Goal: Task Accomplishment & Management: Use online tool/utility

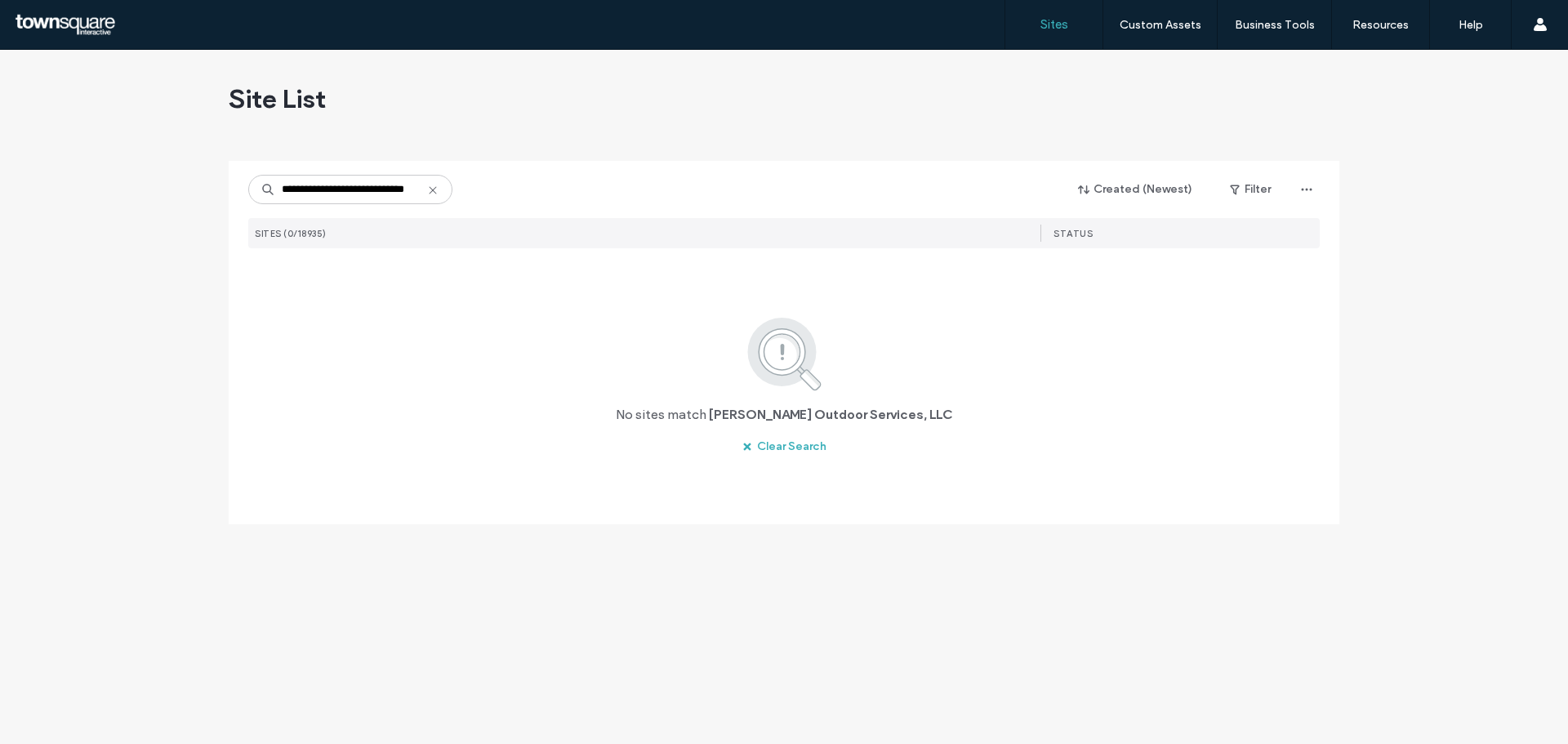
scroll to position [0, 18]
type input "**********"
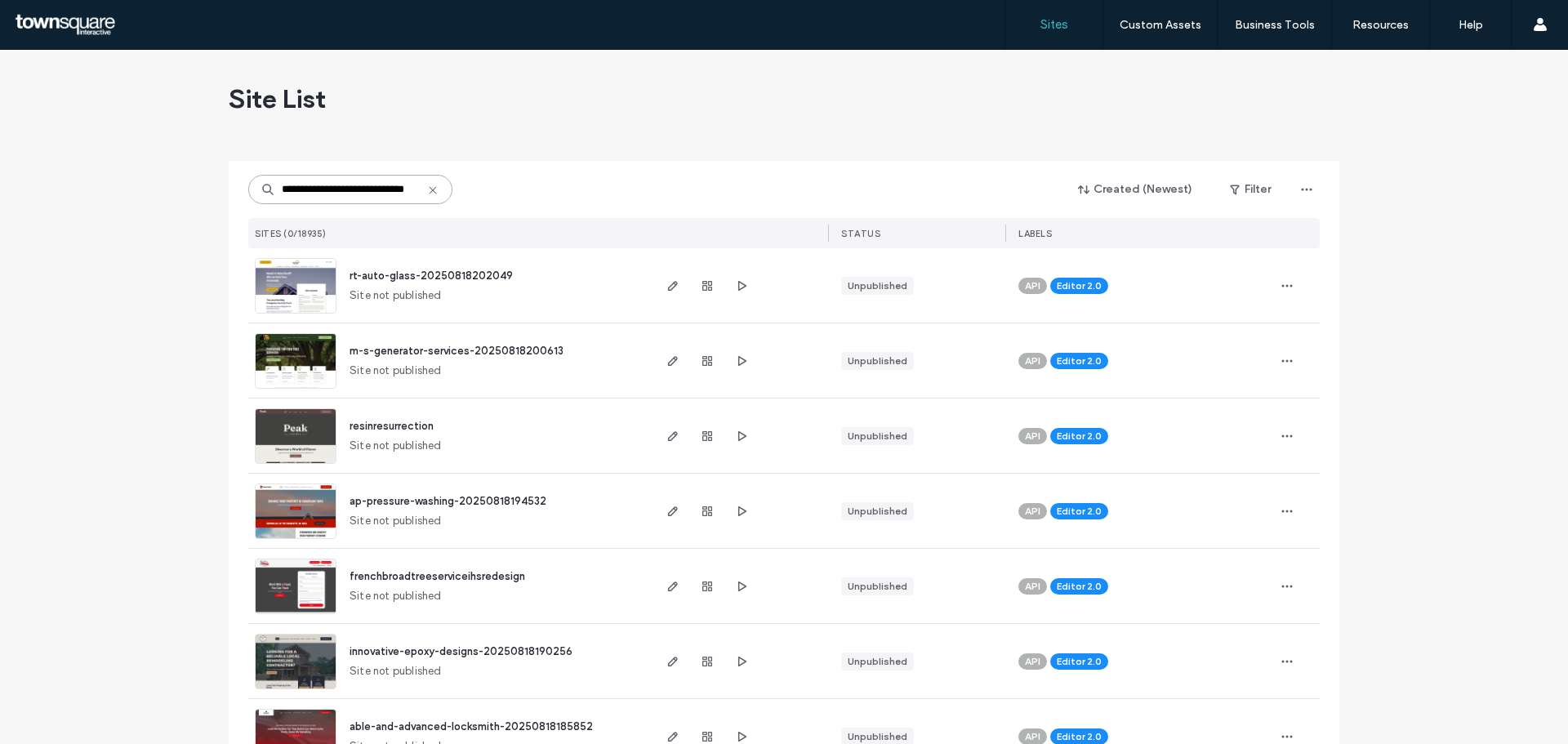
scroll to position [0, 0]
click at [335, 188] on input "**********" at bounding box center [351, 189] width 205 height 30
click at [432, 188] on icon at bounding box center [432, 190] width 13 height 13
paste input "**********"
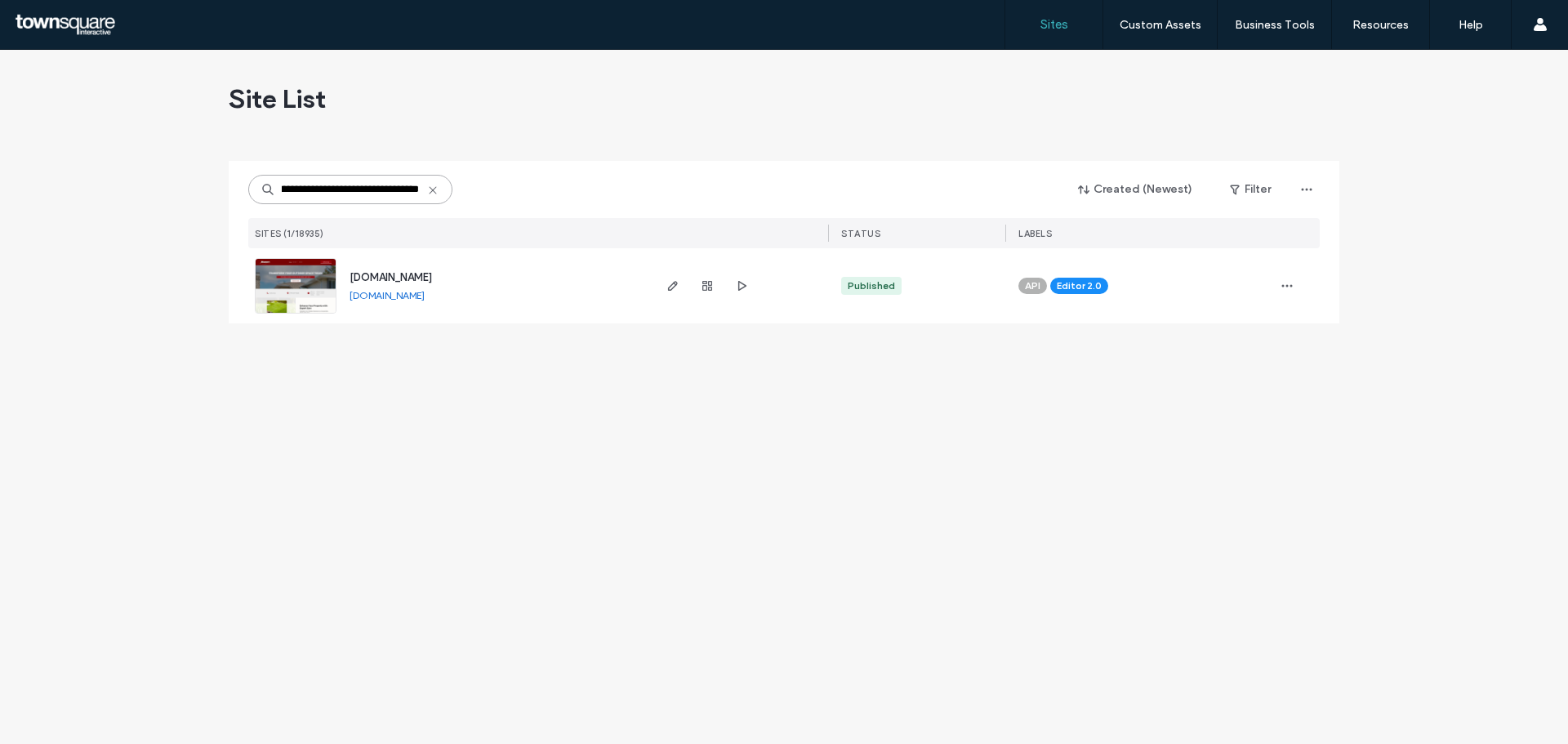
type input "**********"
click at [398, 274] on span "[DOMAIN_NAME]" at bounding box center [391, 277] width 83 height 13
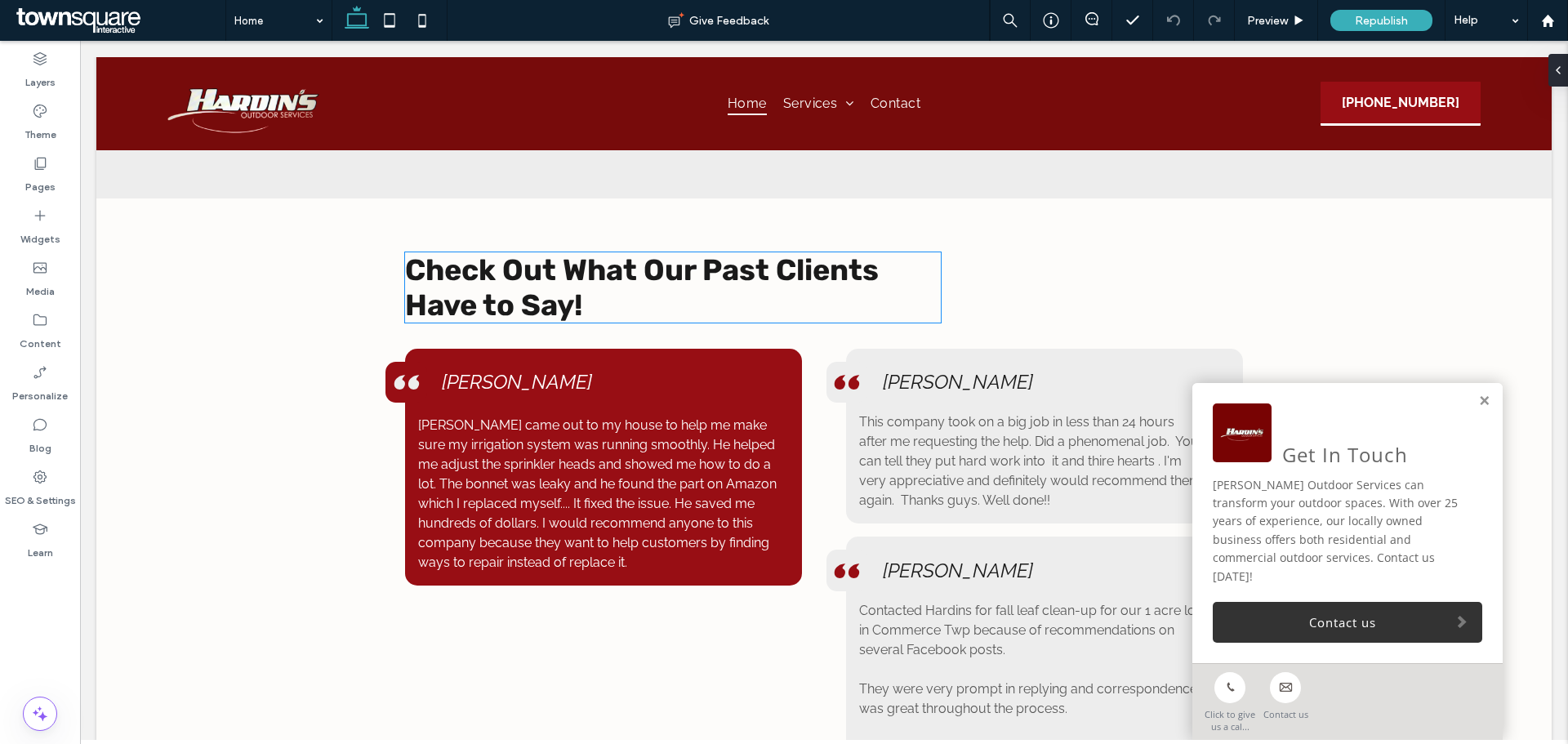
scroll to position [2206, 0]
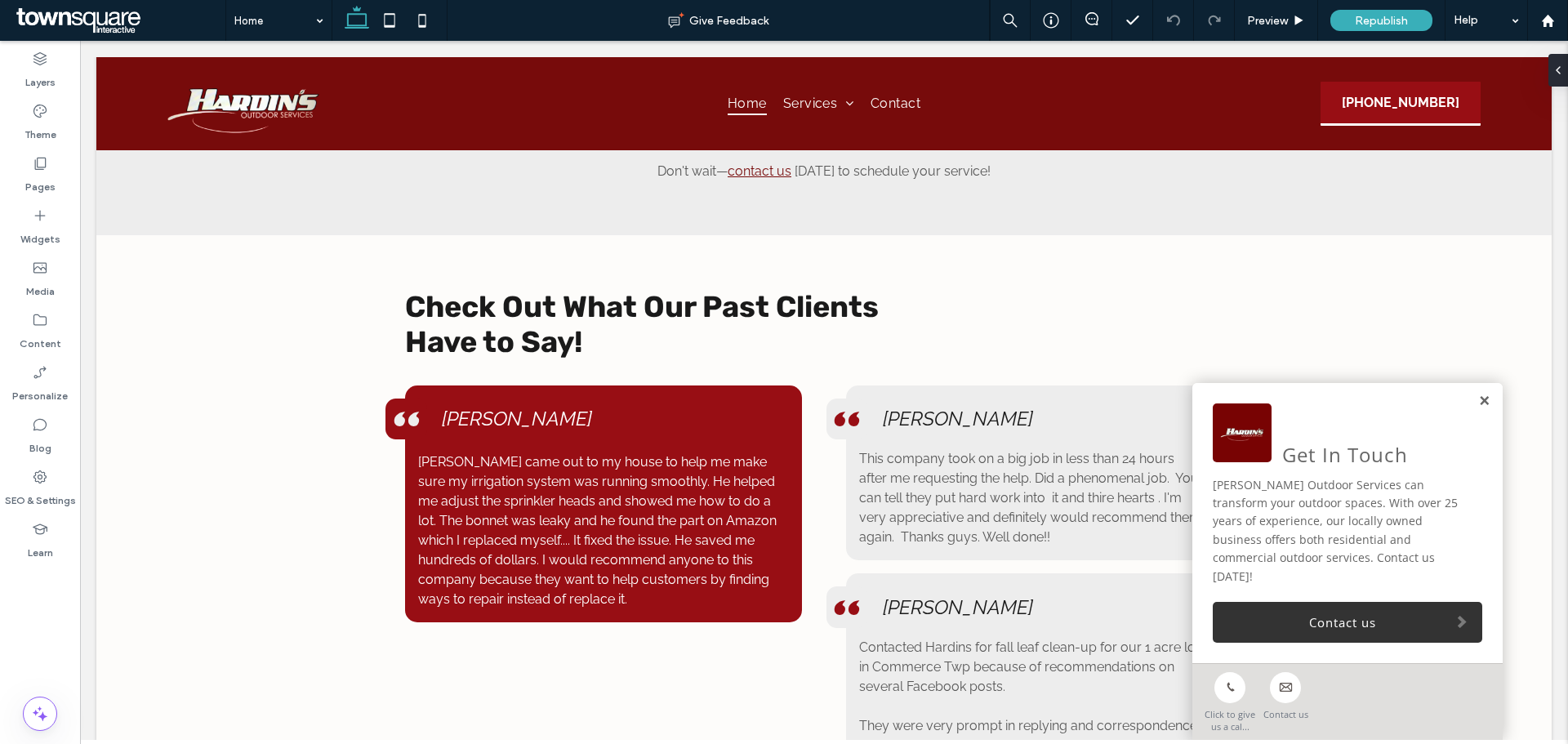
click at [1478, 408] on link at bounding box center [1485, 401] width 13 height 13
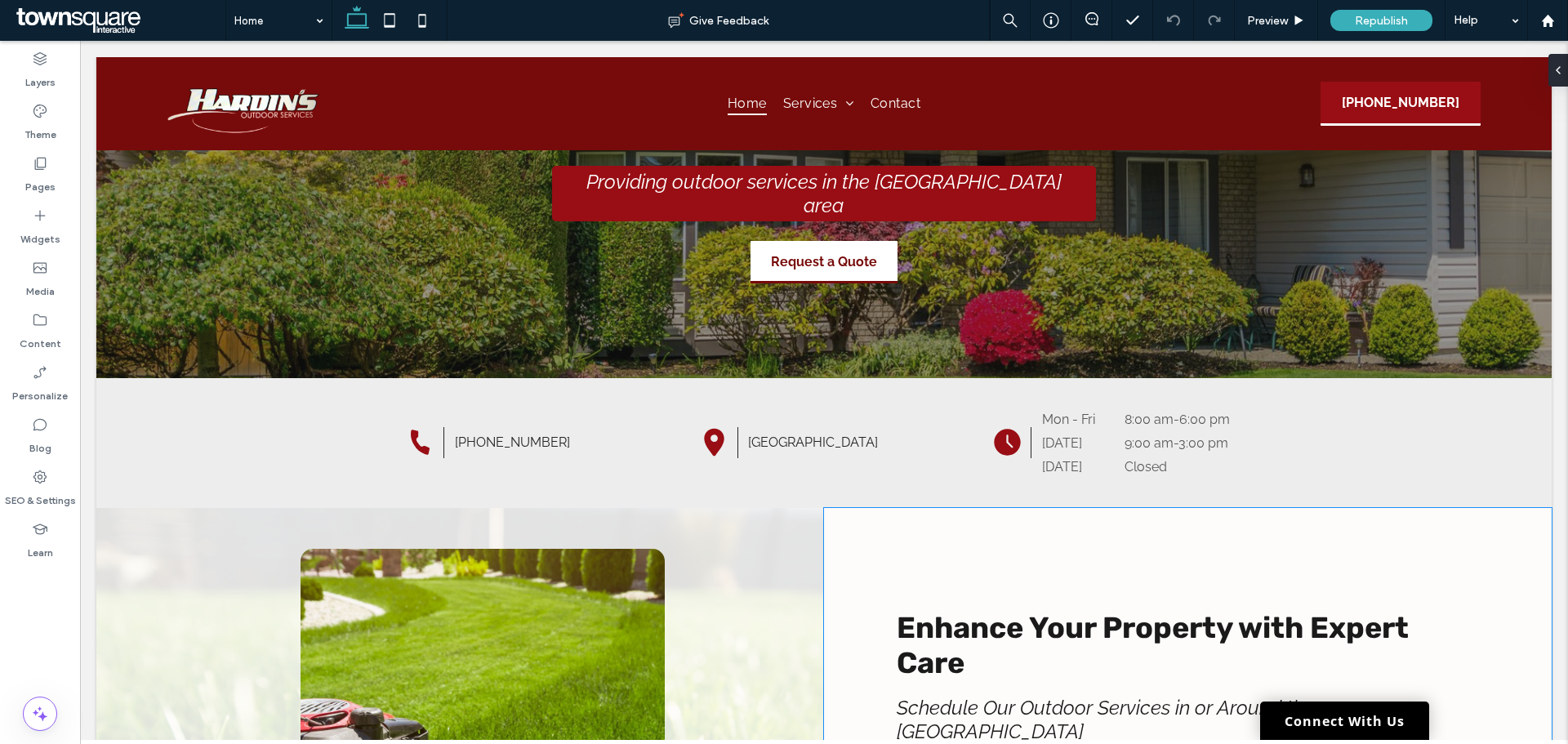
scroll to position [0, 0]
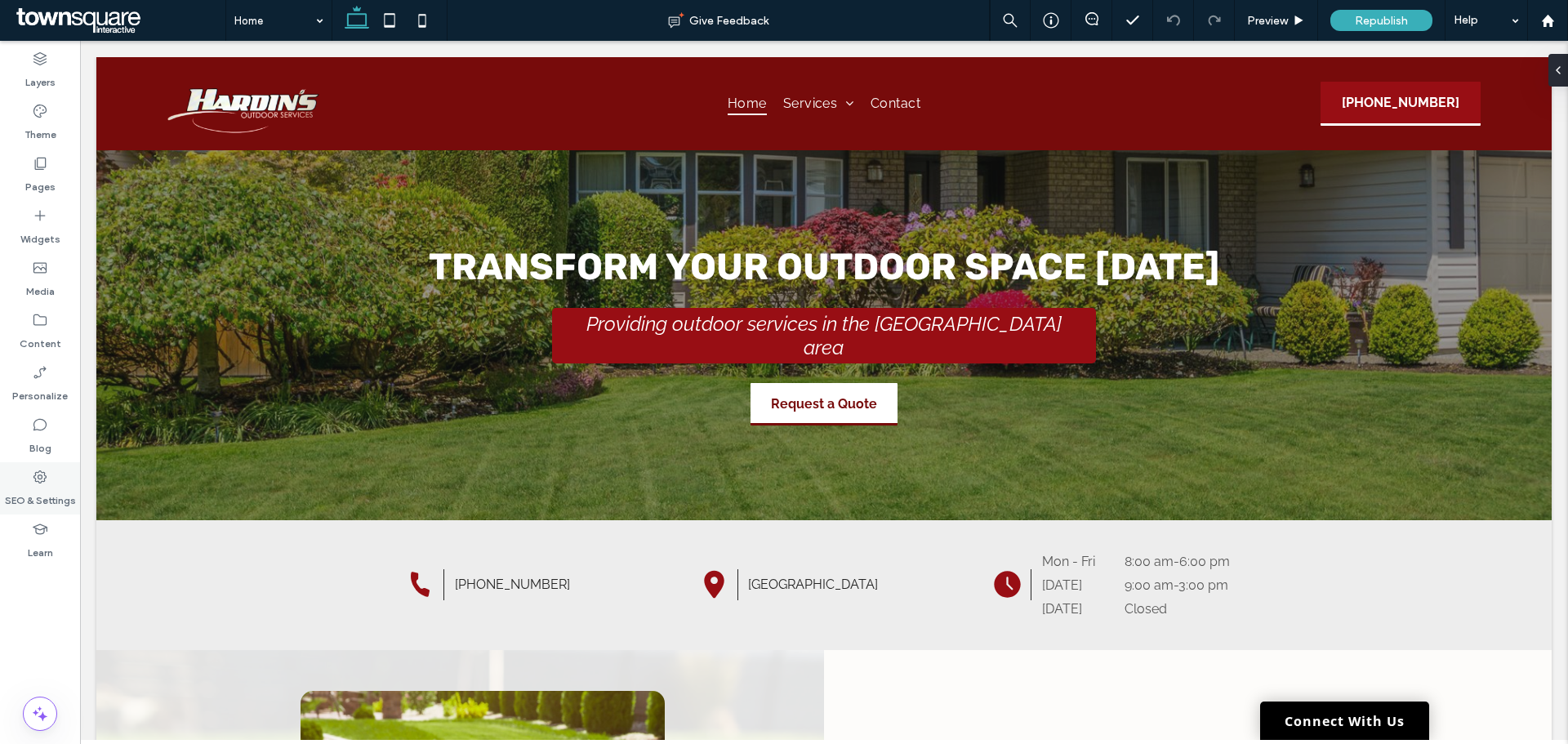
click at [39, 479] on icon at bounding box center [40, 477] width 16 height 16
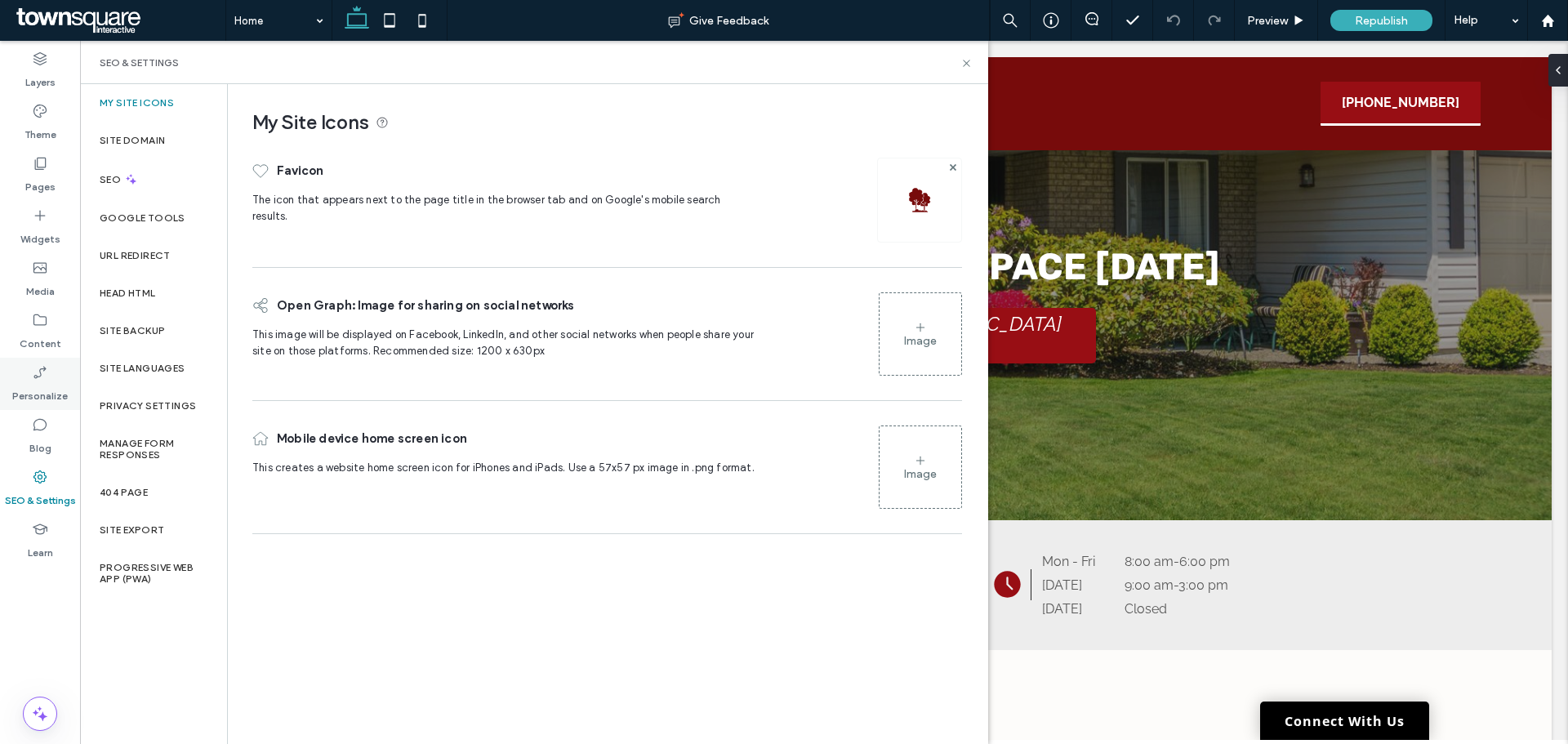
click at [48, 388] on label "Personalize" at bounding box center [40, 391] width 56 height 22
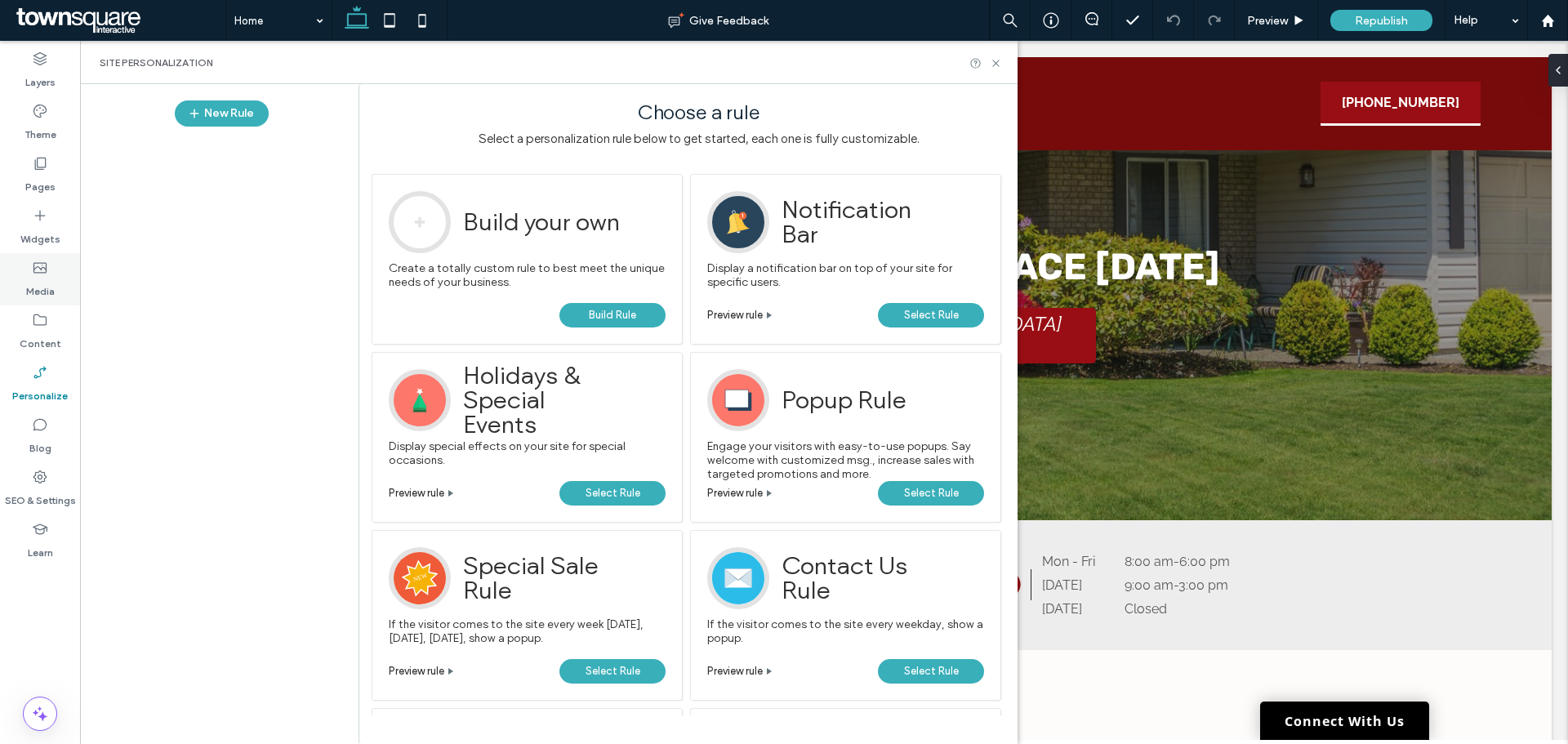
click at [53, 292] on label "Media" at bounding box center [40, 287] width 29 height 22
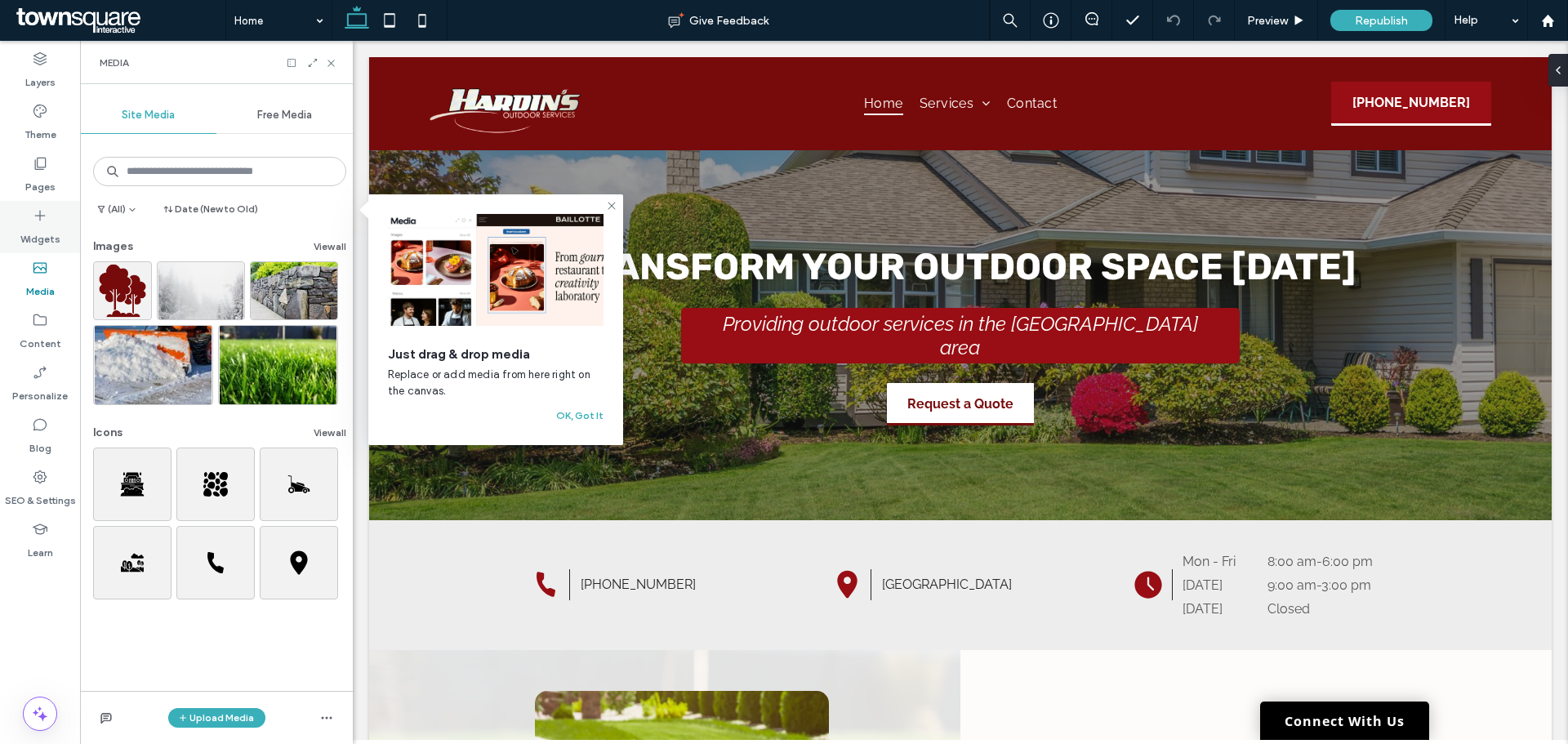
click at [42, 223] on icon at bounding box center [40, 215] width 16 height 16
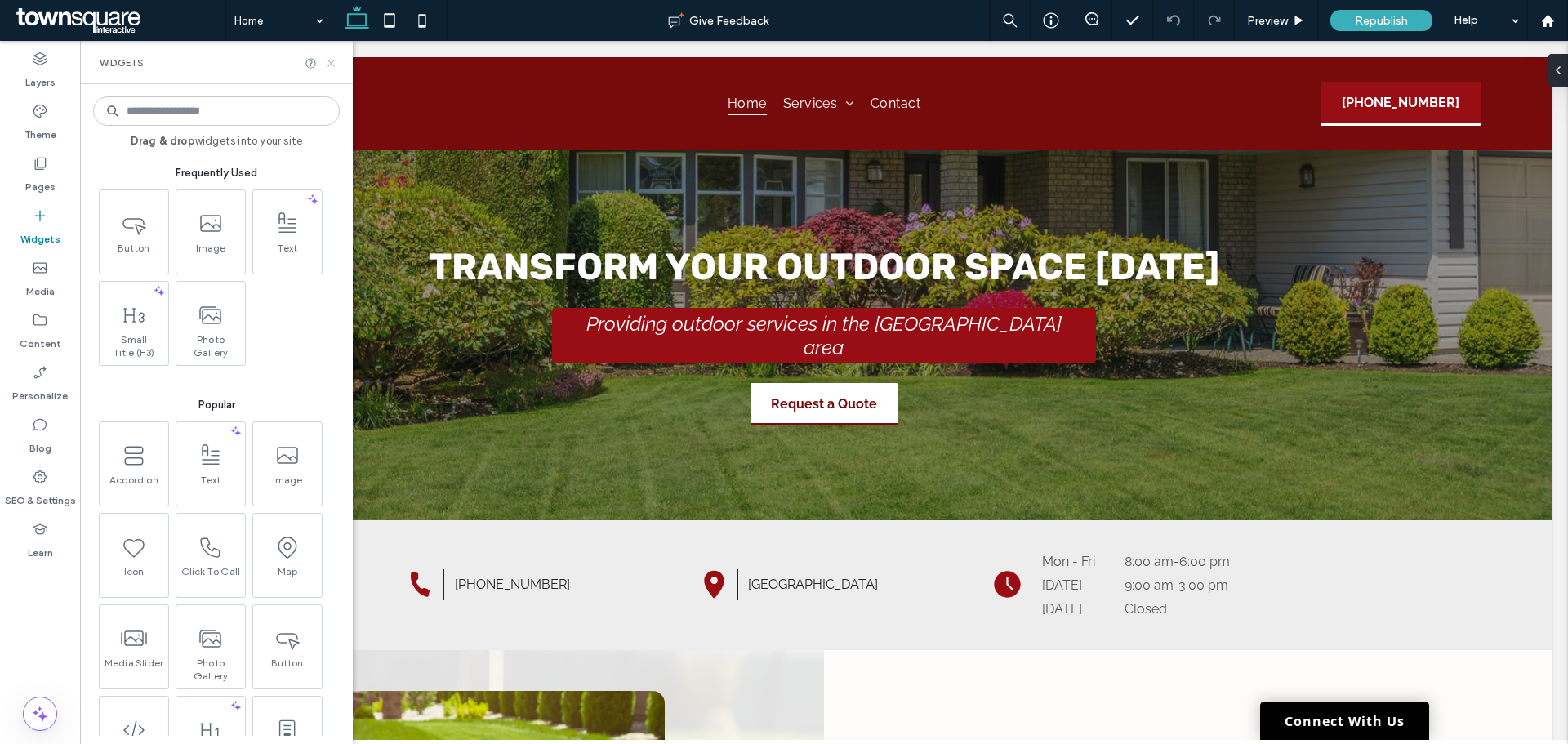
click at [333, 61] on use at bounding box center [330, 62] width 6 height 6
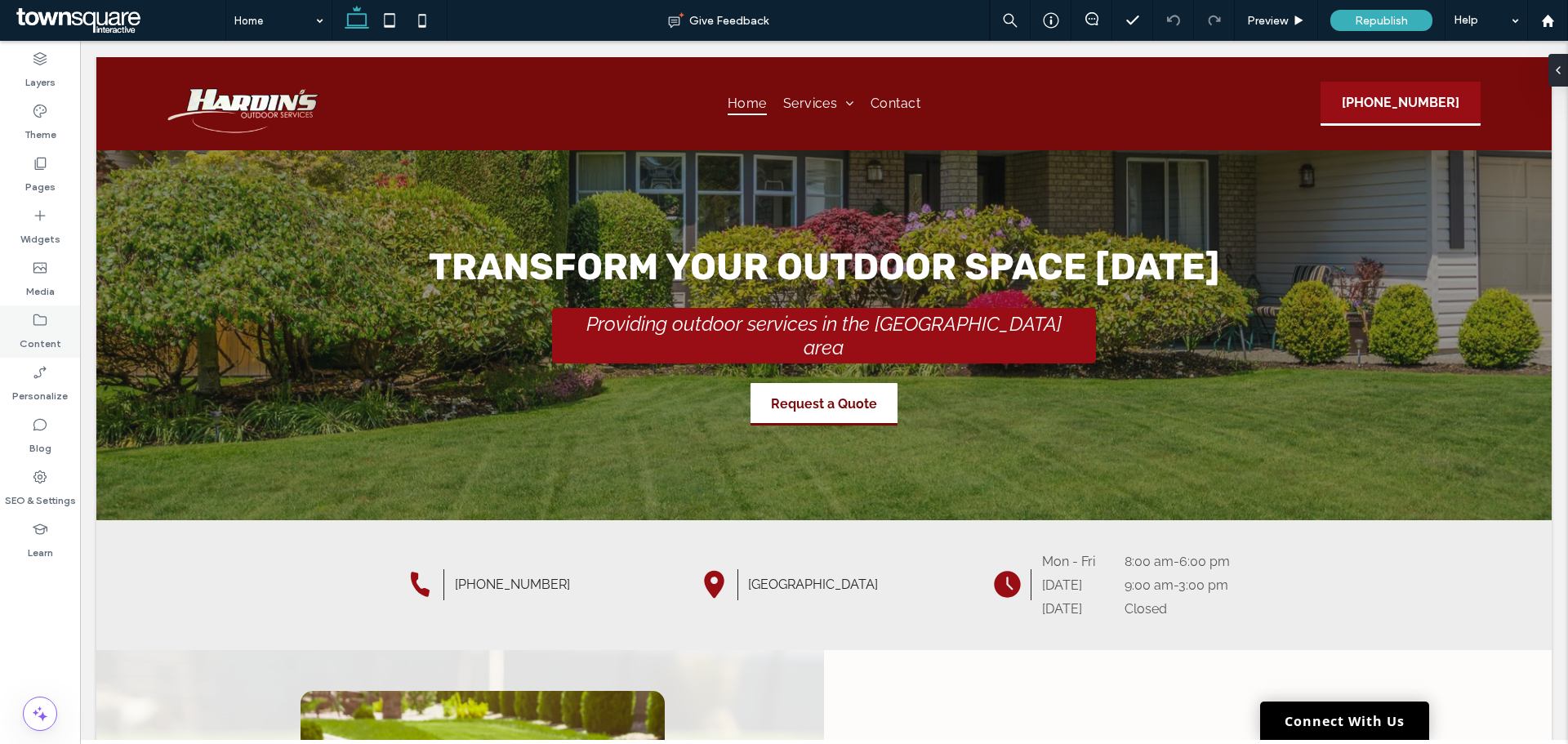
click at [44, 324] on icon at bounding box center [40, 320] width 16 height 16
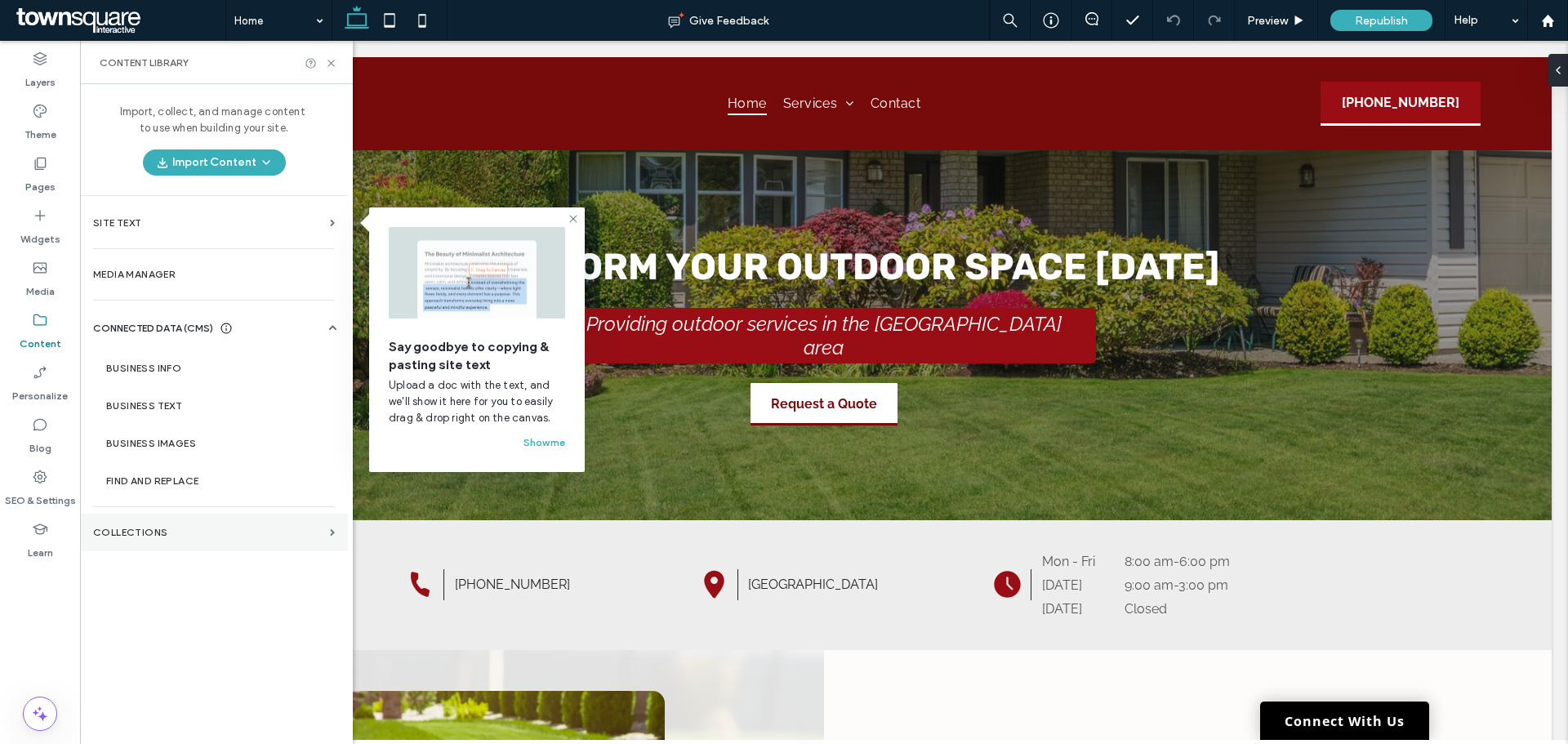
click at [196, 546] on section "Collections" at bounding box center [213, 533] width 268 height 38
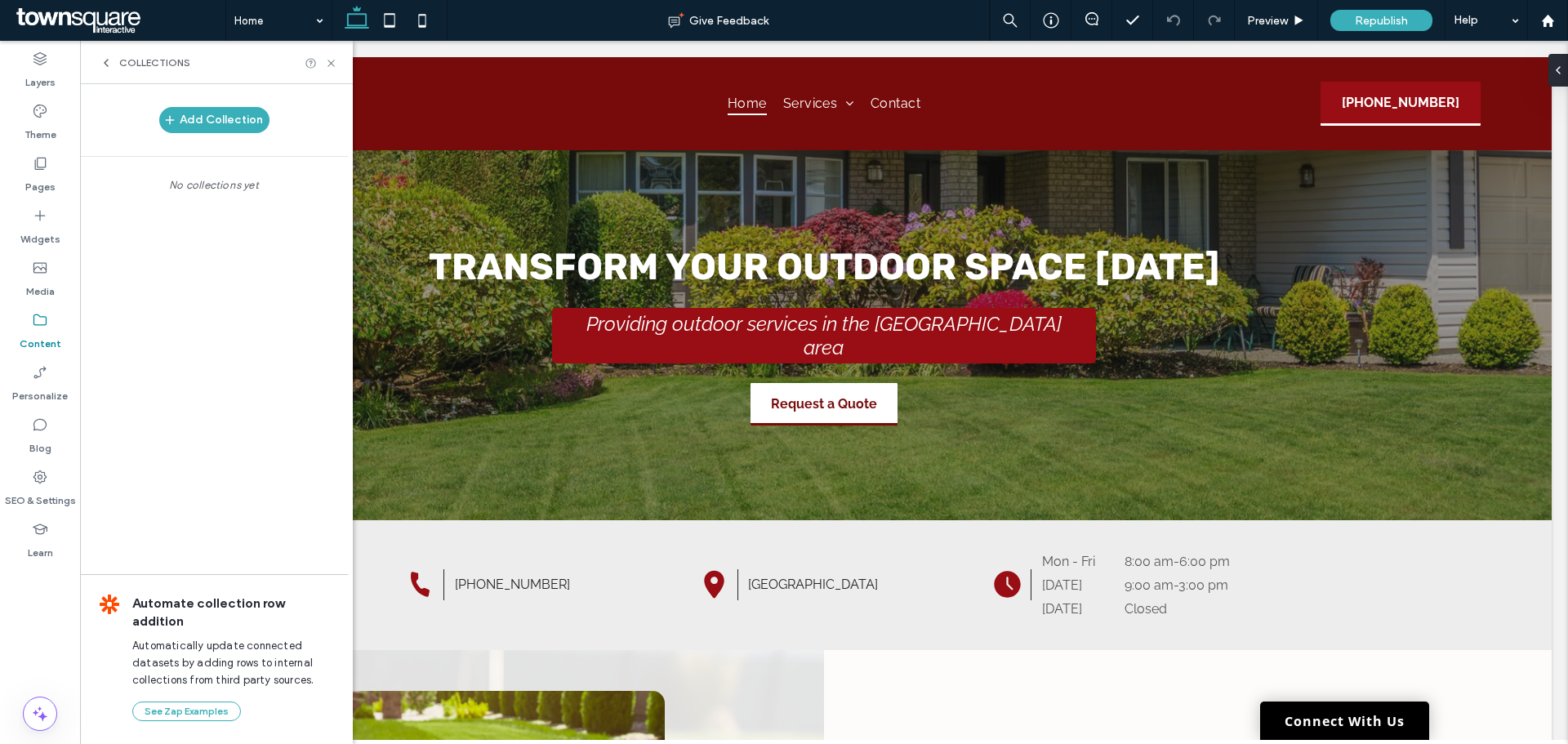
click at [105, 63] on use at bounding box center [107, 62] width 4 height 6
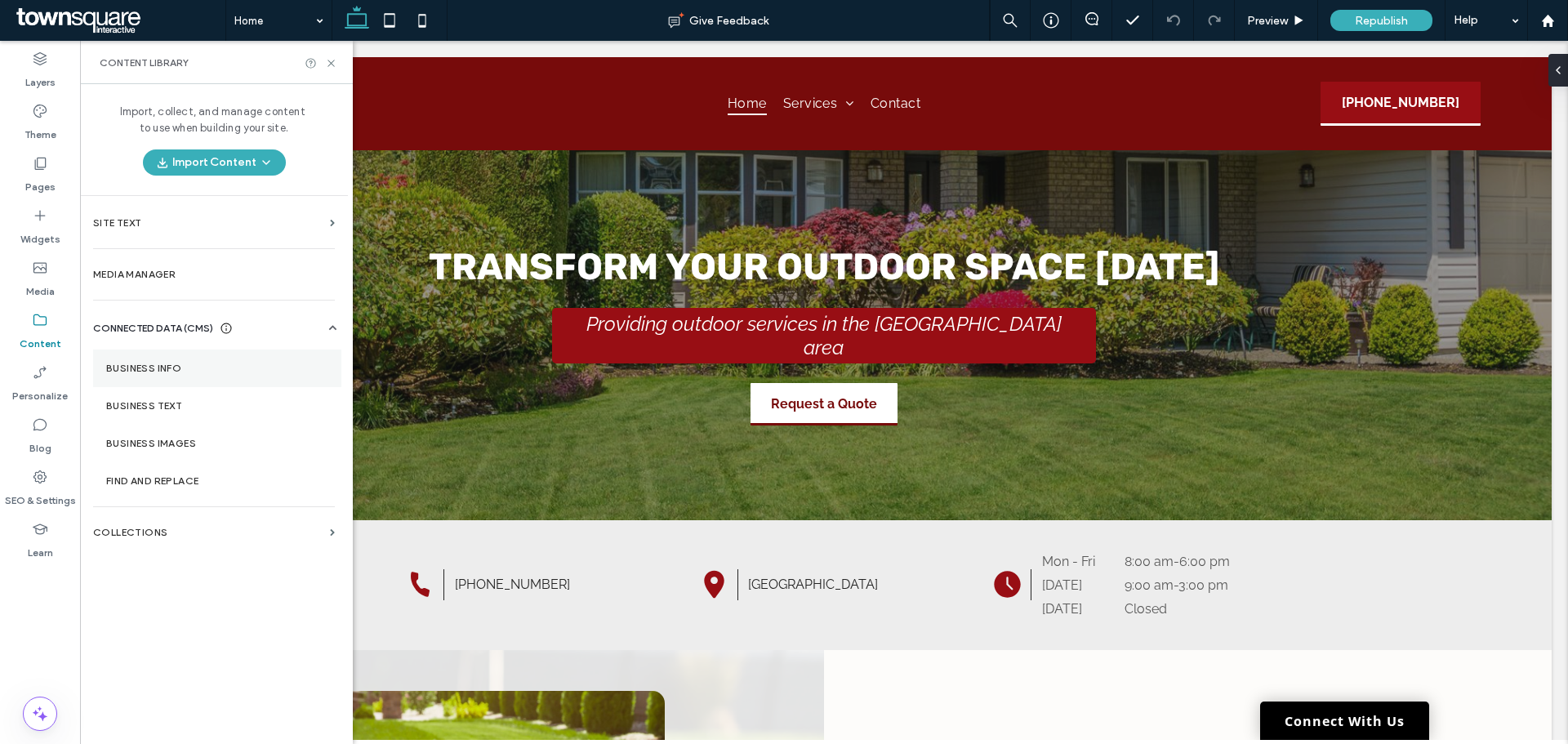
click at [157, 363] on label "Business Info" at bounding box center [217, 368] width 222 height 12
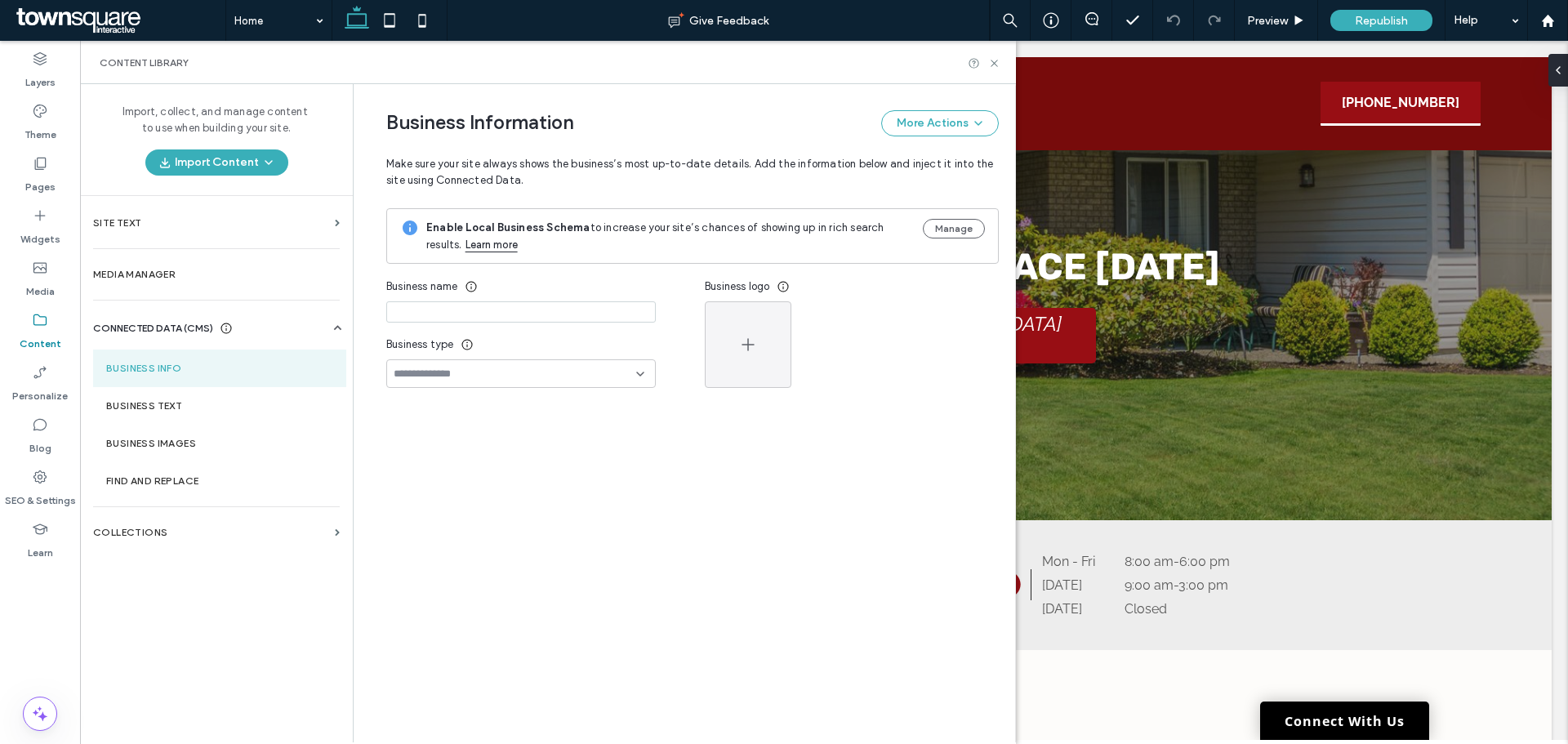
type input "**********"
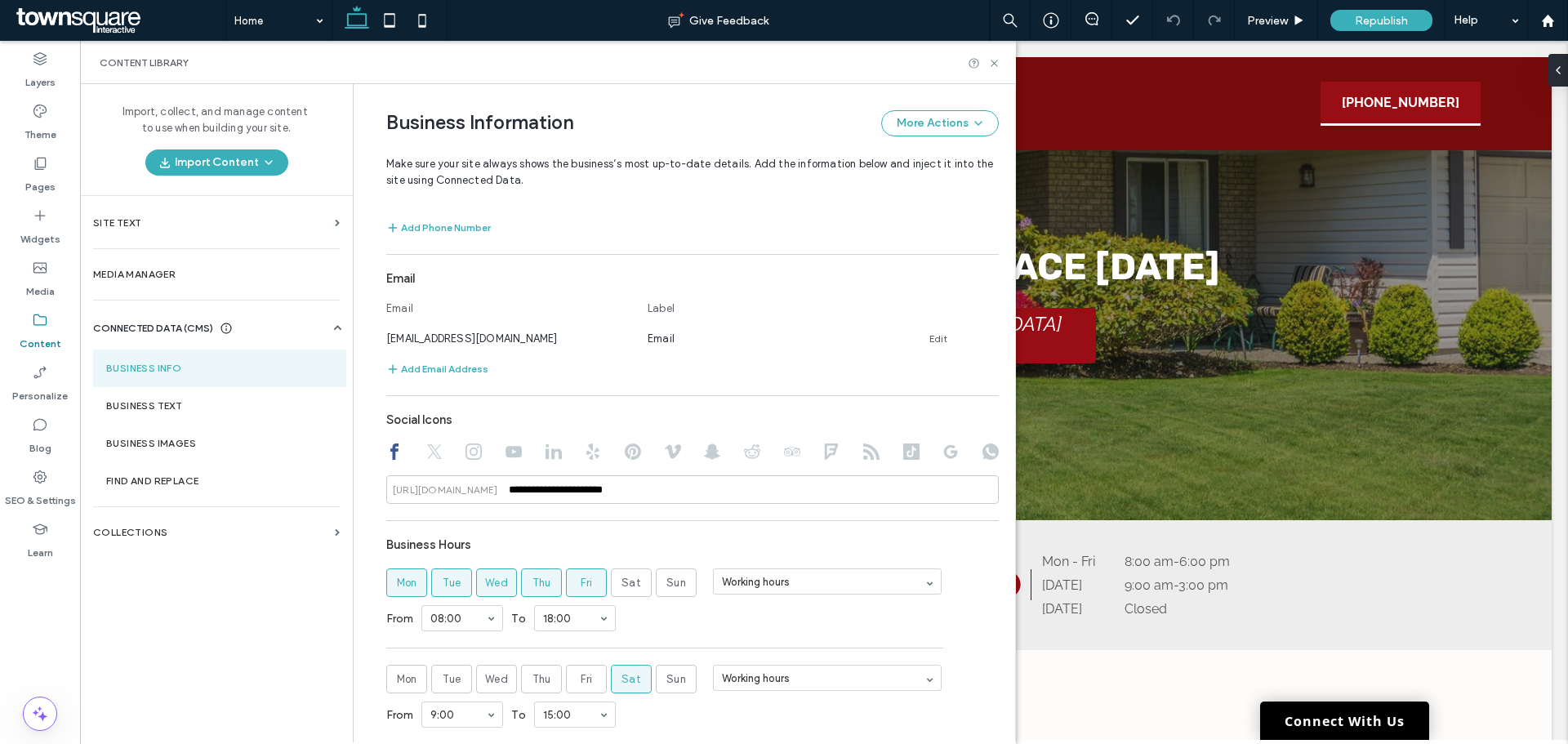
scroll to position [557, 0]
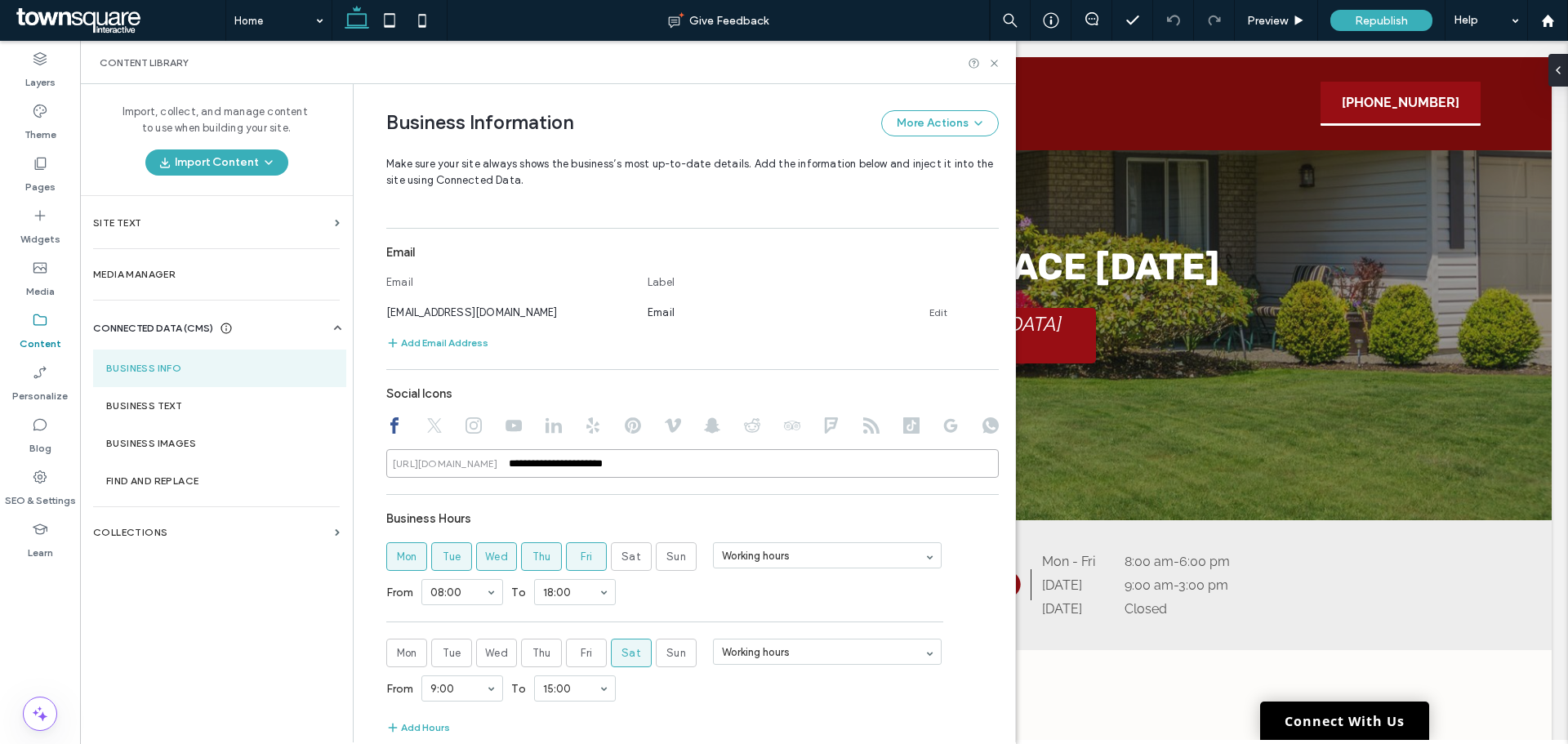
click at [497, 471] on input "**********" at bounding box center [693, 464] width 613 height 29
click at [652, 468] on input "**********" at bounding box center [693, 464] width 613 height 29
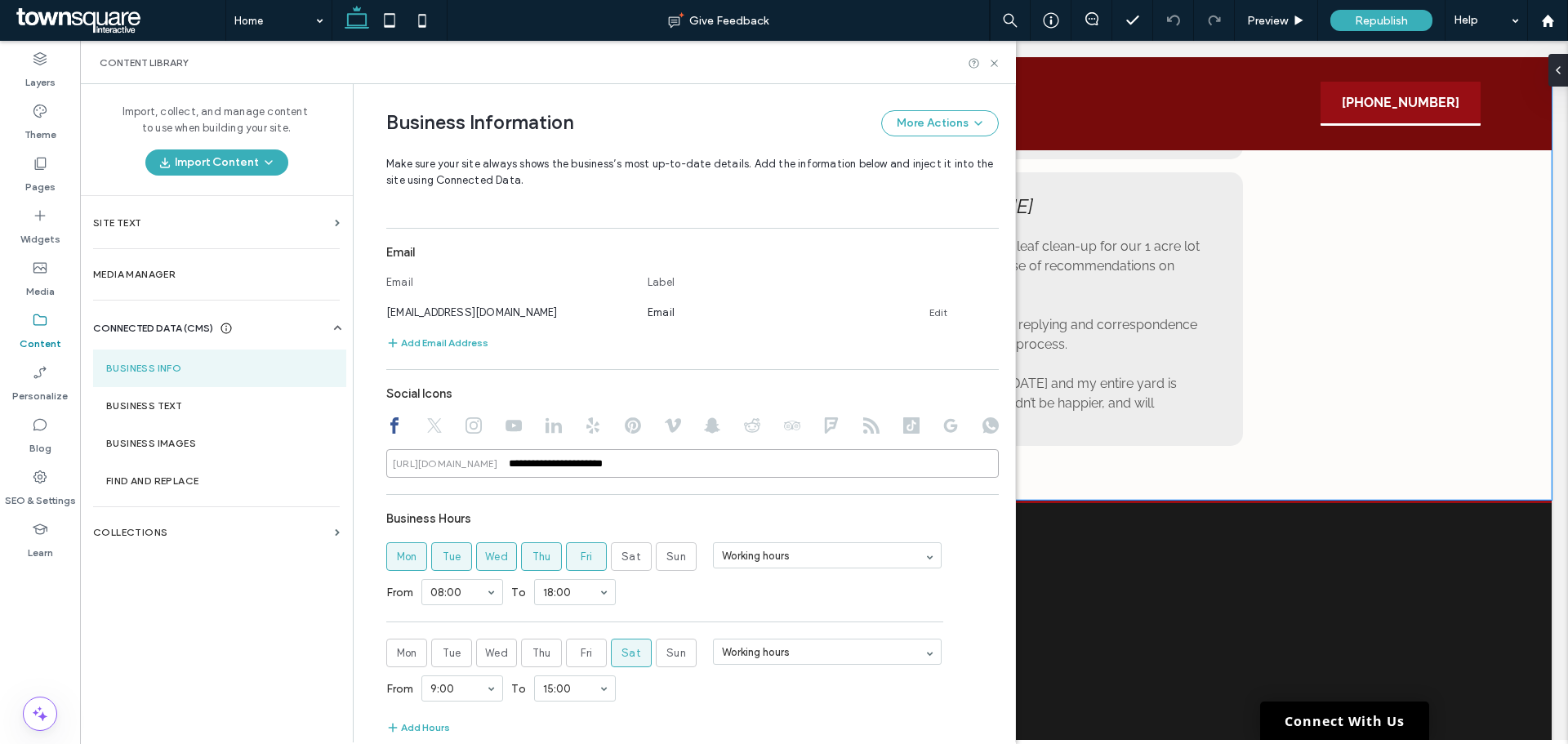
scroll to position [2701, 0]
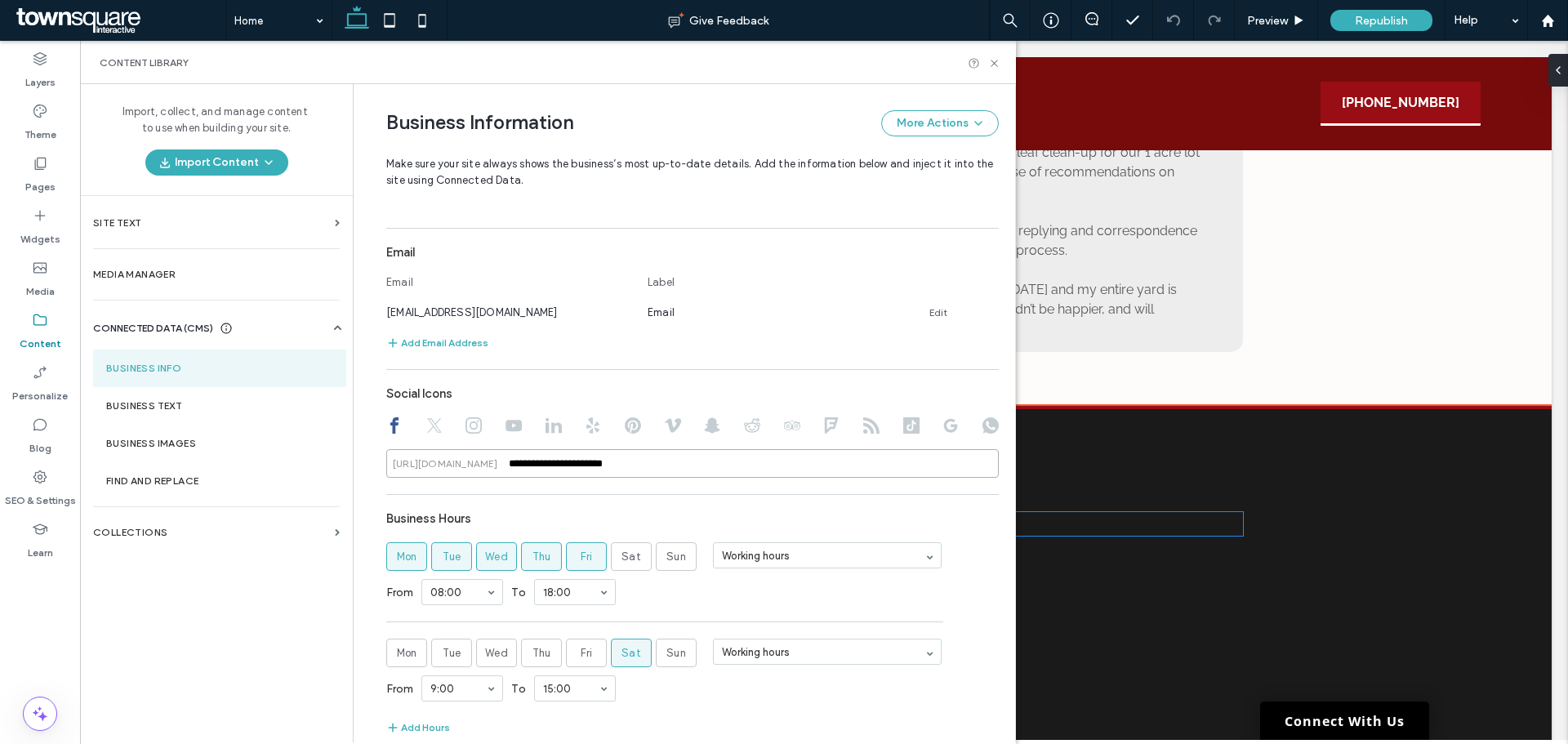
click at [1129, 512] on h4 "Our Location:" at bounding box center [823, 524] width 837 height 23
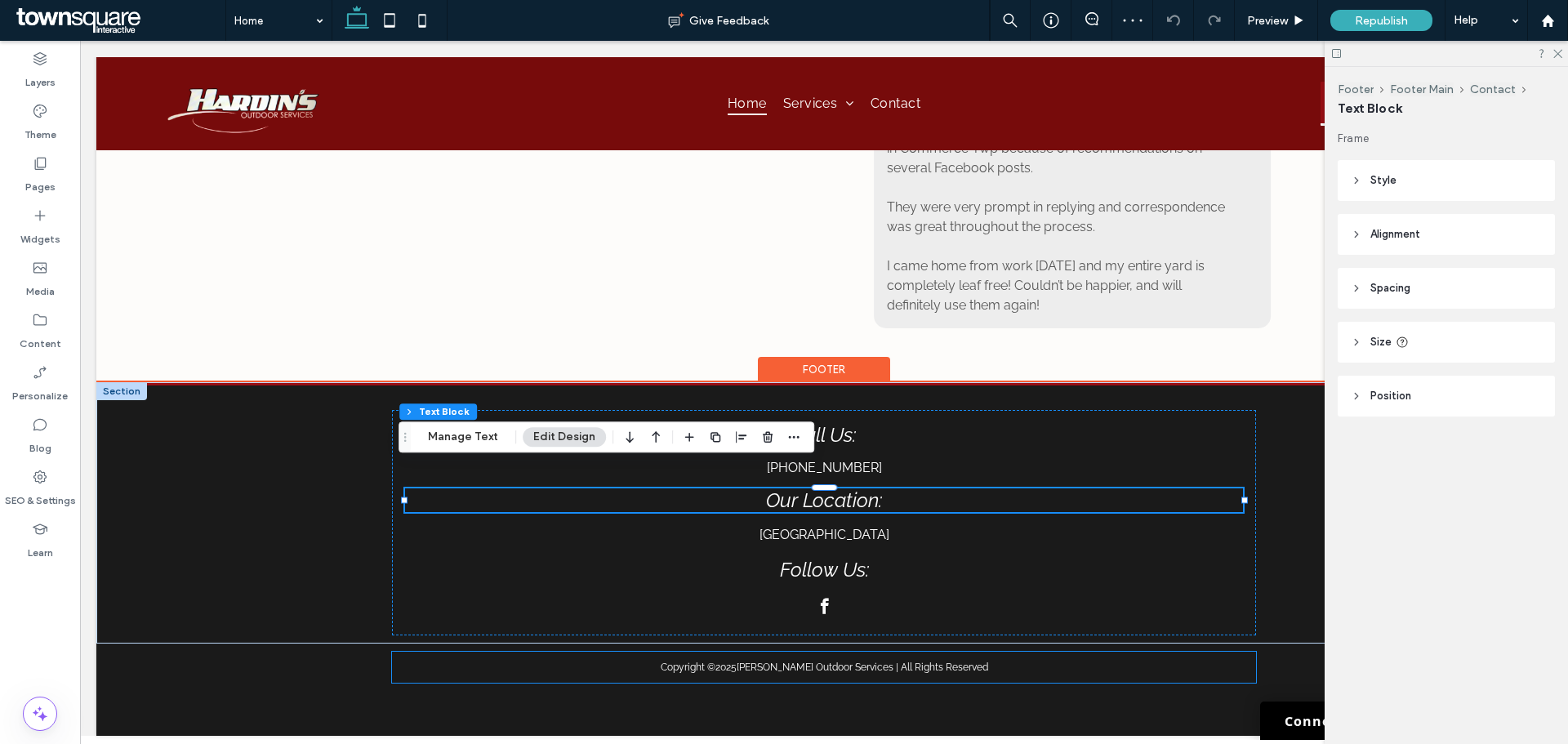
scroll to position [2714, 0]
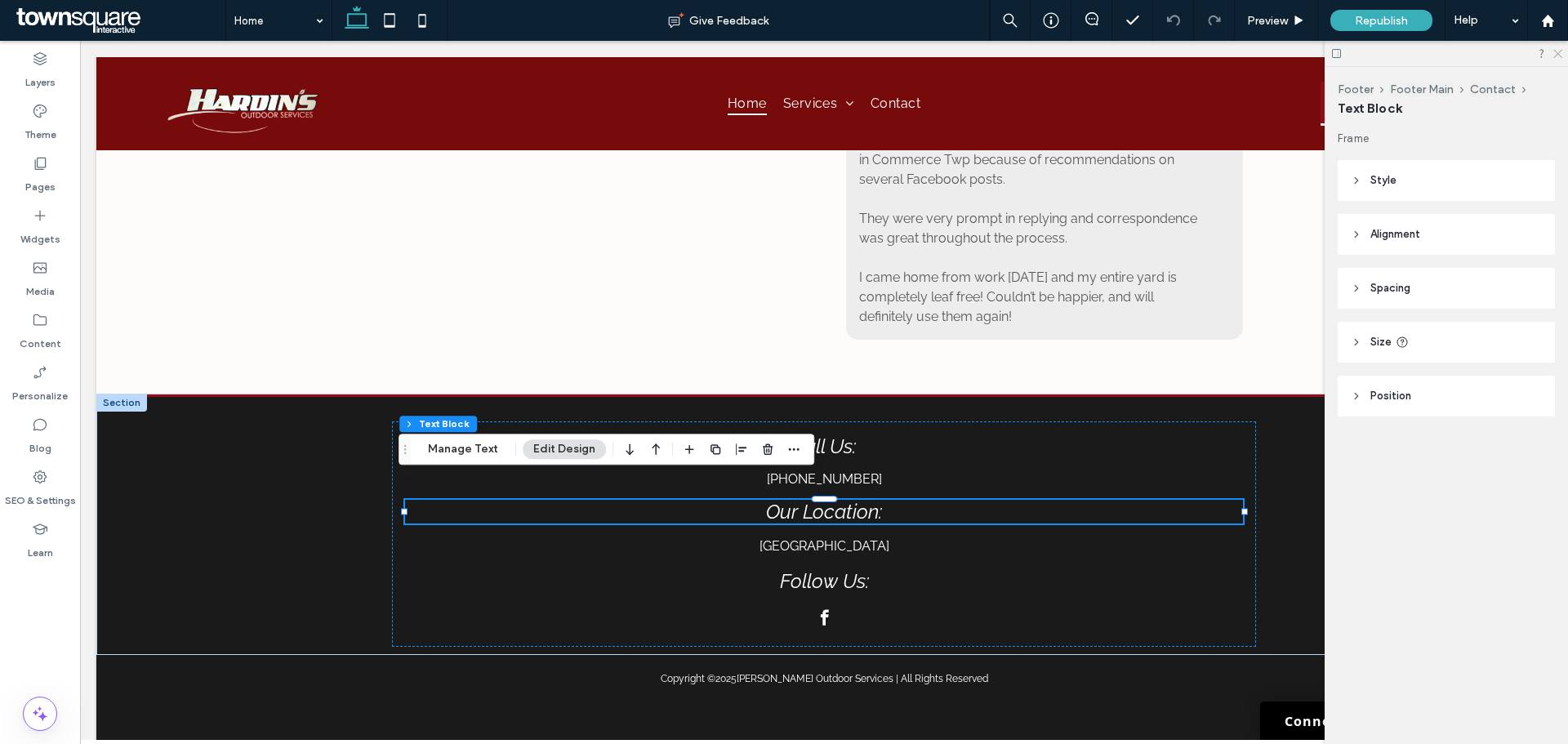
click at [1560, 50] on icon at bounding box center [1557, 53] width 11 height 11
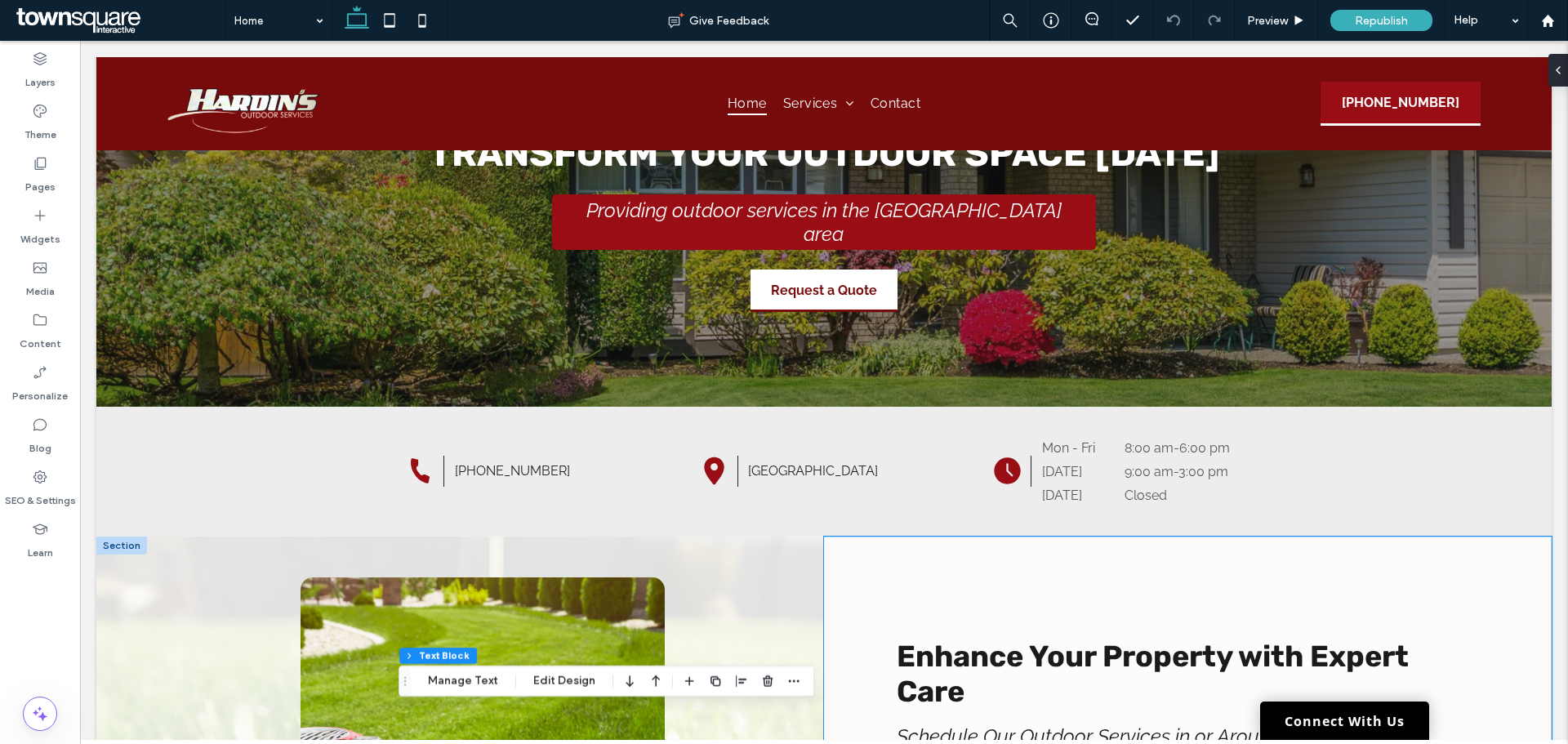
scroll to position [0, 0]
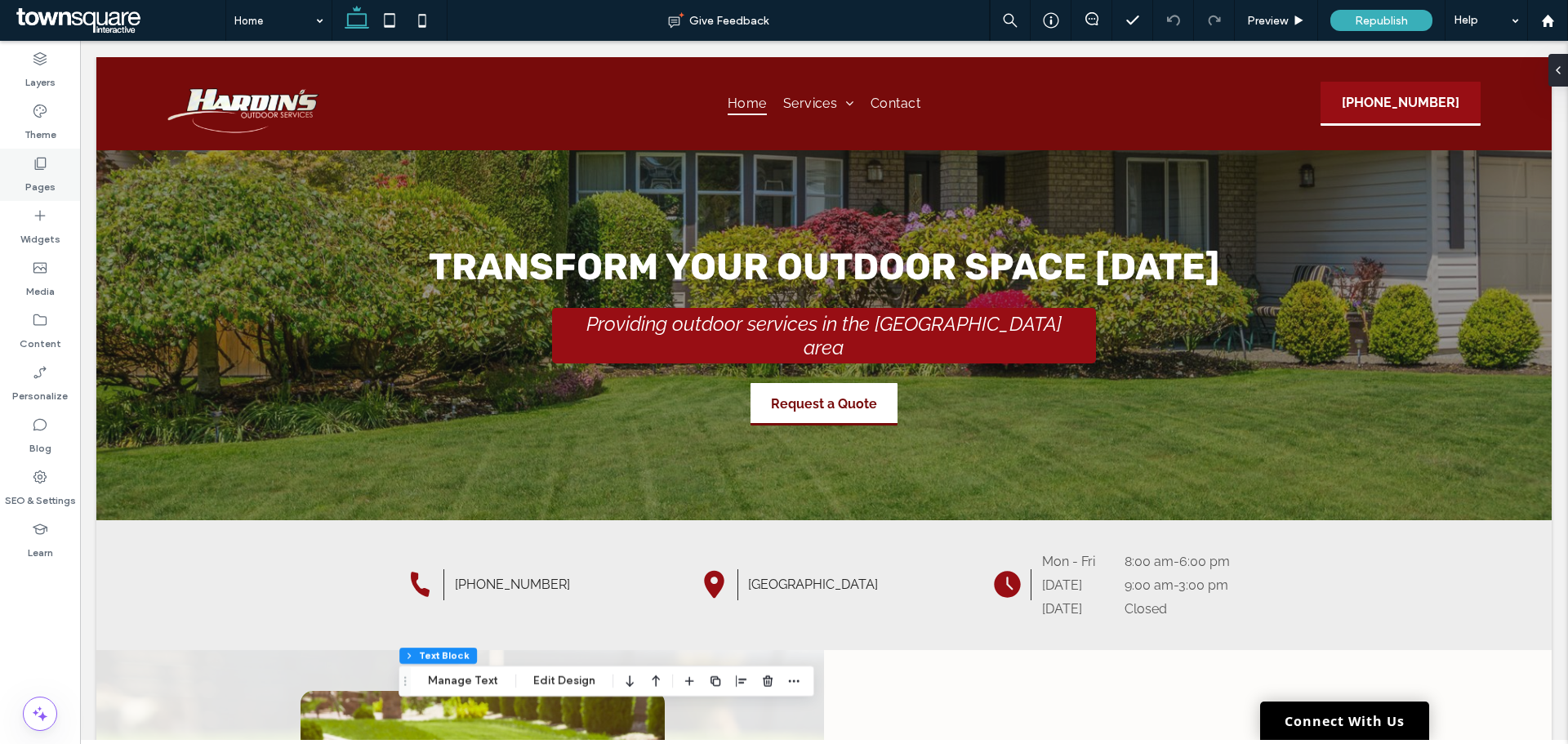
click at [22, 180] on div "Pages" at bounding box center [39, 175] width 80 height 52
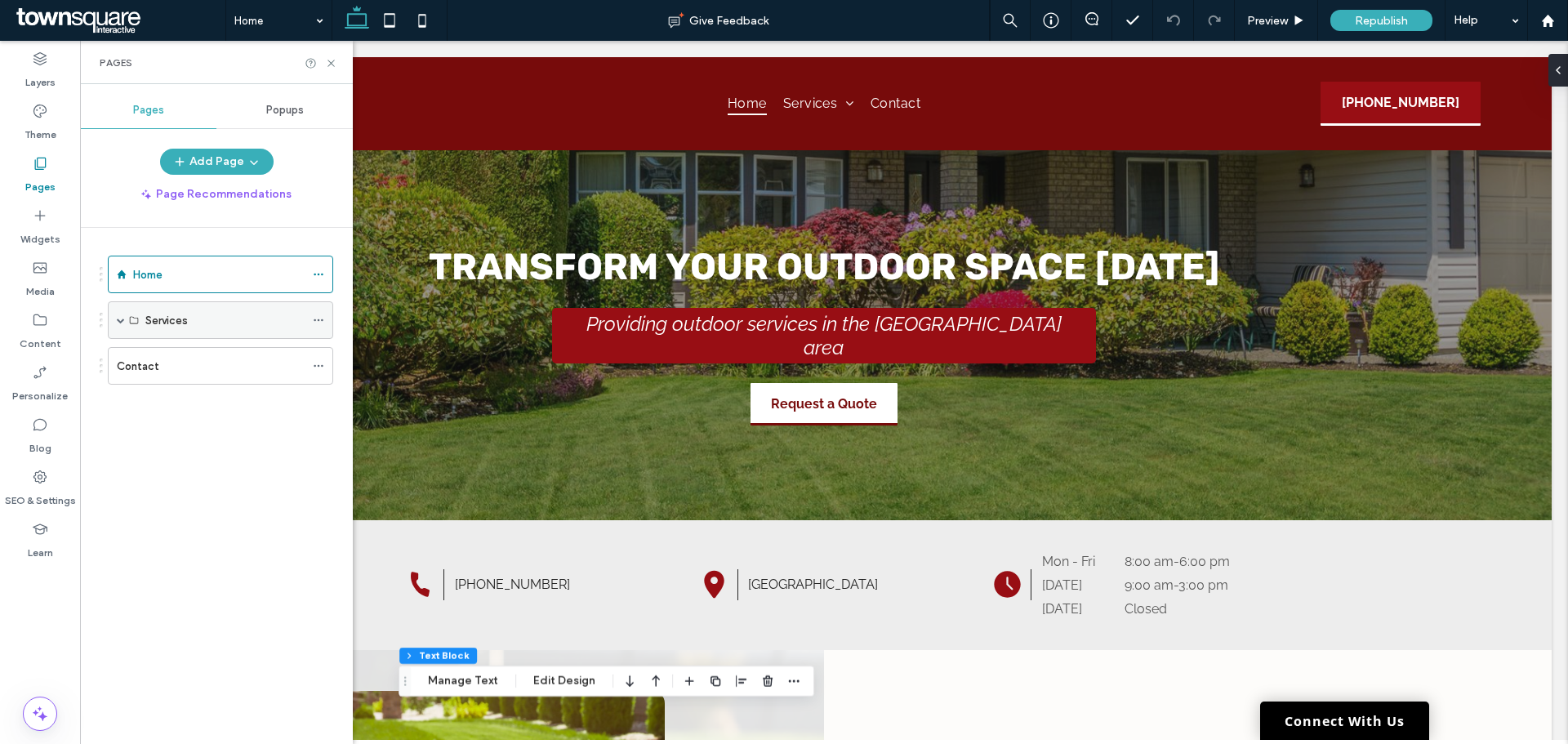
click at [162, 315] on label "Services" at bounding box center [166, 320] width 42 height 29
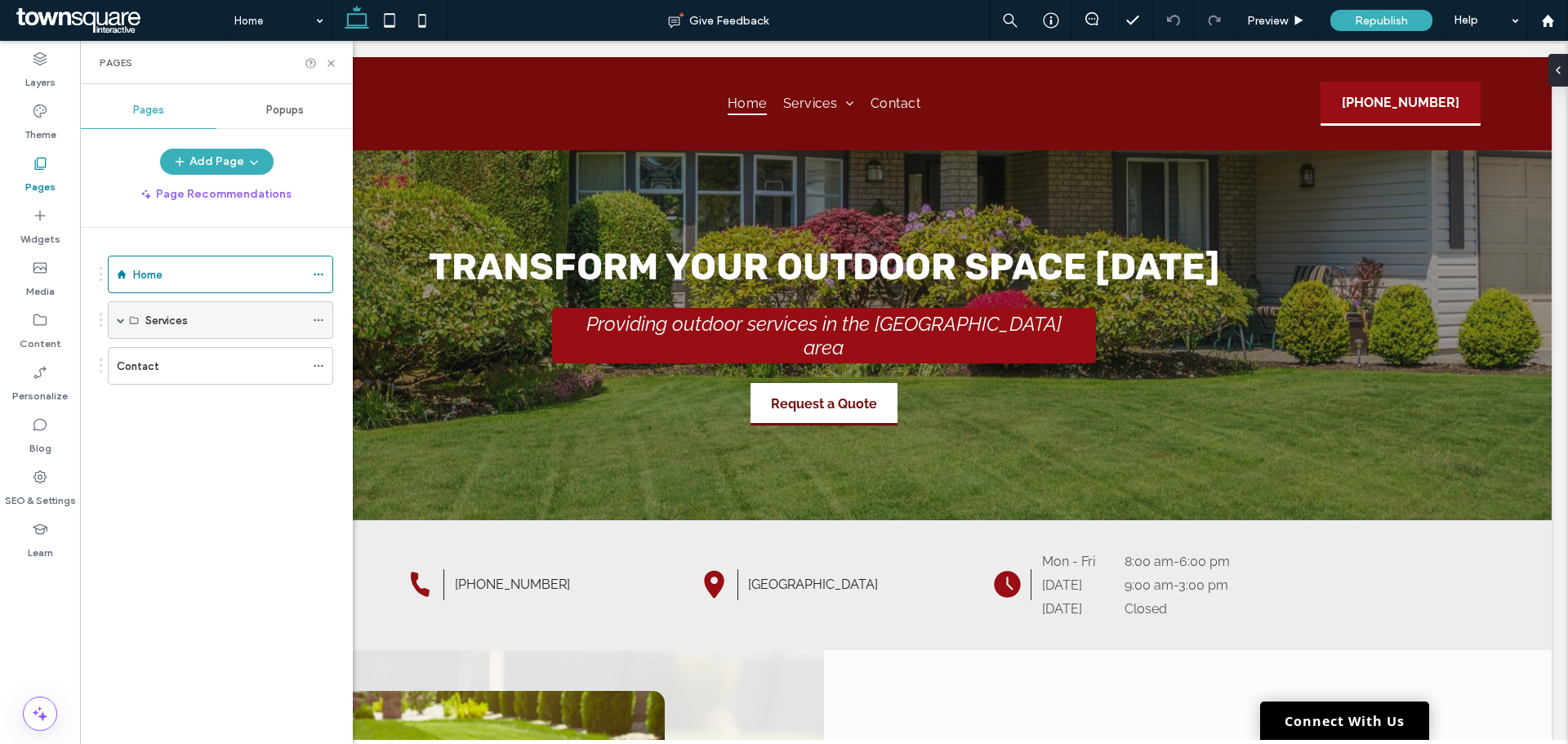
click at [119, 324] on span at bounding box center [120, 320] width 8 height 36
click at [205, 360] on label "Landscaping" at bounding box center [176, 358] width 62 height 29
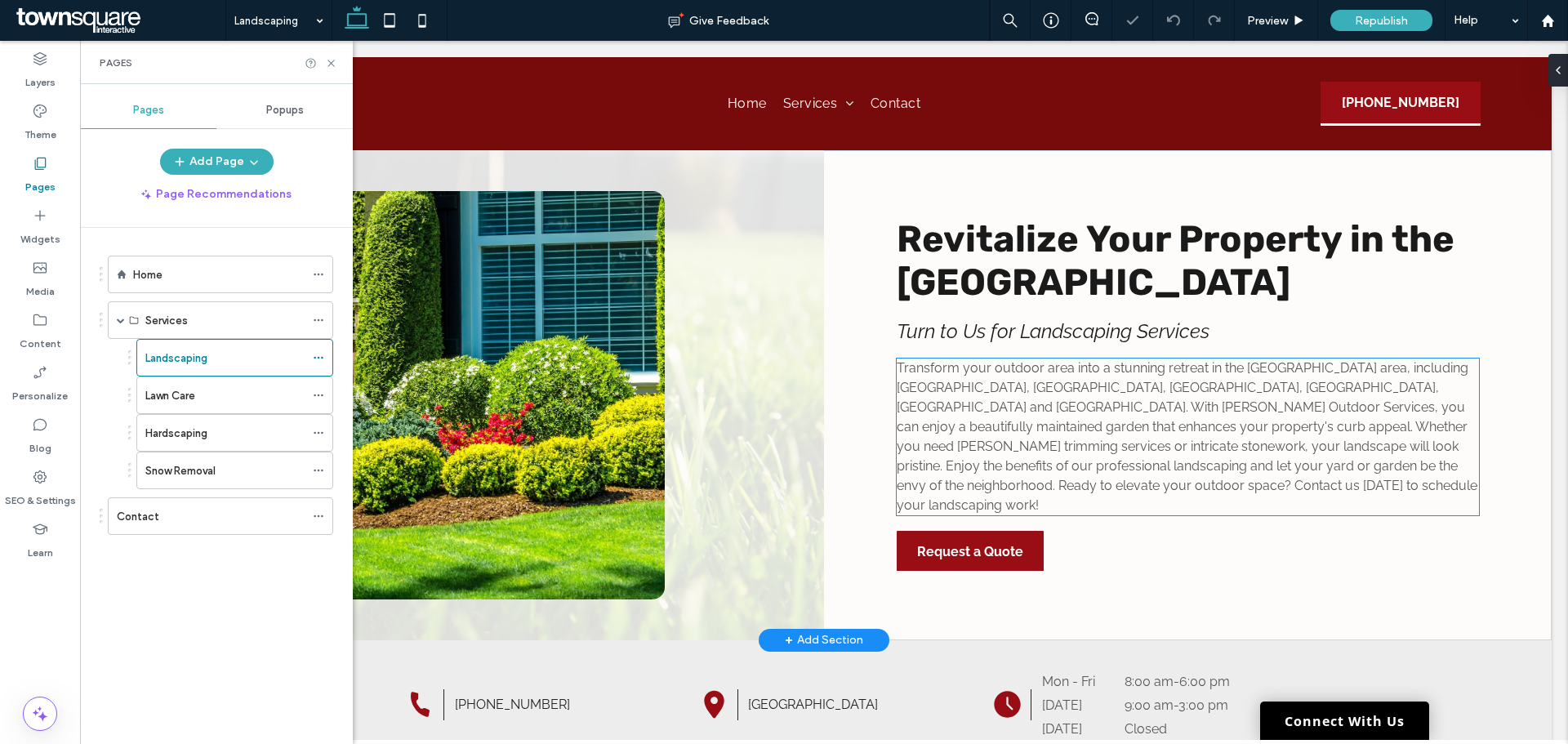
click at [997, 438] on span "Transform your outdoor area into a stunning retreat in the [GEOGRAPHIC_DATA] ar…" at bounding box center [1187, 437] width 580 height 153
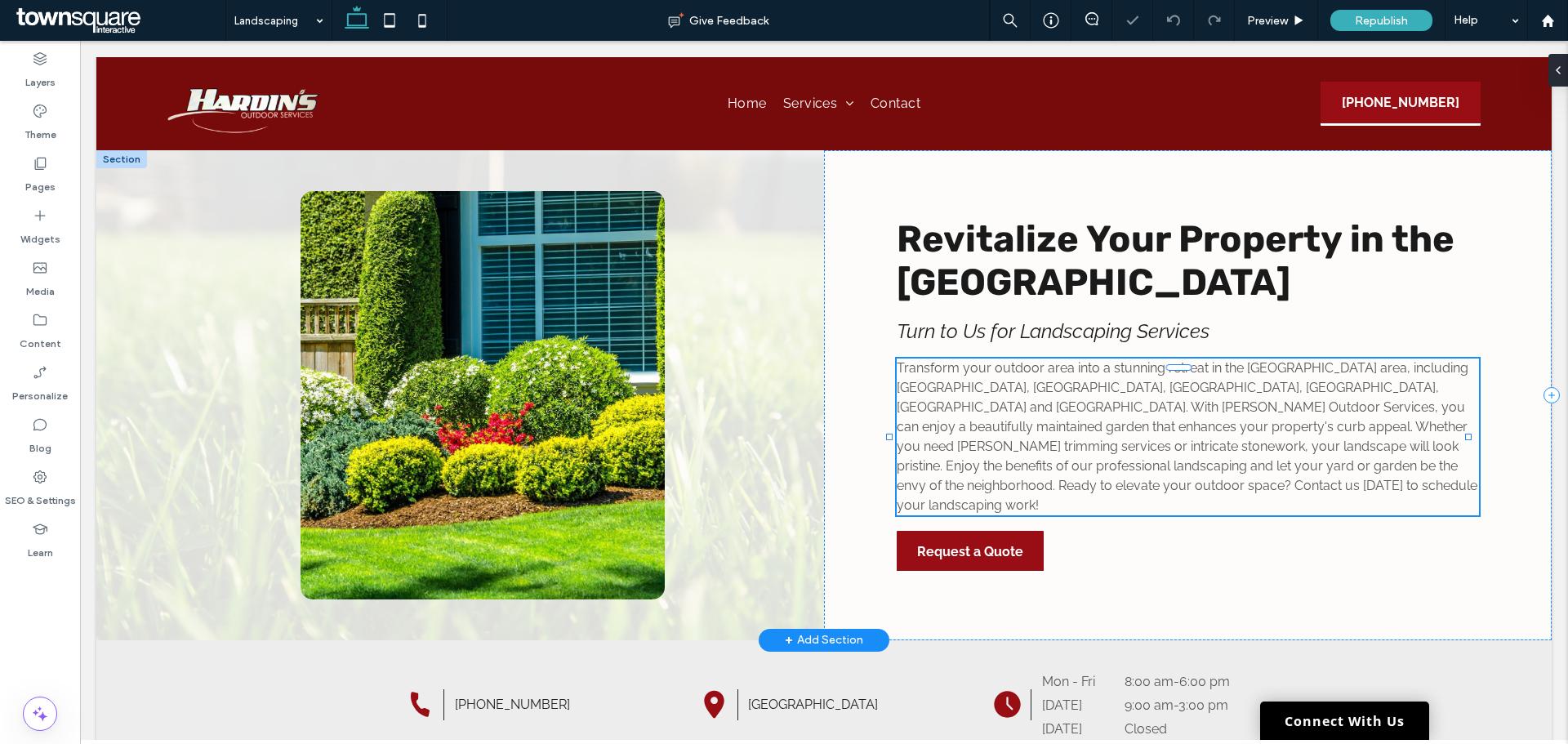
click at [997, 438] on div "Transform your outdoor area into a stunning retreat in the [GEOGRAPHIC_DATA] ar…" at bounding box center [1188, 437] width 582 height 157
click at [997, 438] on span "Transform your outdoor area into a stunning retreat in the [GEOGRAPHIC_DATA] ar…" at bounding box center [1187, 437] width 580 height 153
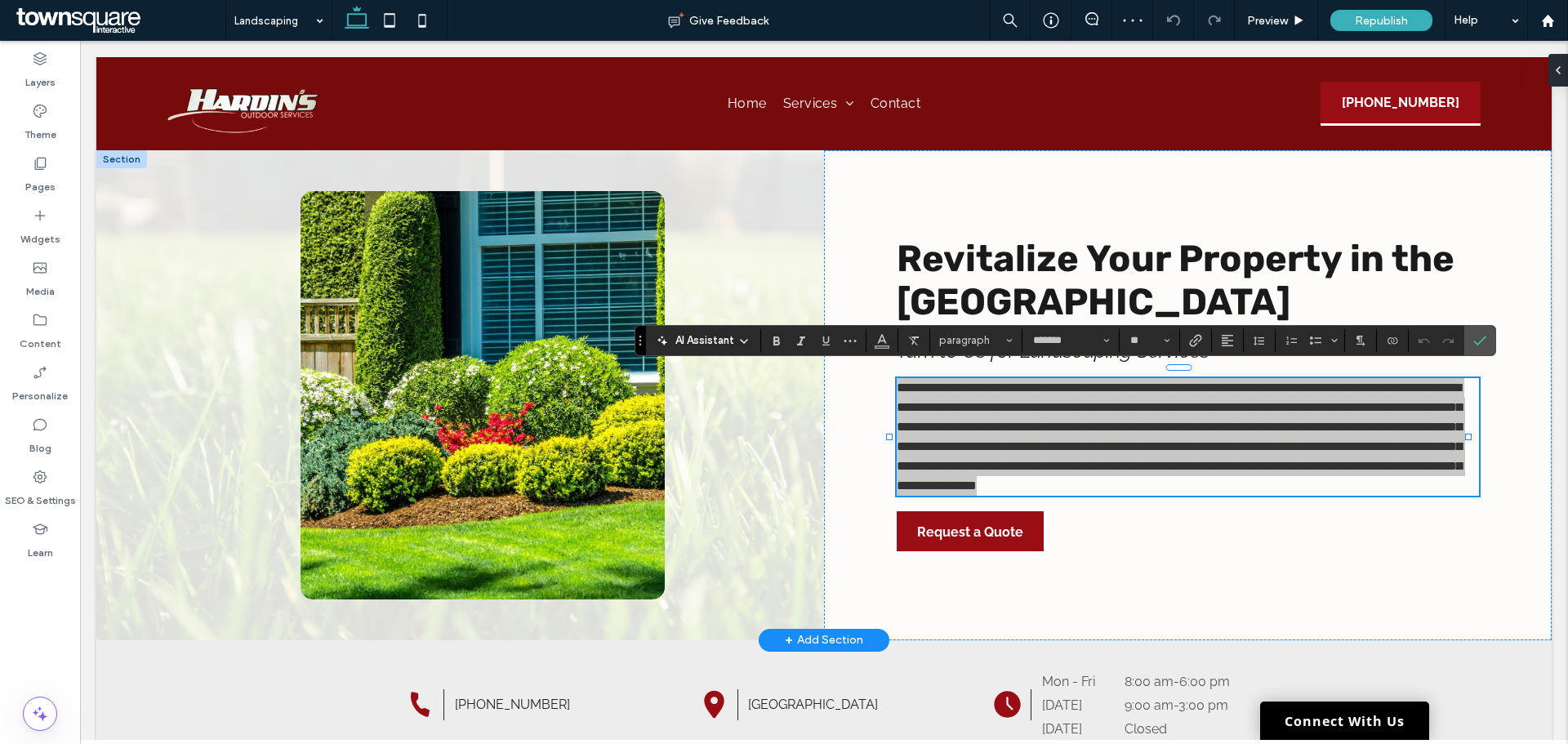
click at [711, 345] on span "AI Assistant" at bounding box center [705, 341] width 59 height 16
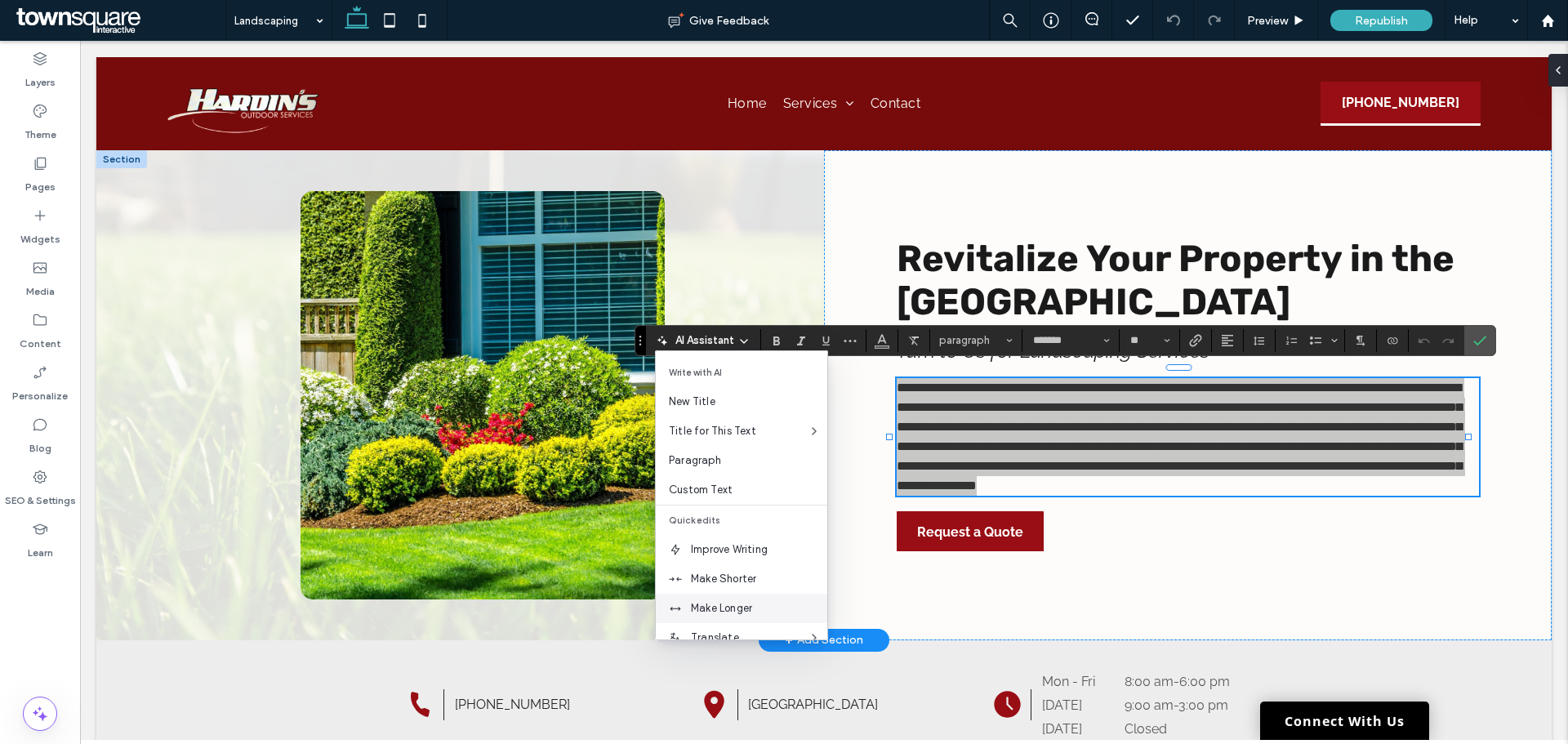
click at [753, 612] on span "Make Longer" at bounding box center [759, 608] width 136 height 16
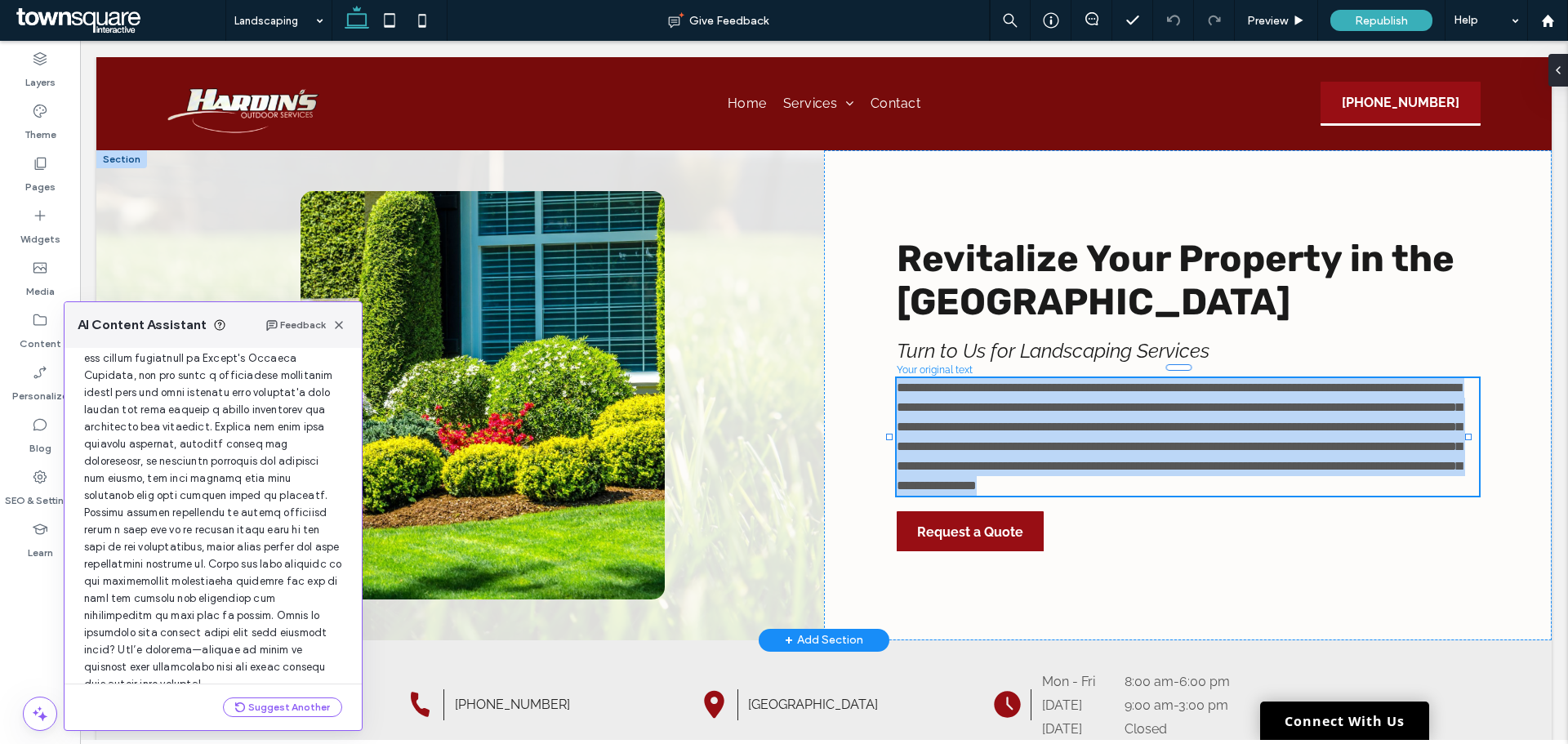
scroll to position [207, 0]
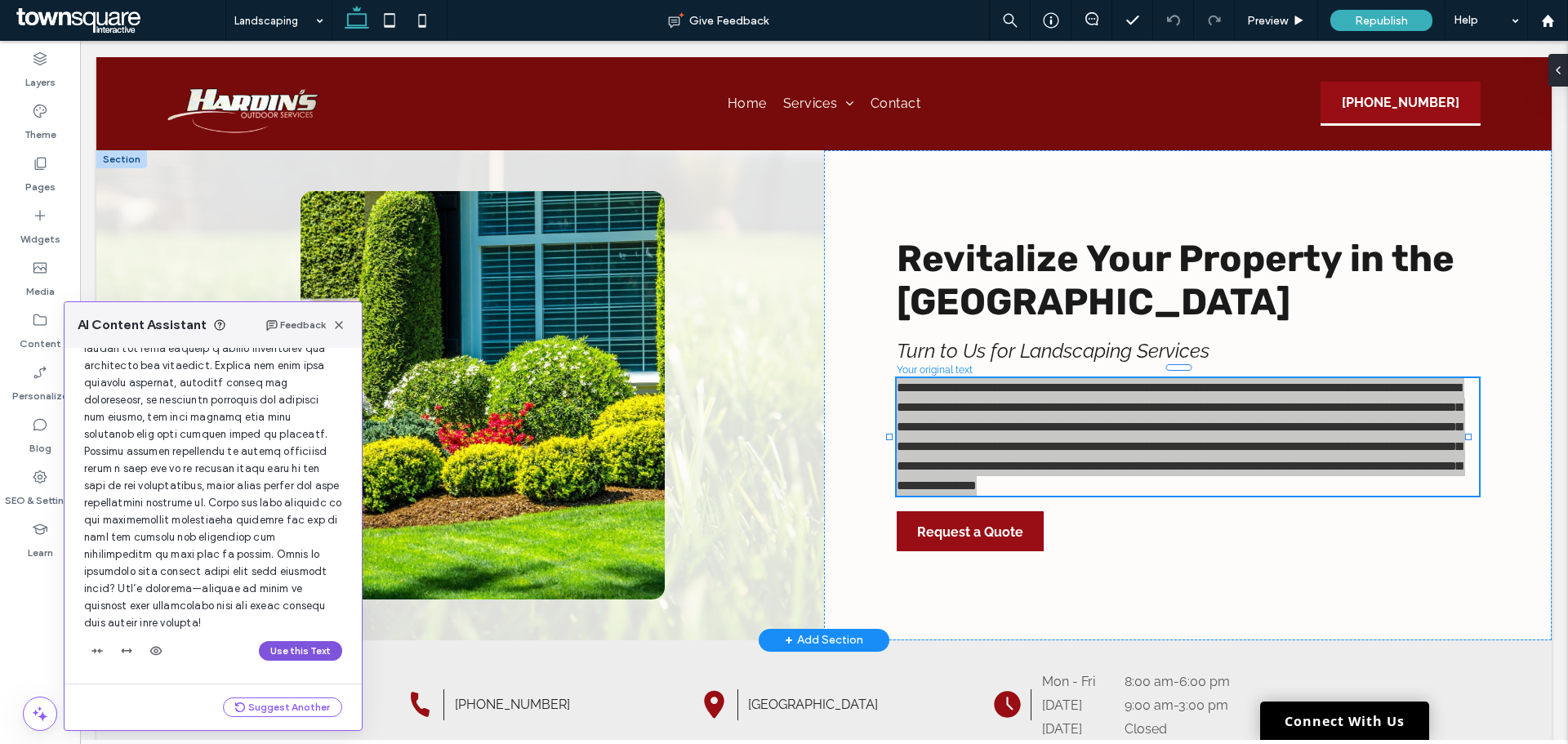
click at [280, 658] on button "Use this Text" at bounding box center [301, 652] width 83 height 20
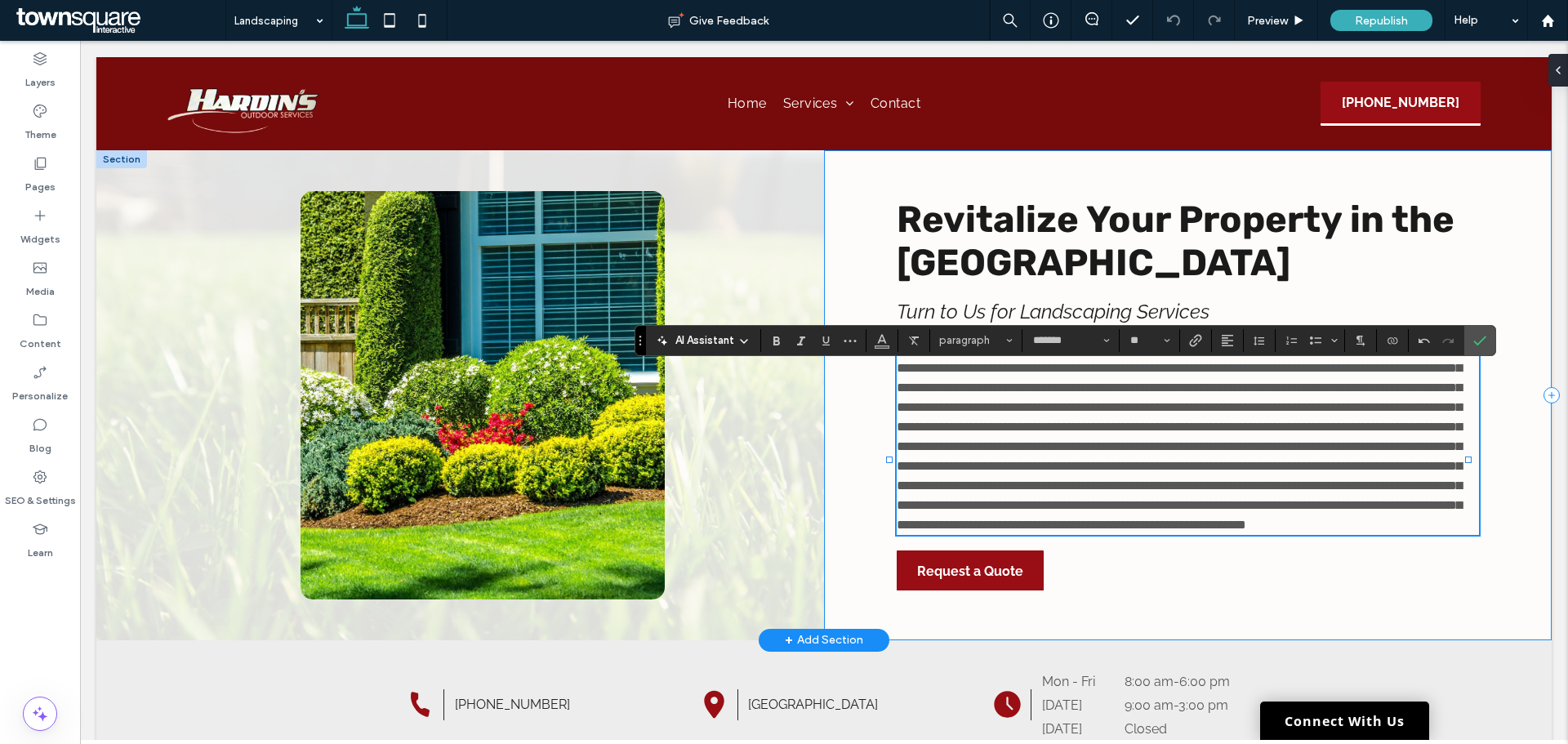
click at [858, 573] on div "Revitalize Your Property in the [GEOGRAPHIC_DATA] Turn to Us for Landscaping Se…" at bounding box center [1188, 396] width 727 height 490
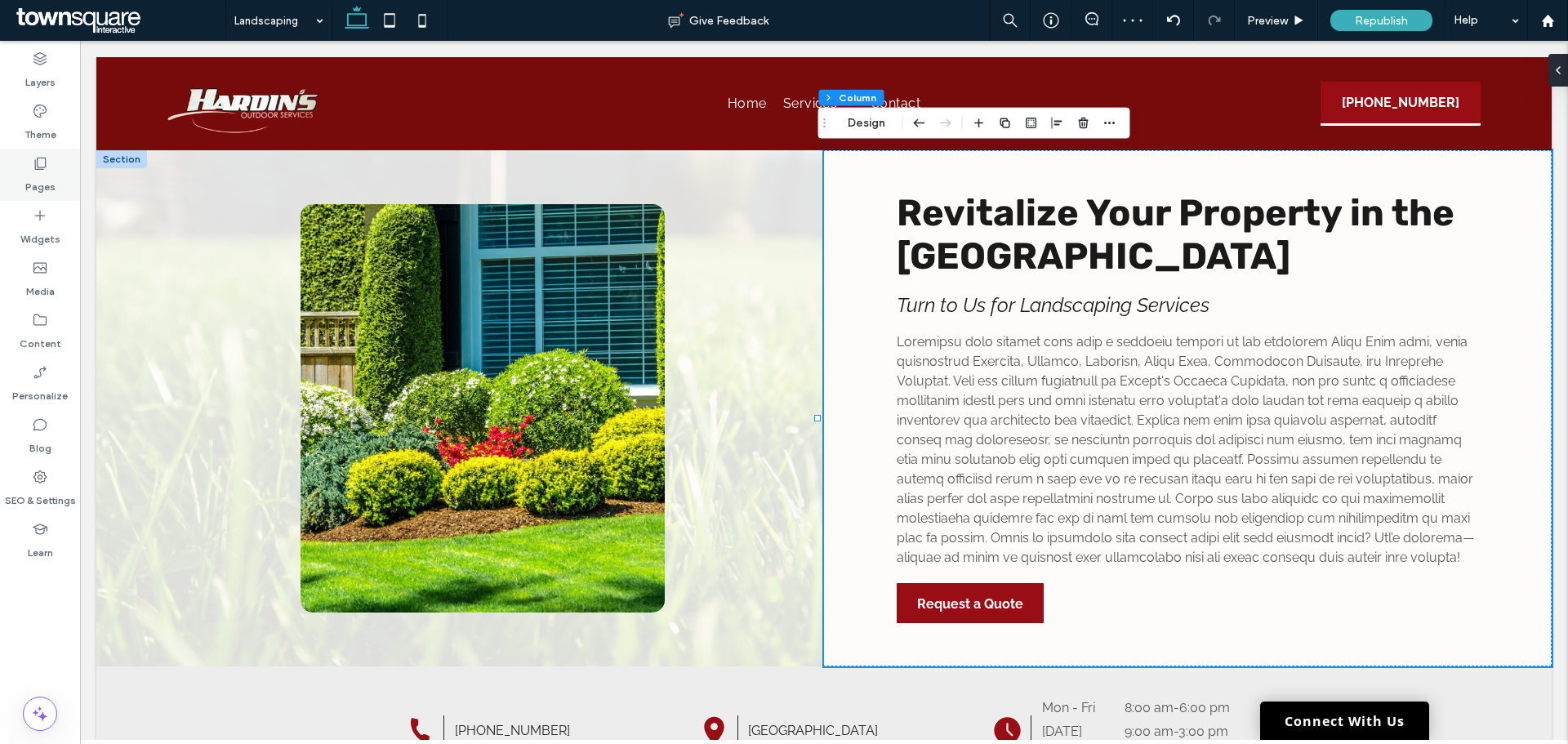
click at [13, 171] on div "Pages" at bounding box center [39, 175] width 80 height 52
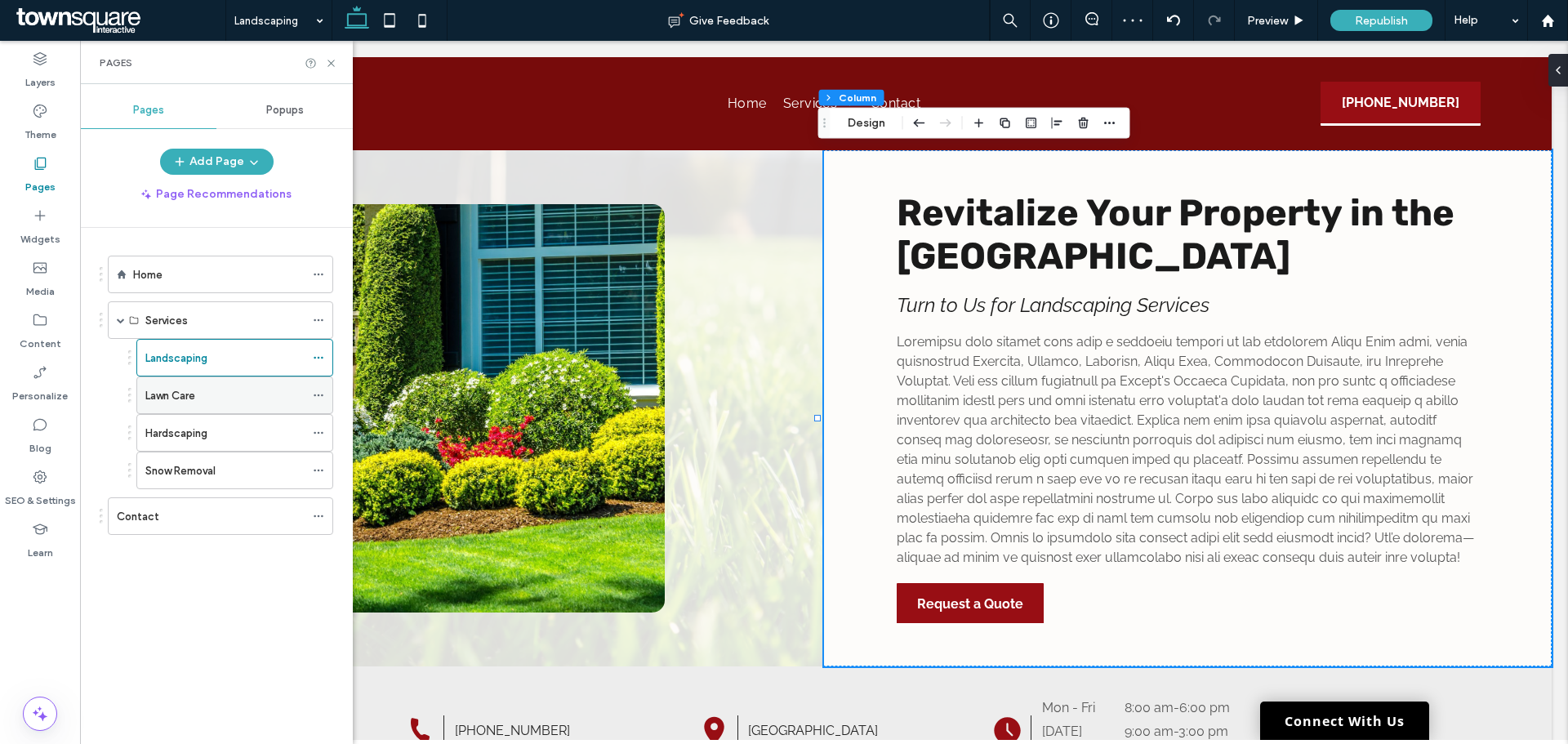
click at [178, 406] on div "Lawn Care" at bounding box center [225, 396] width 160 height 36
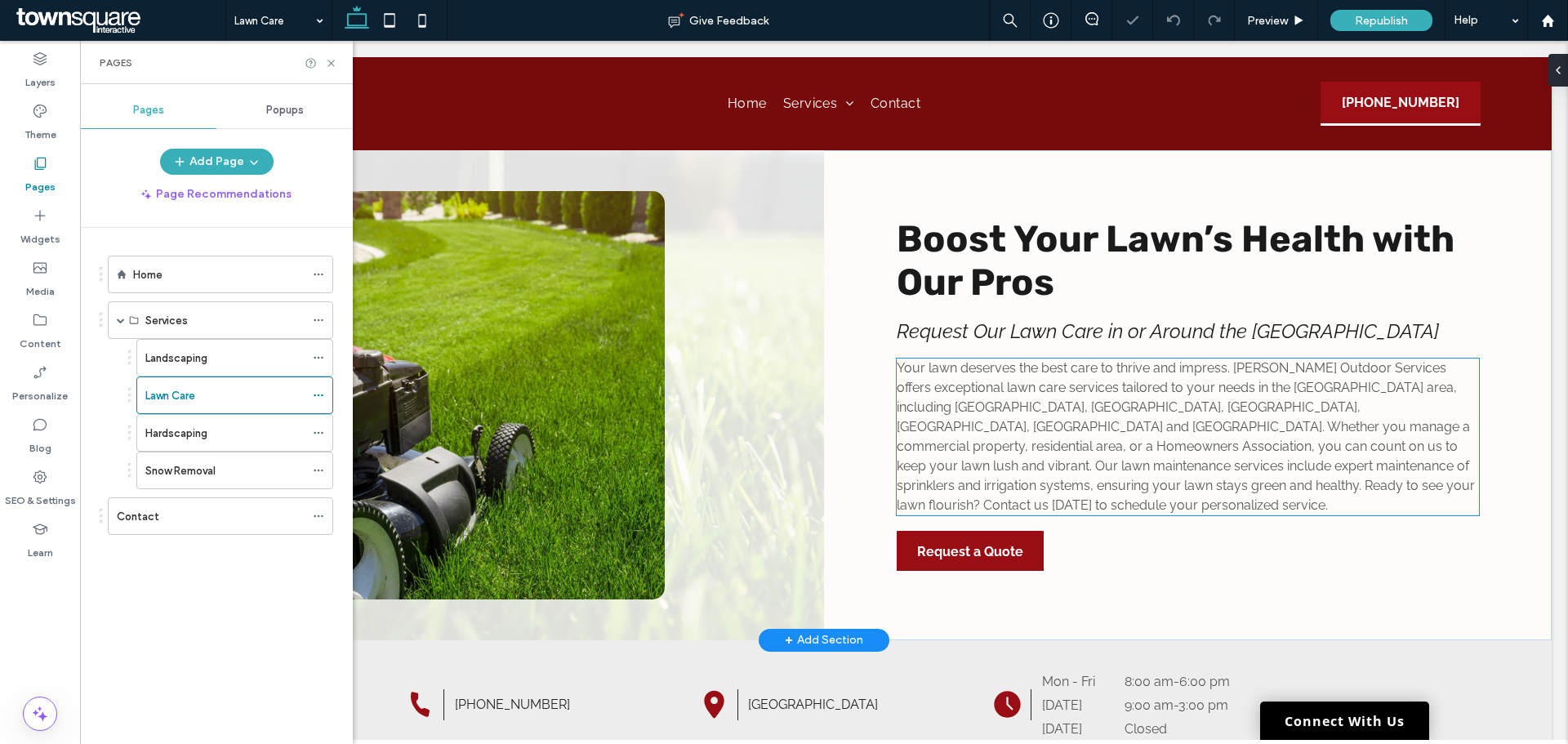
click at [1051, 459] on span "Your lawn deserves the best care to thrive and impress. [PERSON_NAME] Outdoor S…" at bounding box center [1186, 437] width 579 height 153
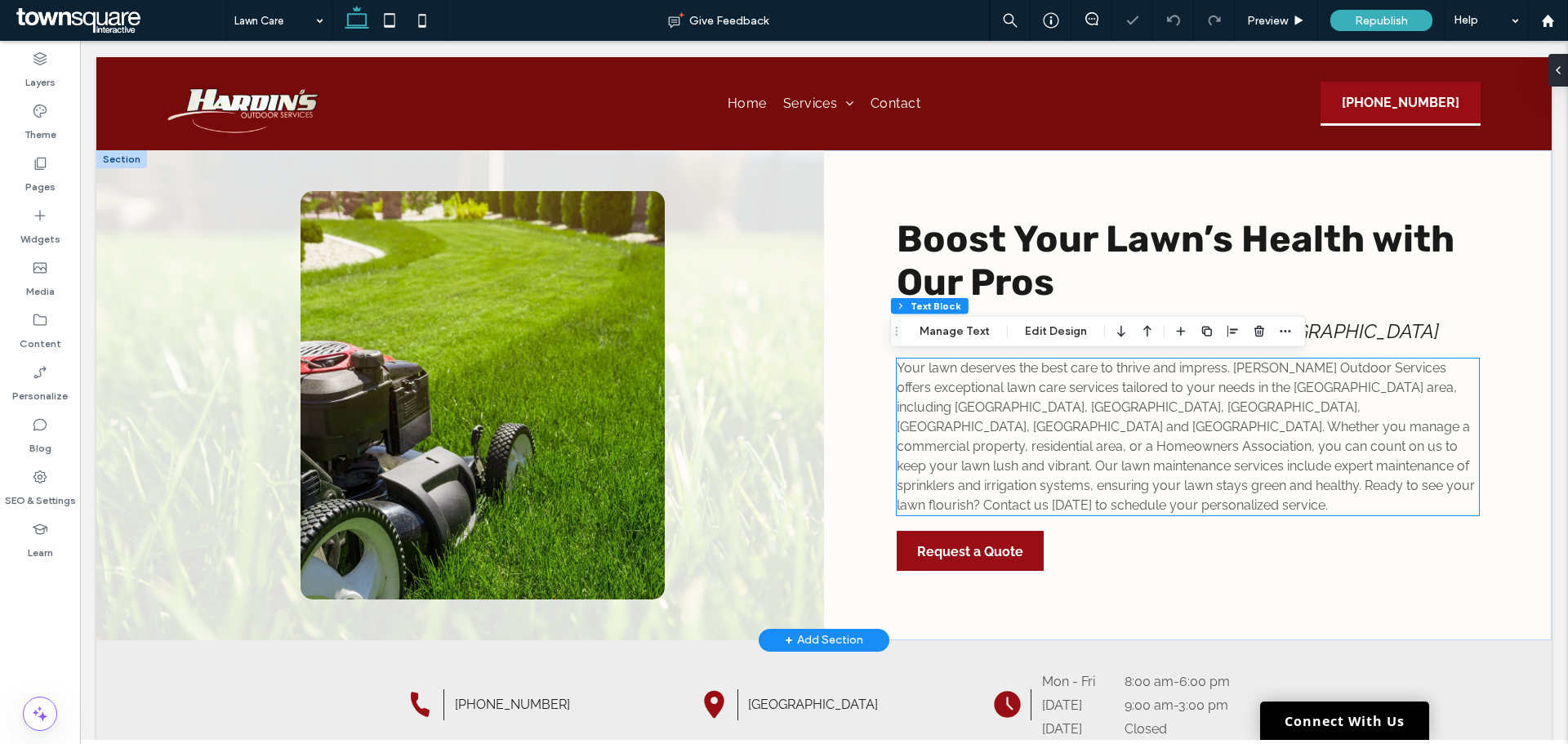
click at [1051, 459] on div "Your lawn deserves the best care to thrive and impress. [PERSON_NAME] Outdoor S…" at bounding box center [1188, 437] width 582 height 157
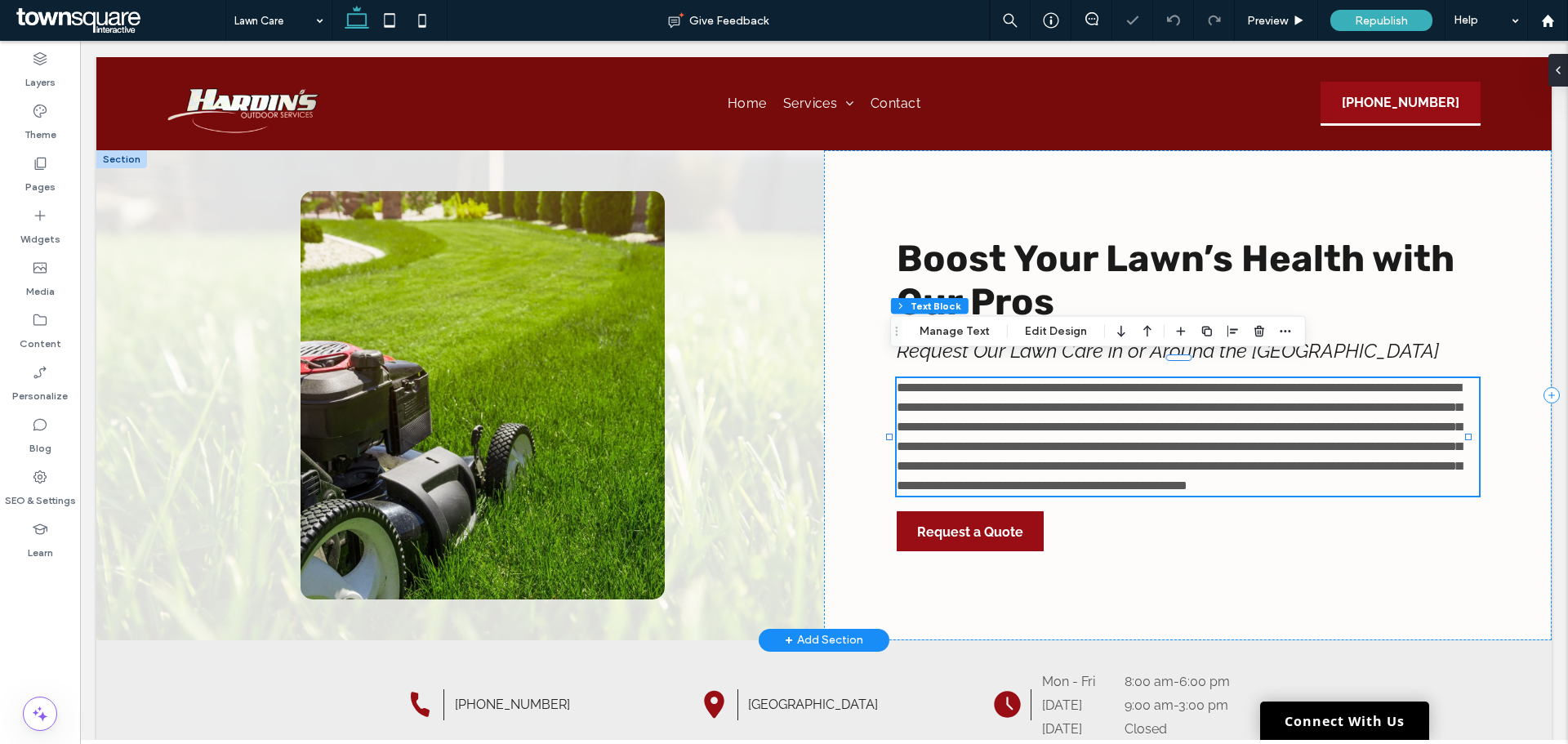
click at [1051, 459] on span "**********" at bounding box center [1180, 436] width 565 height 110
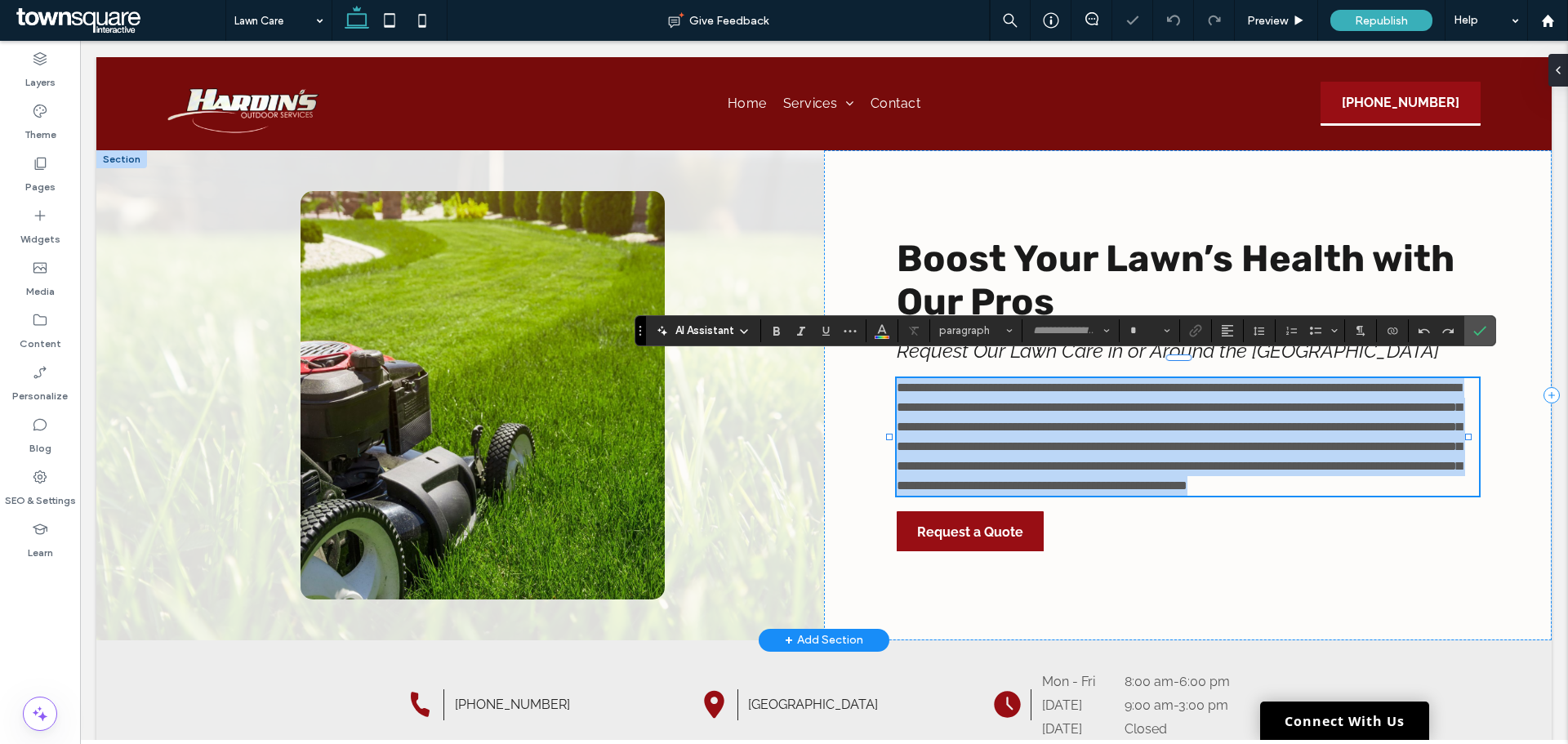
type input "*******"
type input "**"
click at [1051, 459] on span "**********" at bounding box center [1180, 436] width 565 height 110
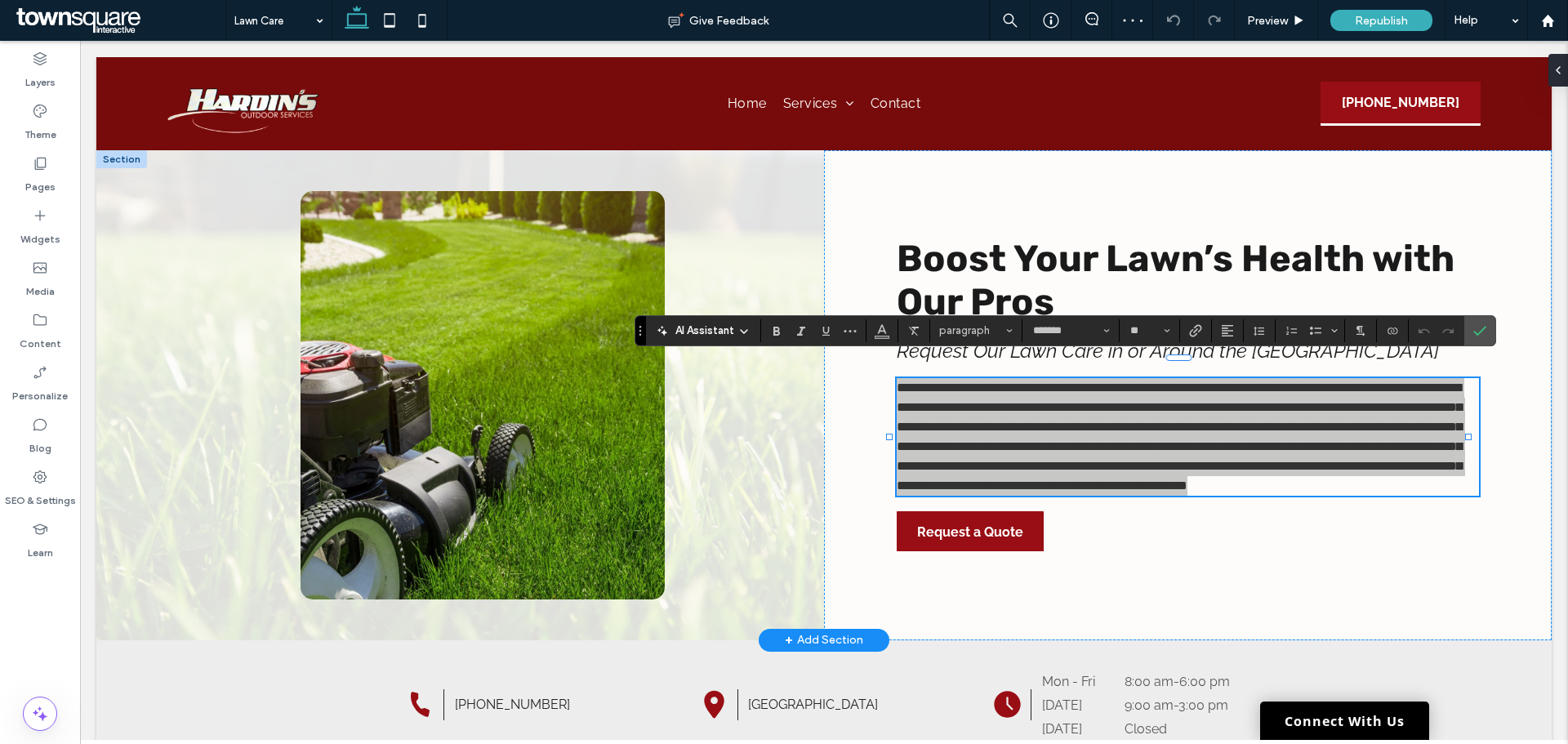
click at [701, 331] on span "AI Assistant" at bounding box center [705, 331] width 59 height 16
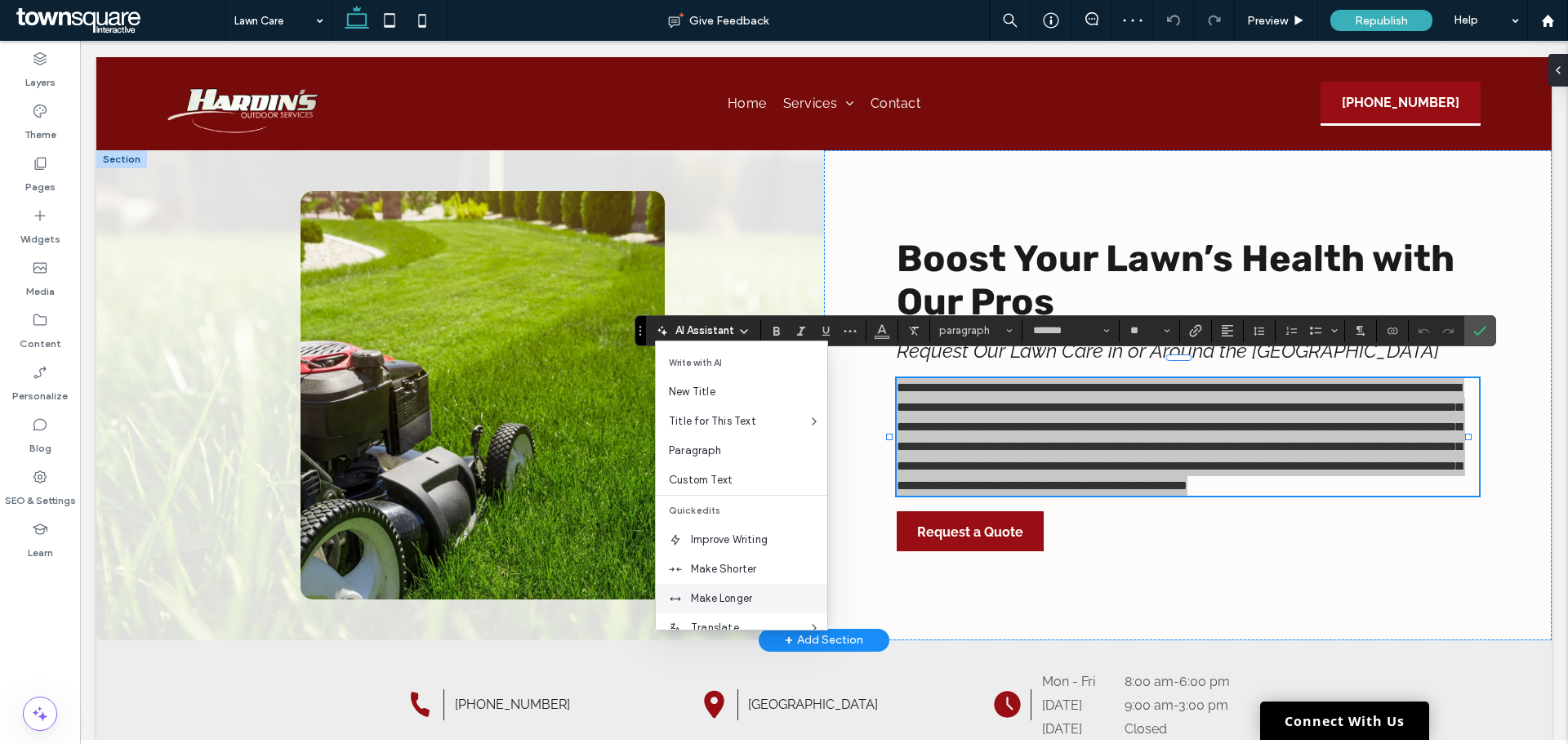
click at [725, 595] on span "Make Longer" at bounding box center [759, 599] width 136 height 16
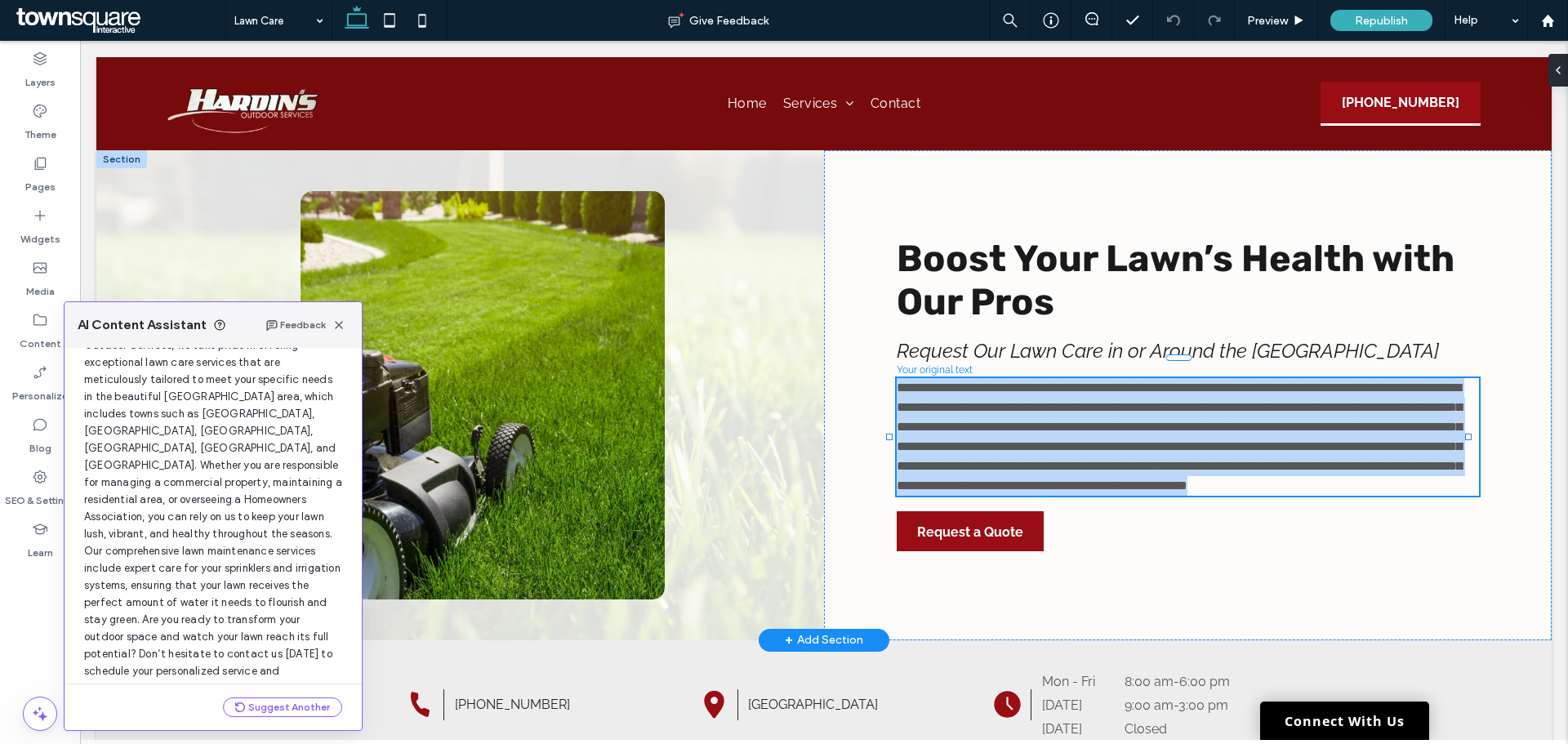
scroll to position [173, 0]
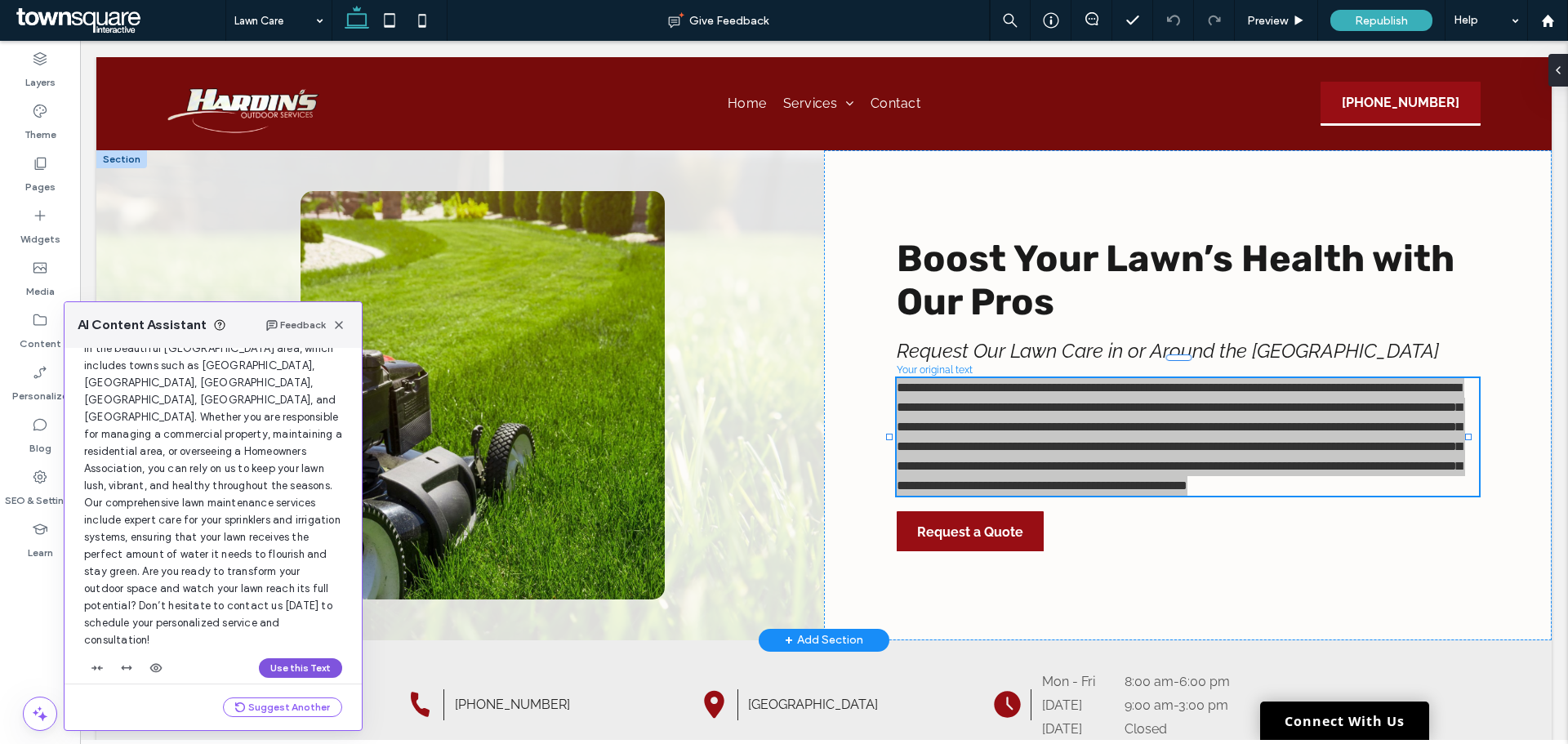
click at [326, 659] on button "Use this Text" at bounding box center [301, 669] width 83 height 20
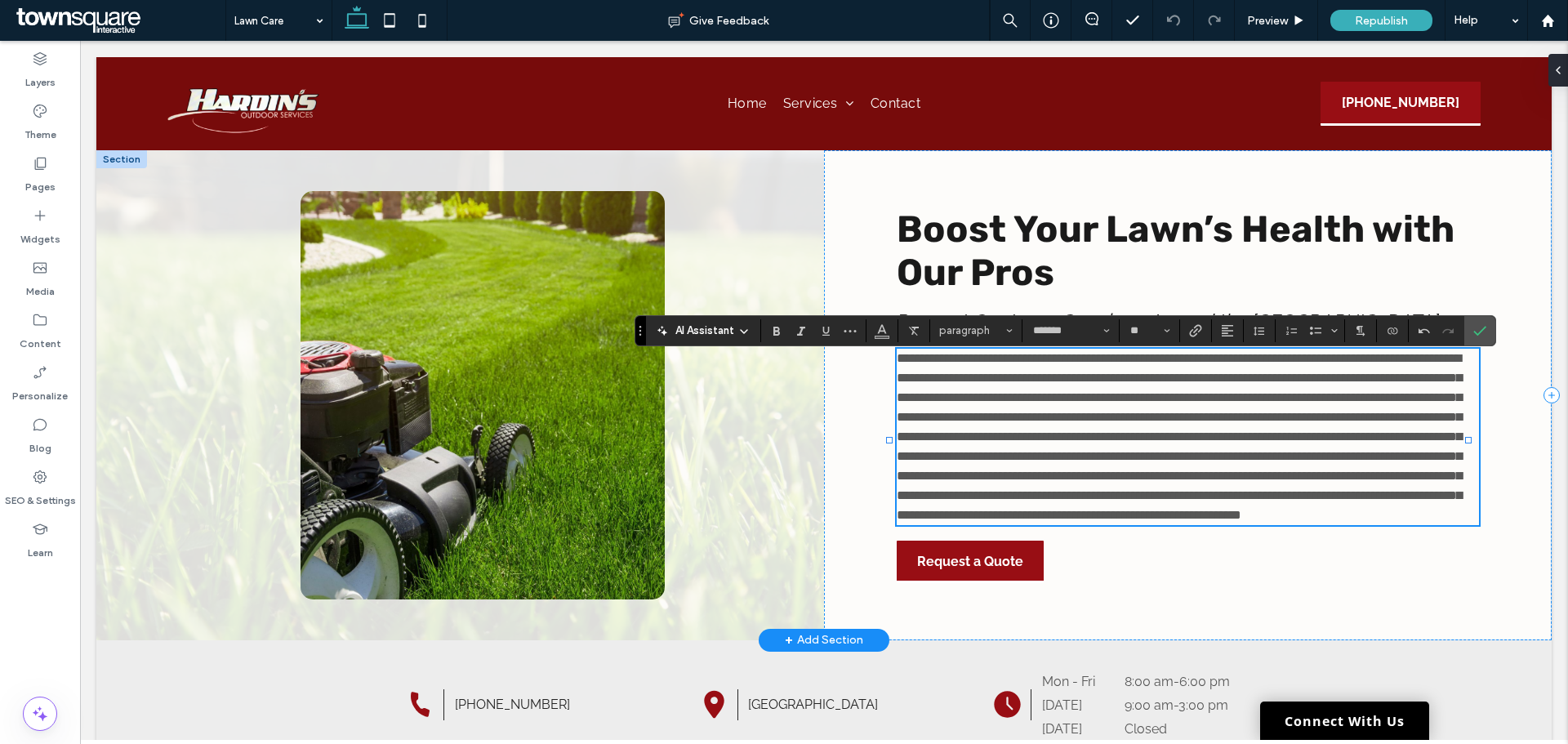
click at [1328, 525] on p "**********" at bounding box center [1188, 437] width 582 height 177
click at [44, 165] on icon at bounding box center [40, 163] width 16 height 16
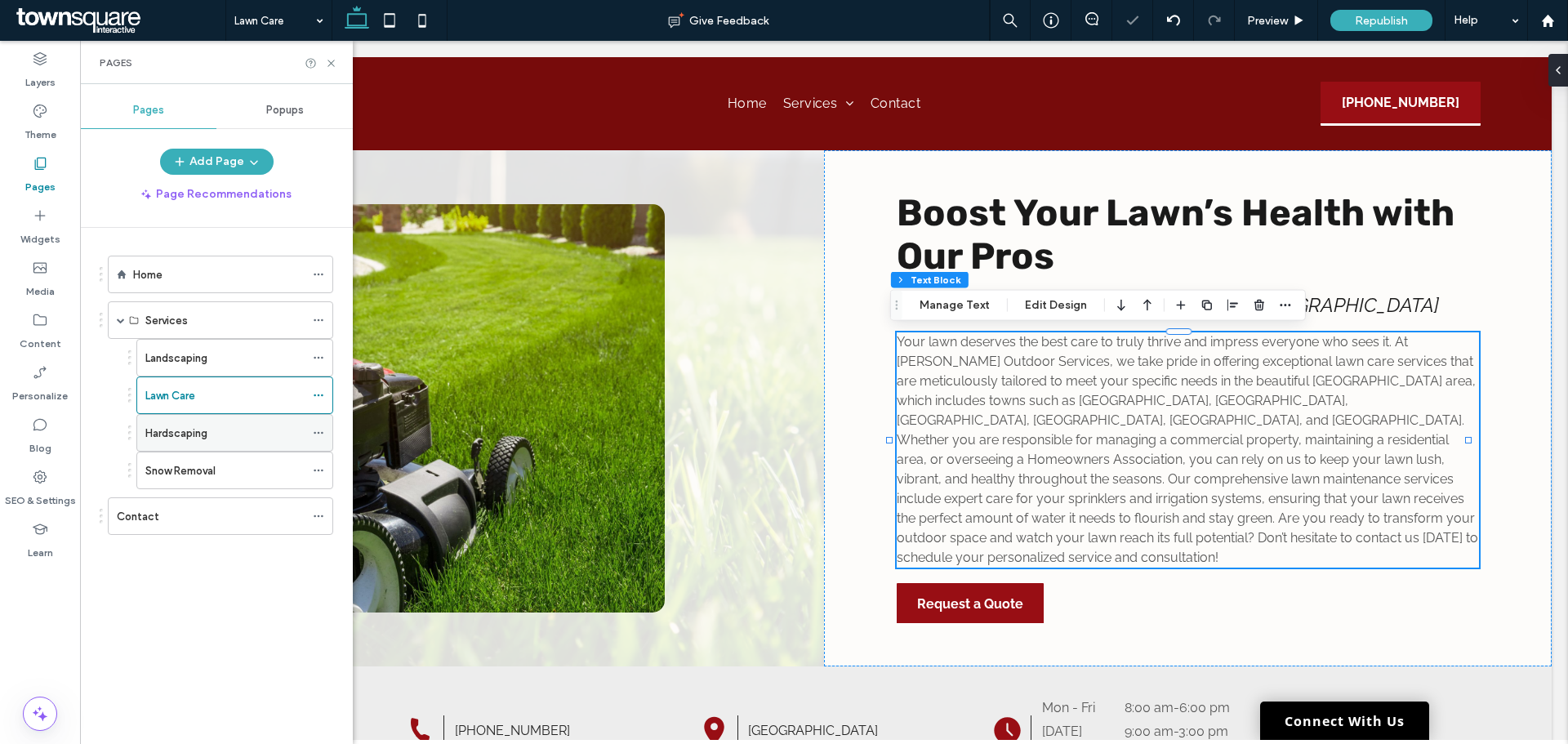
click at [204, 434] on label "Hardscaping" at bounding box center [176, 433] width 62 height 29
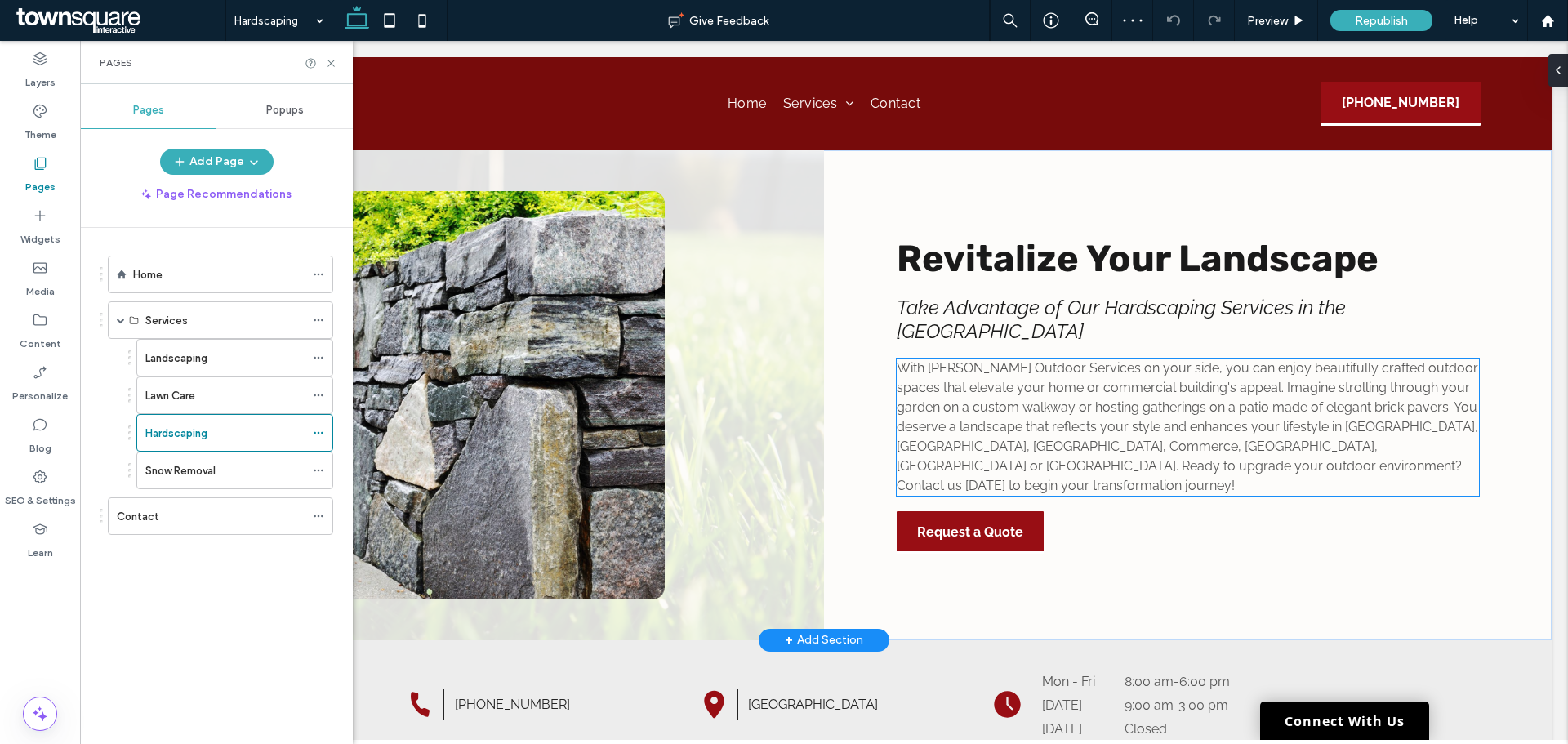
click at [1149, 460] on span "With [PERSON_NAME] Outdoor Services on your side, you can enjoy beautifully cra…" at bounding box center [1188, 427] width 581 height 133
click at [1149, 460] on div "With [PERSON_NAME] Outdoor Services on your side, you can enjoy beautifully cra…" at bounding box center [1188, 427] width 582 height 137
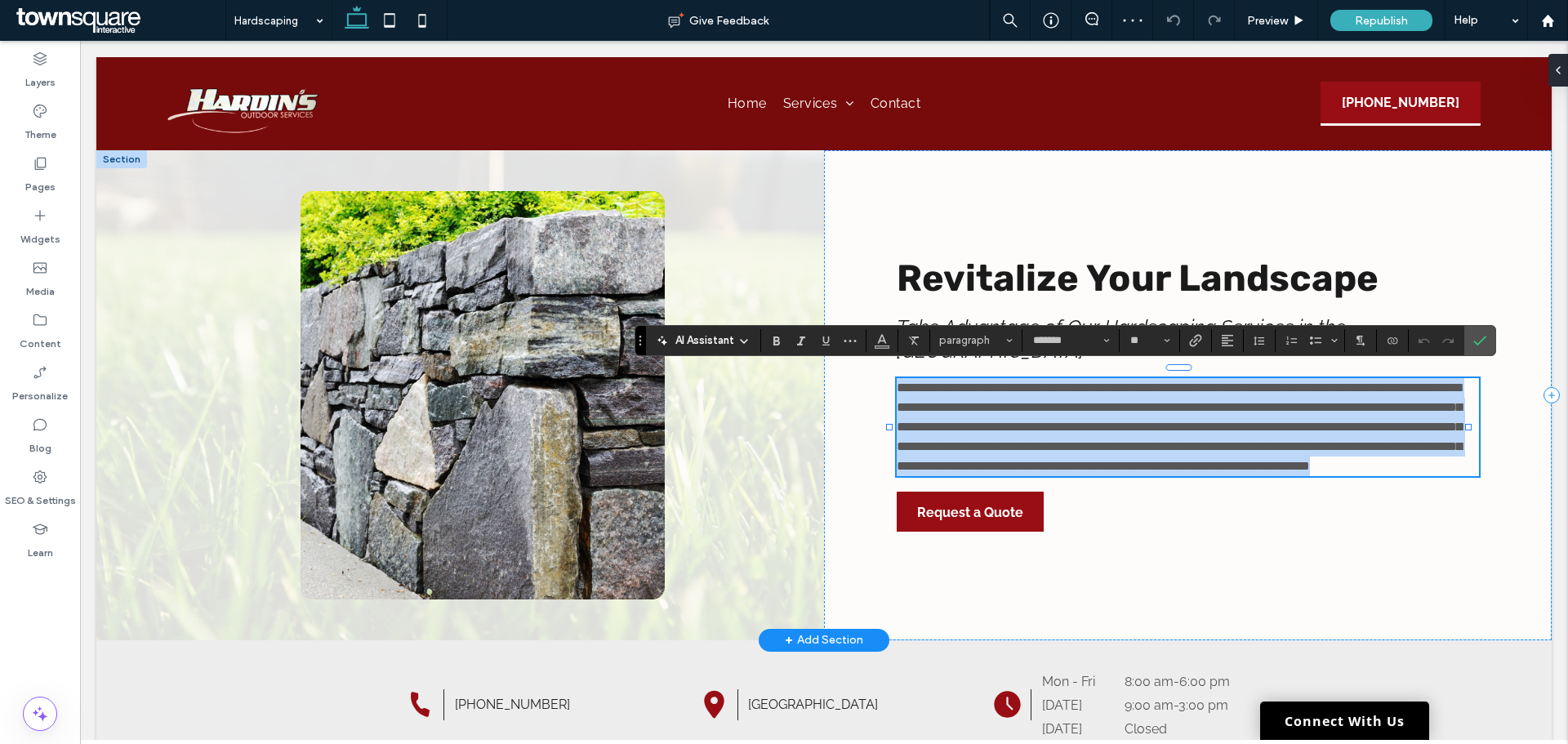
click at [1149, 460] on span "**********" at bounding box center [1180, 426] width 565 height 91
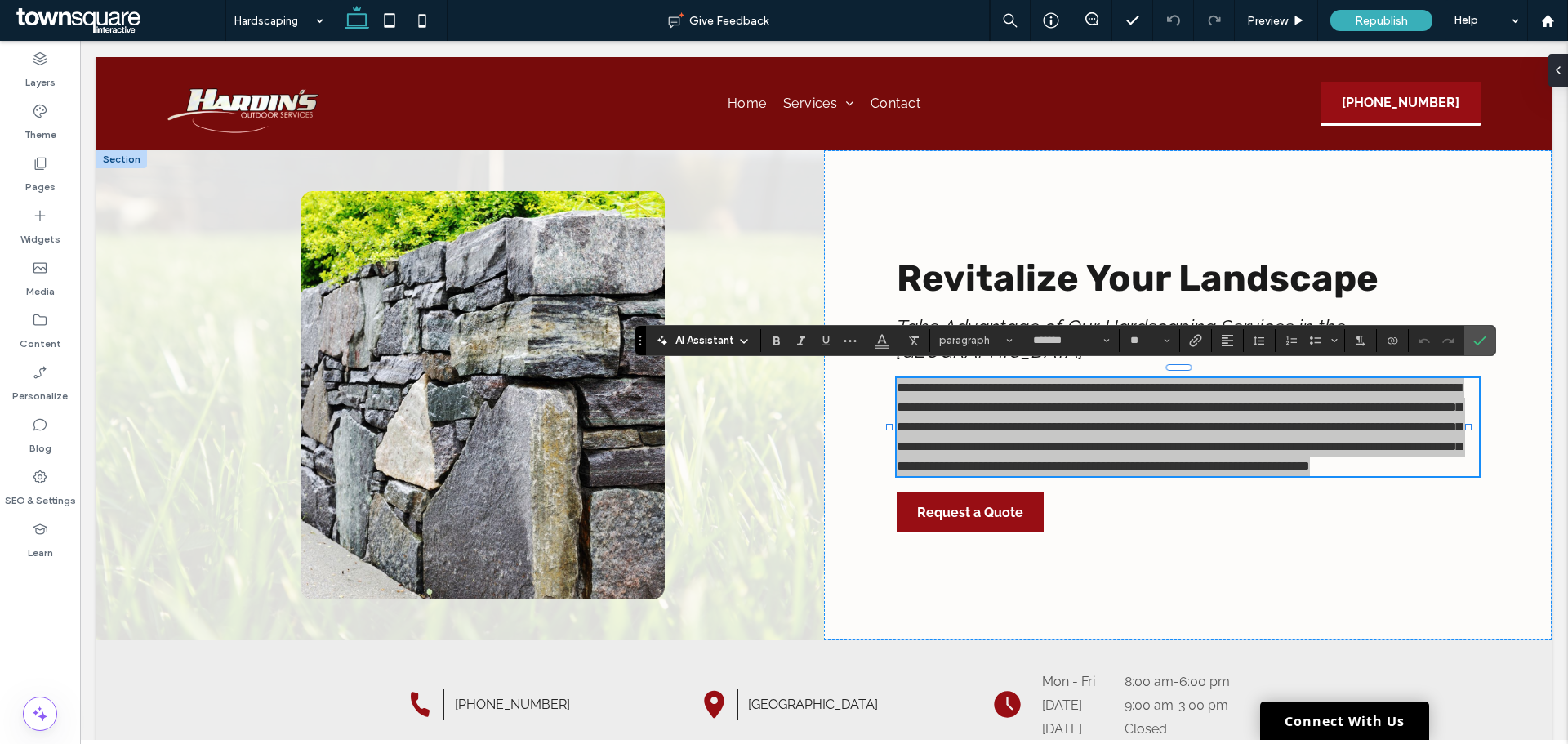
click at [688, 338] on span "AI Assistant" at bounding box center [705, 341] width 59 height 16
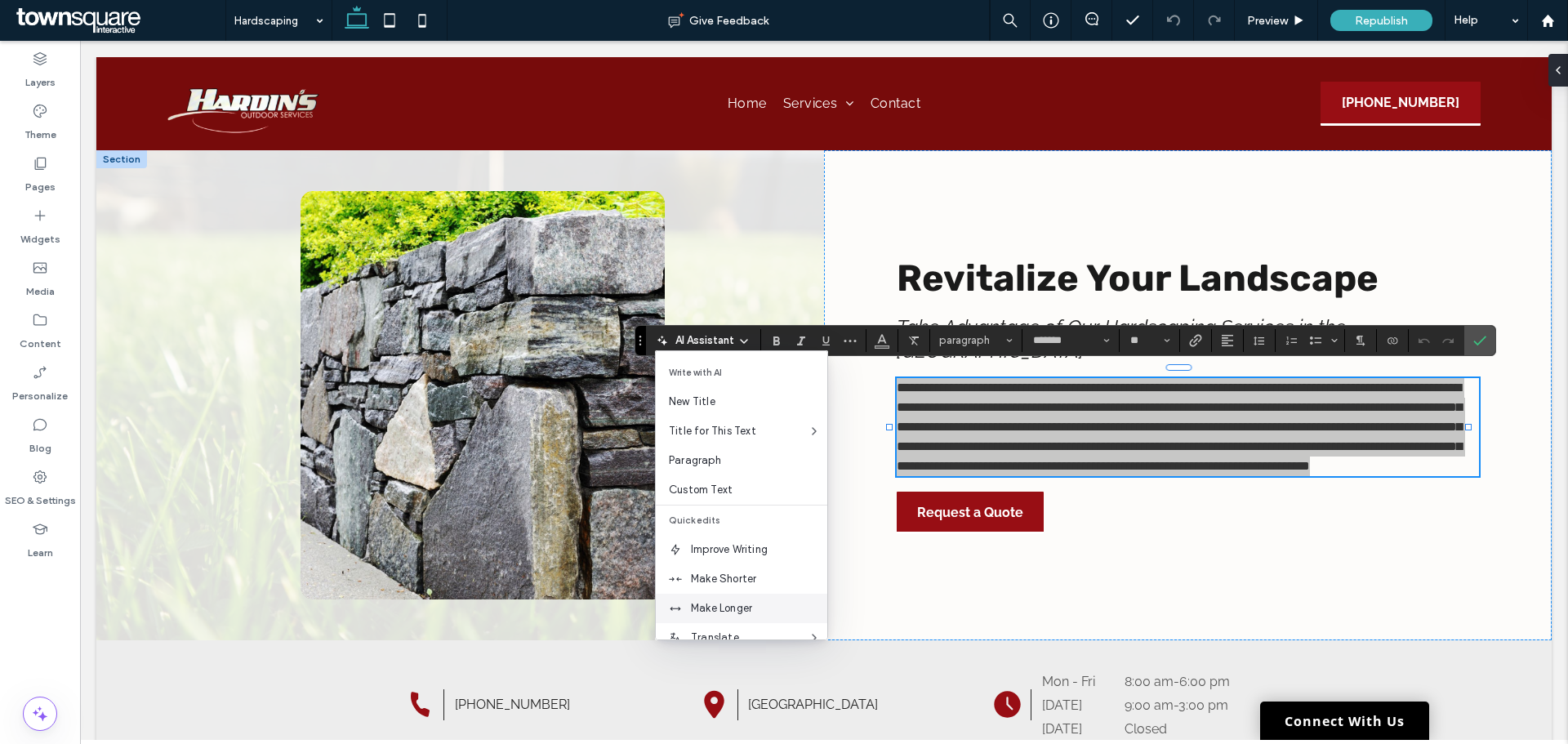
click at [736, 599] on div "Make Longer" at bounding box center [741, 608] width 171 height 30
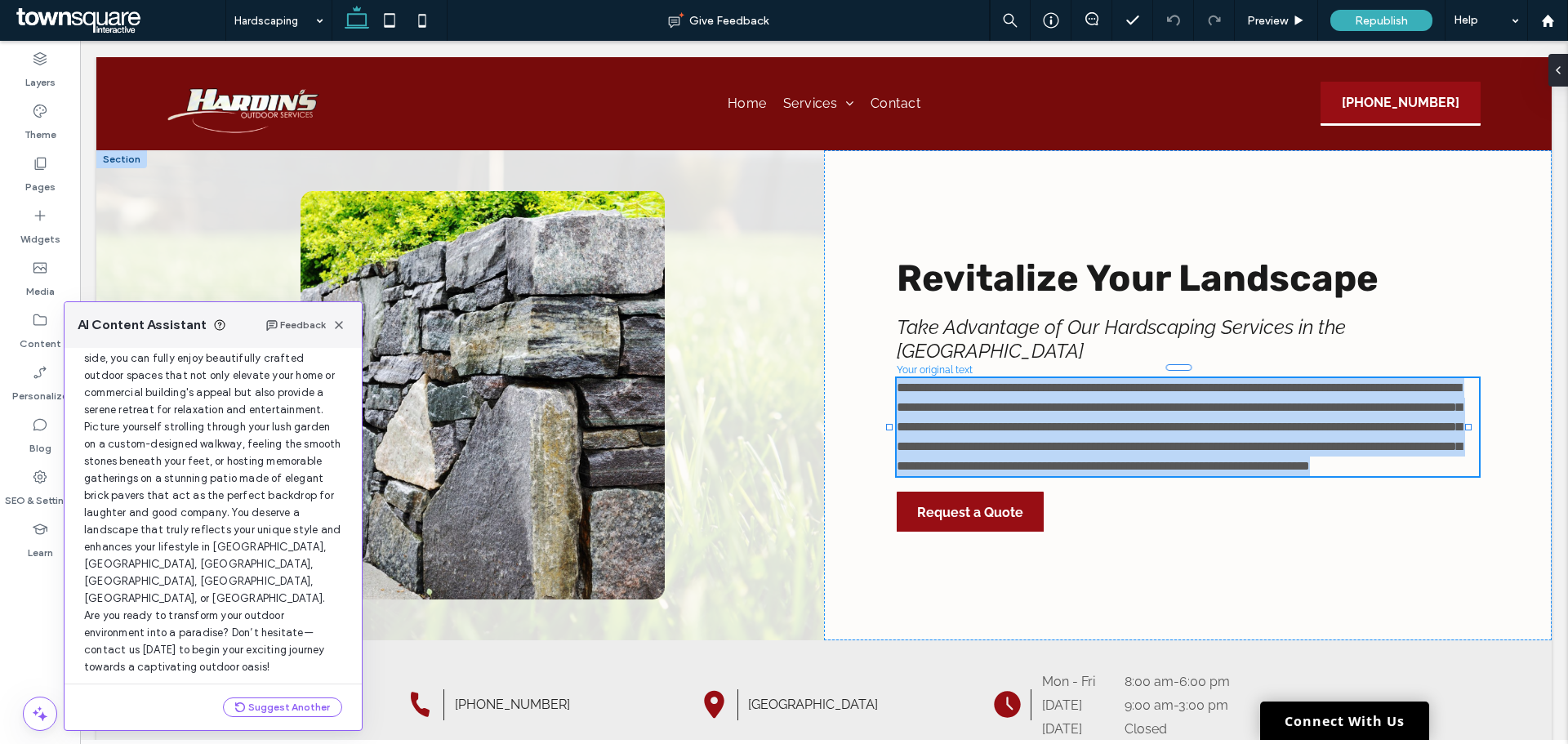
scroll to position [122, 0]
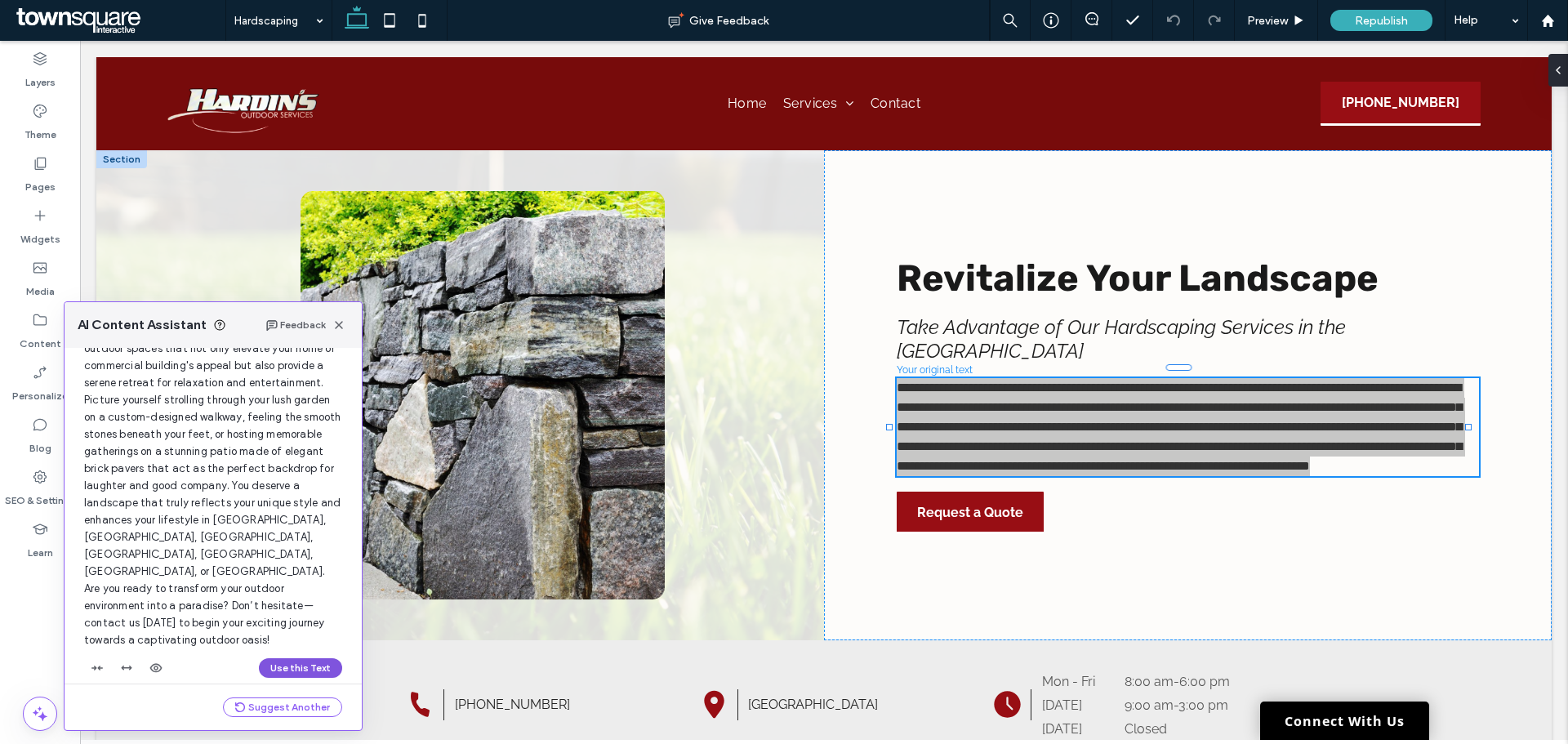
drag, startPoint x: 298, startPoint y: 659, endPoint x: 217, endPoint y: 617, distance: 91.2
click at [298, 659] on button "Use this Text" at bounding box center [301, 669] width 83 height 20
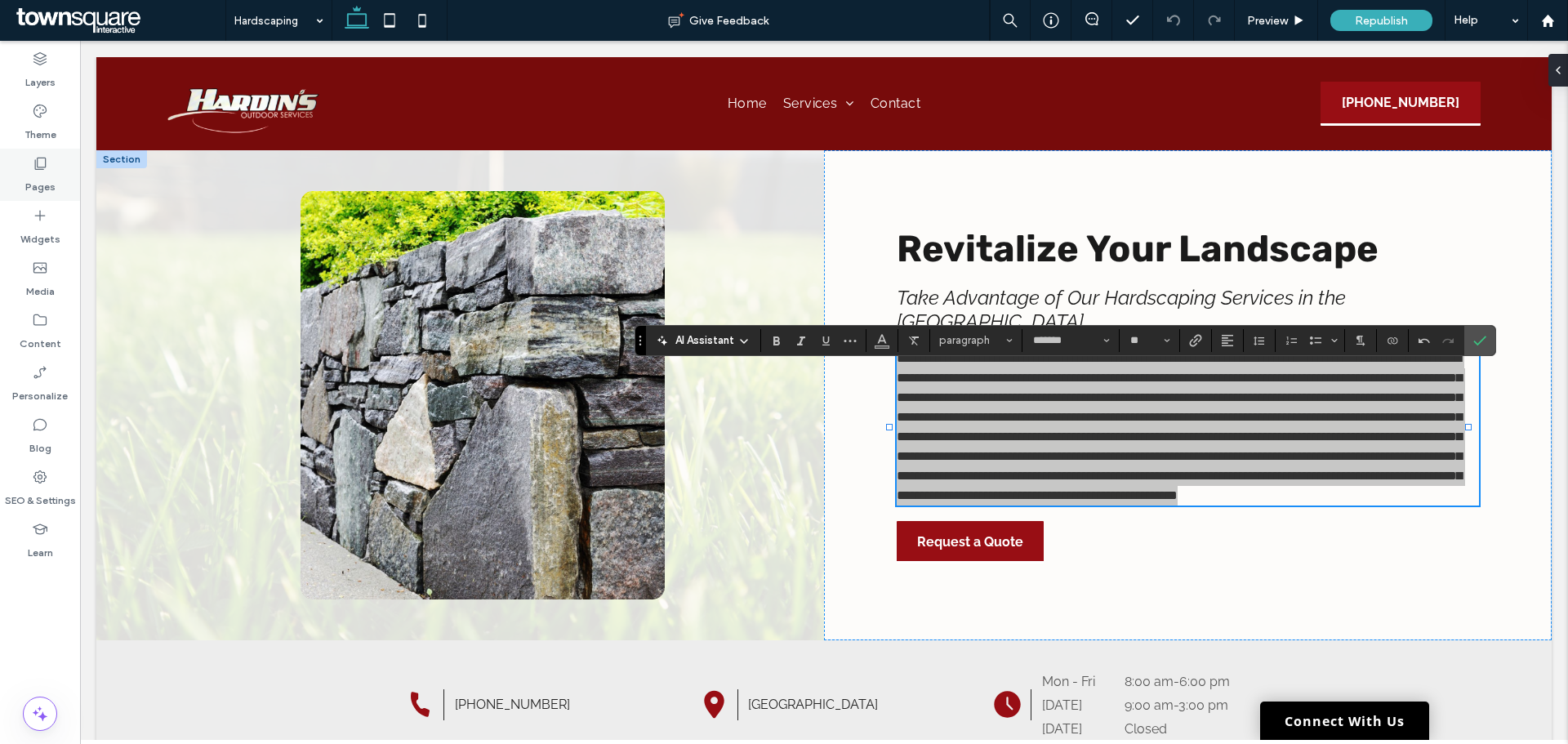
click at [57, 165] on div "Pages" at bounding box center [39, 175] width 80 height 52
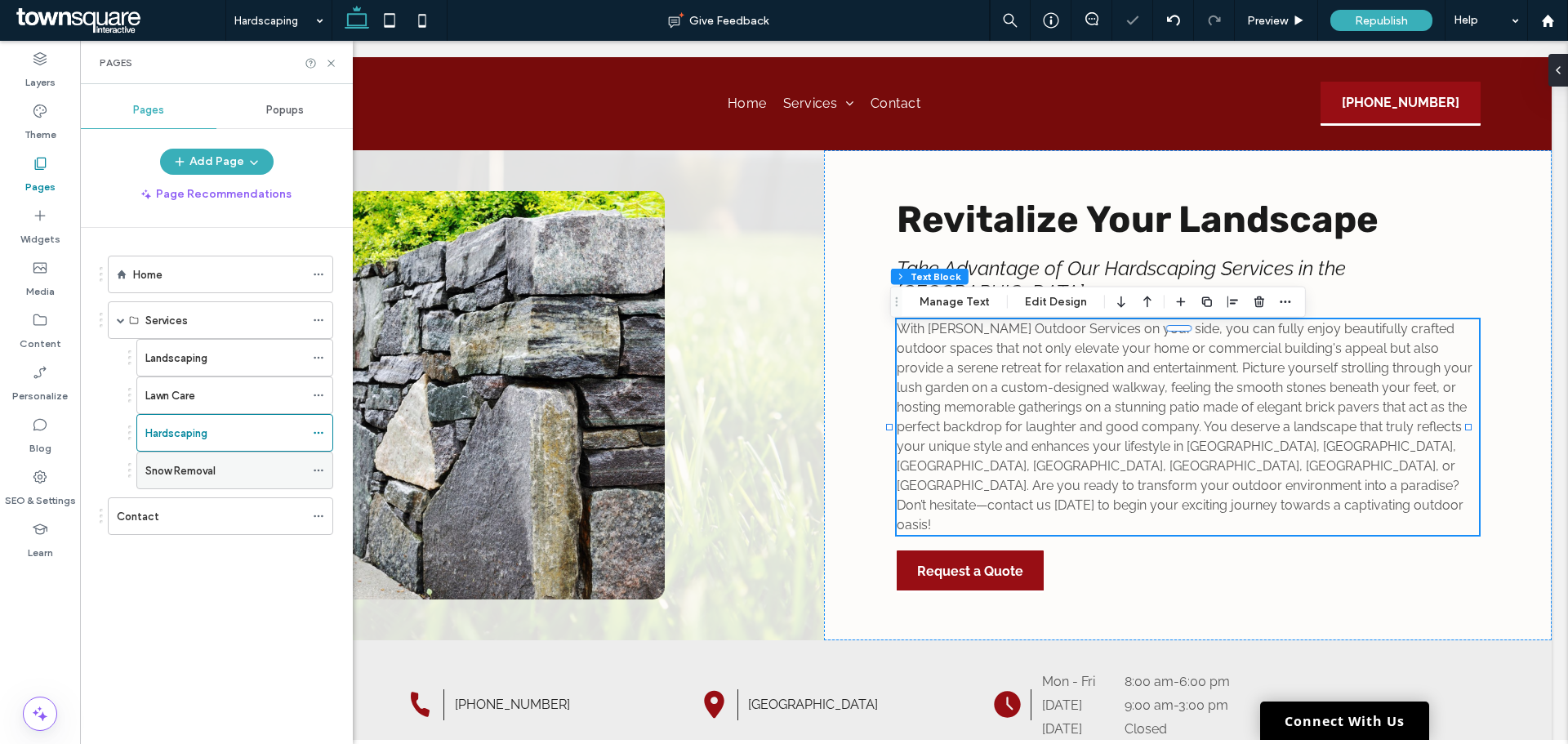
click at [185, 477] on label "Snow Removal" at bounding box center [180, 471] width 70 height 29
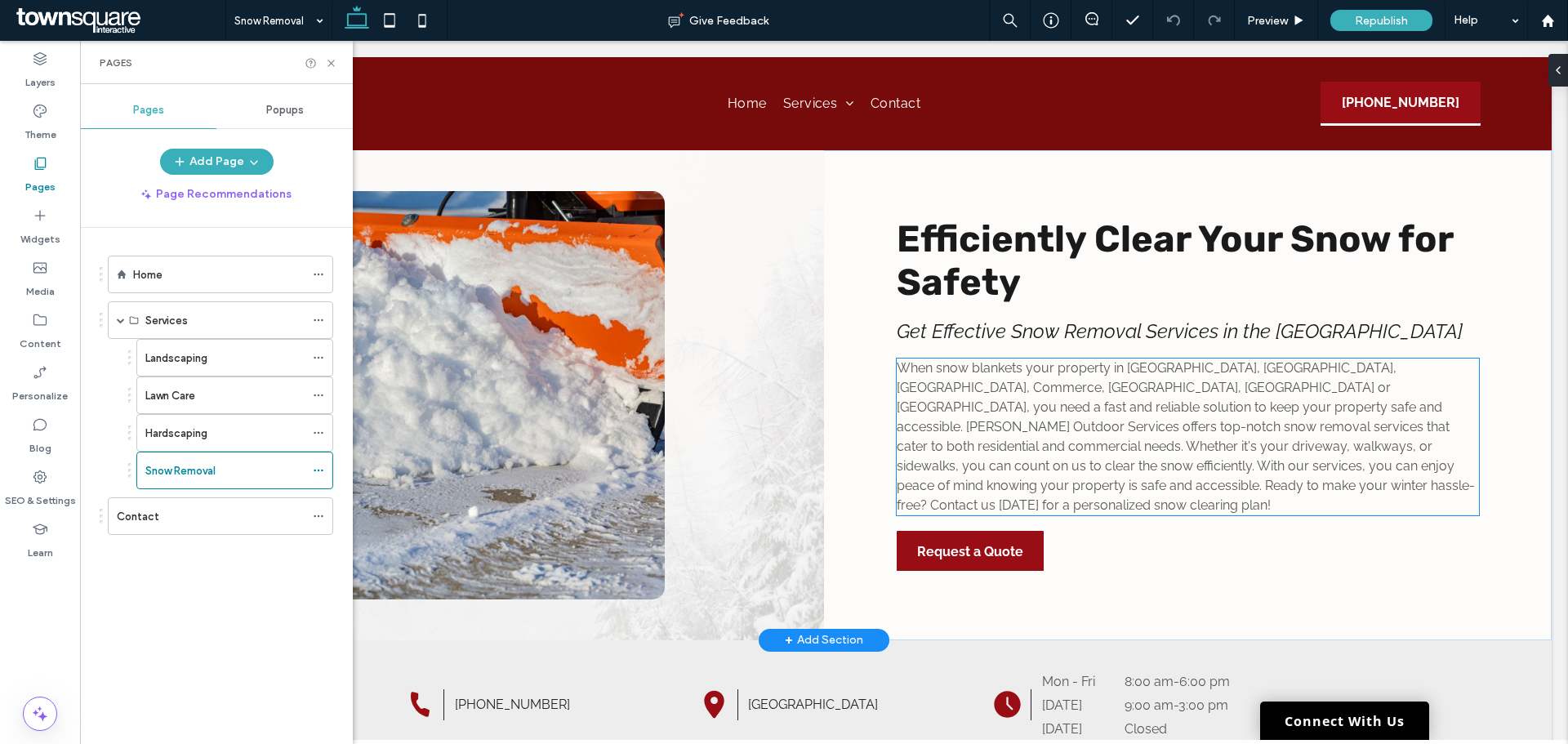
click at [937, 474] on span "When snow blankets your property in [GEOGRAPHIC_DATA], [GEOGRAPHIC_DATA], [GEOG…" at bounding box center [1186, 437] width 579 height 153
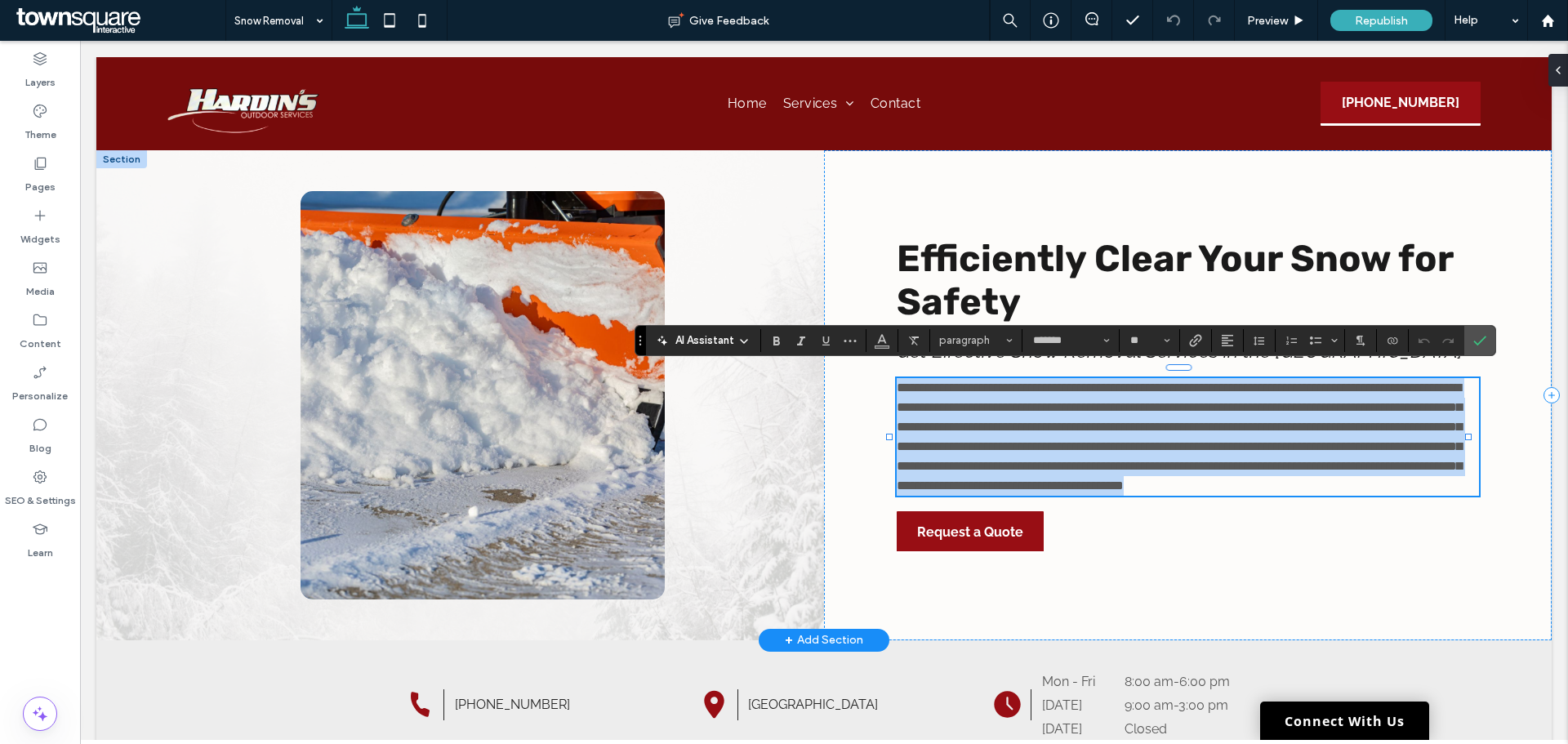
click at [937, 474] on span "**********" at bounding box center [1180, 436] width 565 height 110
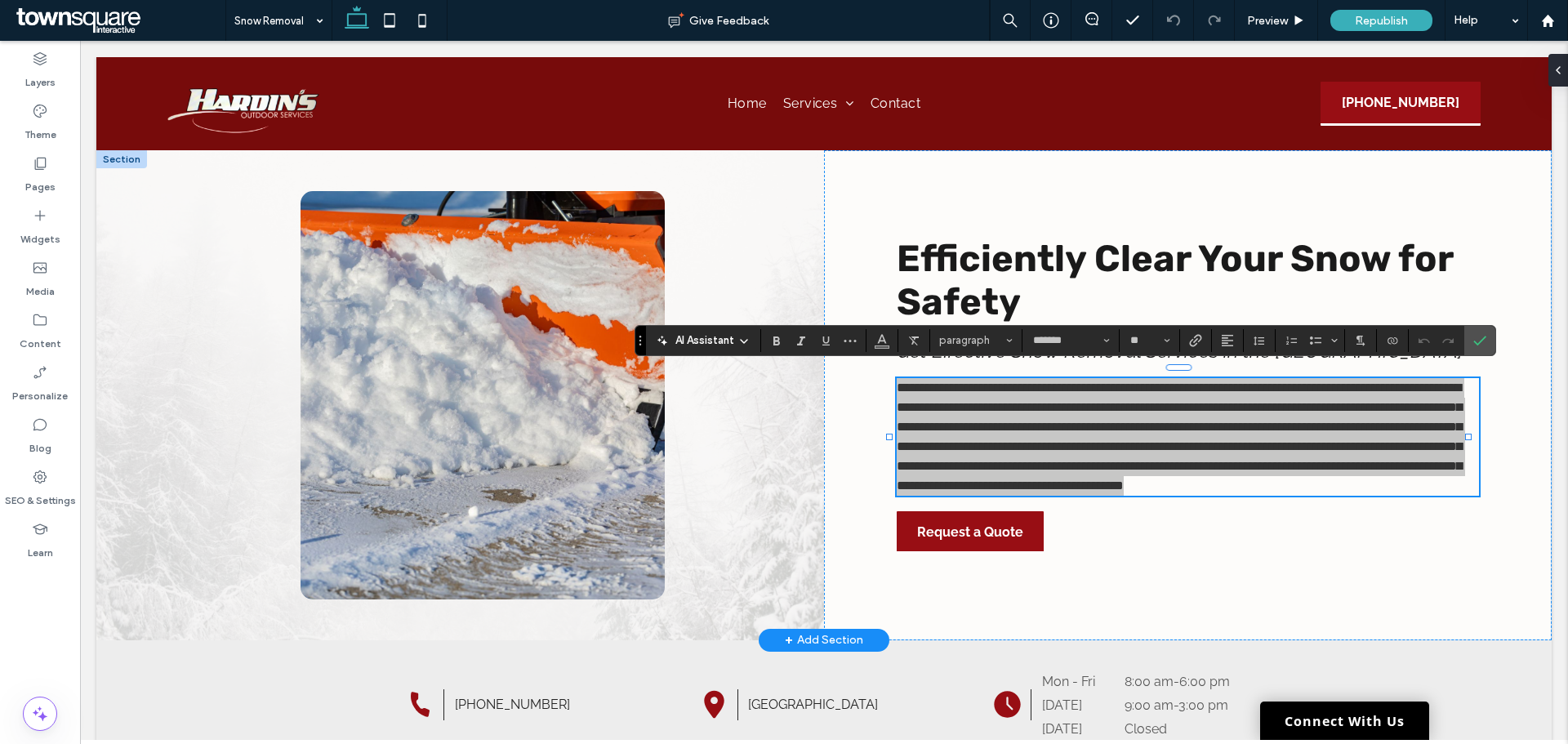
click at [726, 345] on span "AI Assistant" at bounding box center [705, 341] width 59 height 16
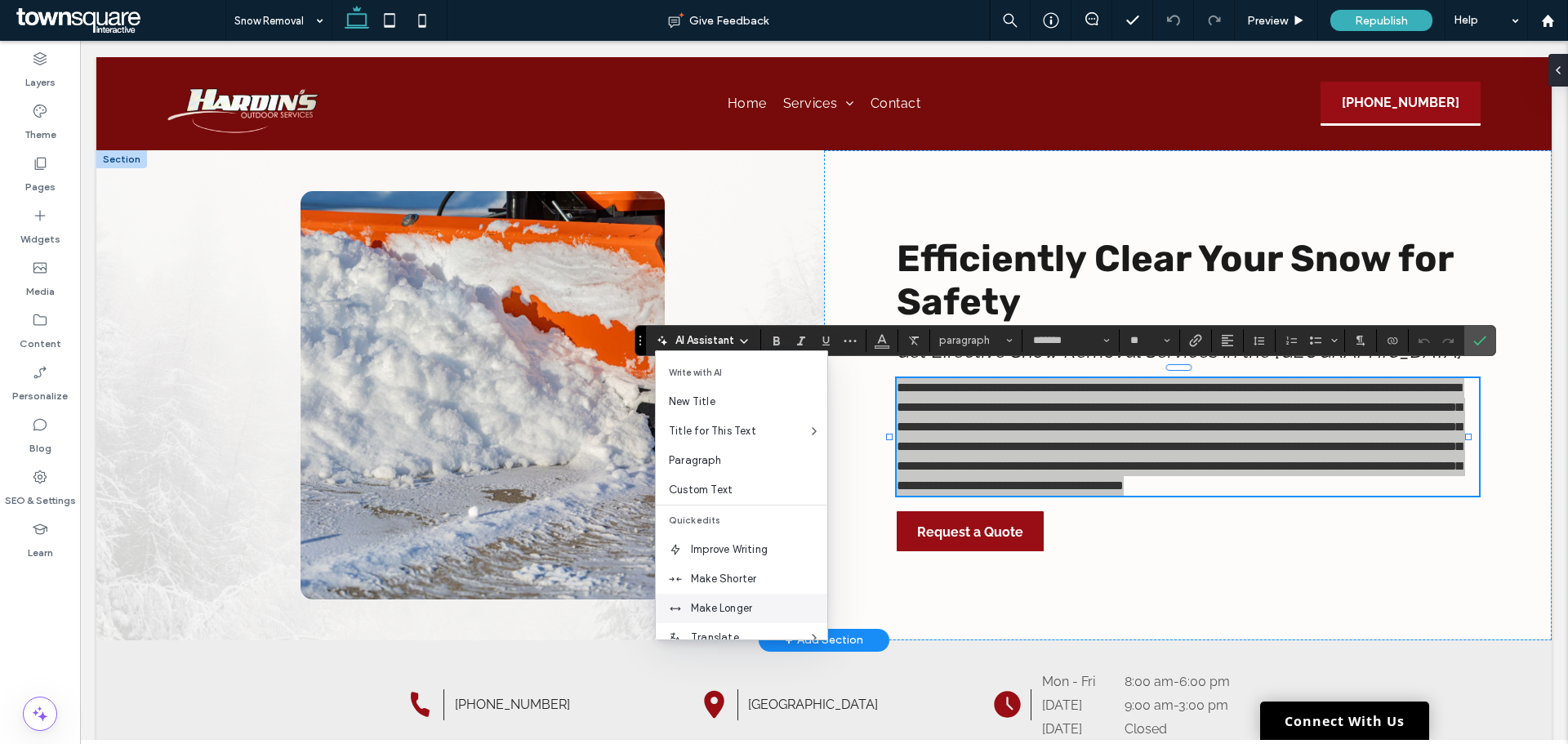
click at [762, 594] on div "Make Longer" at bounding box center [741, 608] width 171 height 30
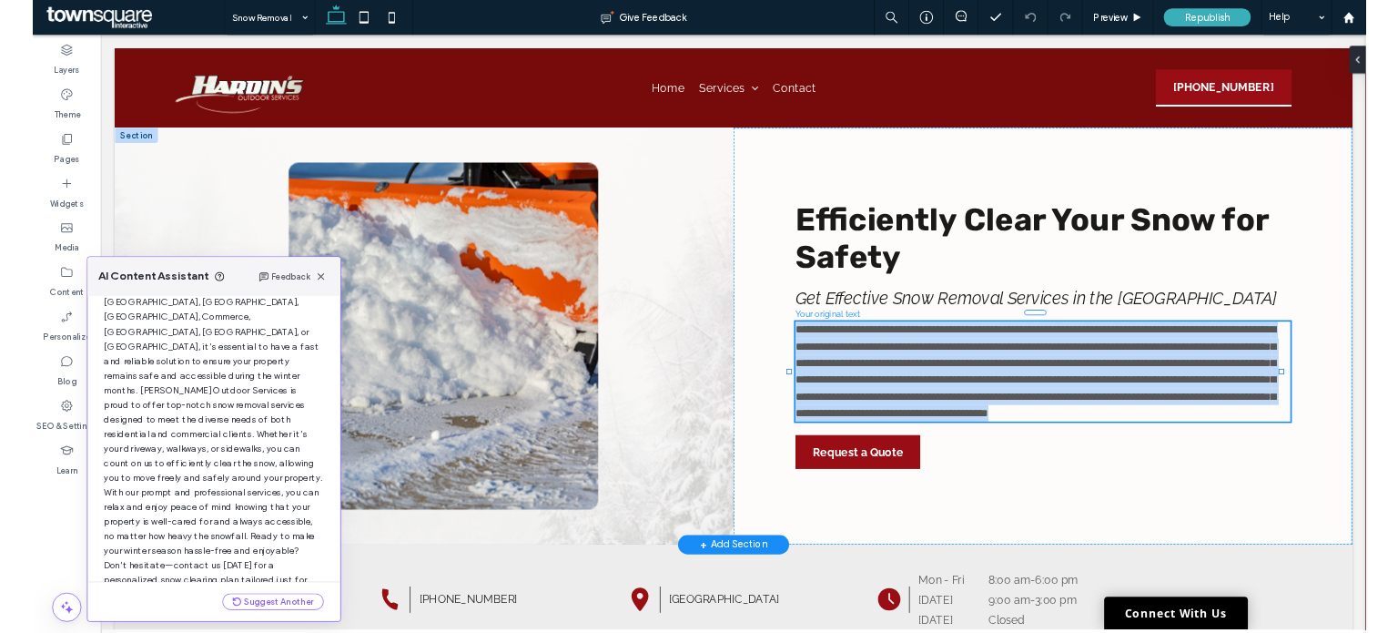
scroll to position [139, 0]
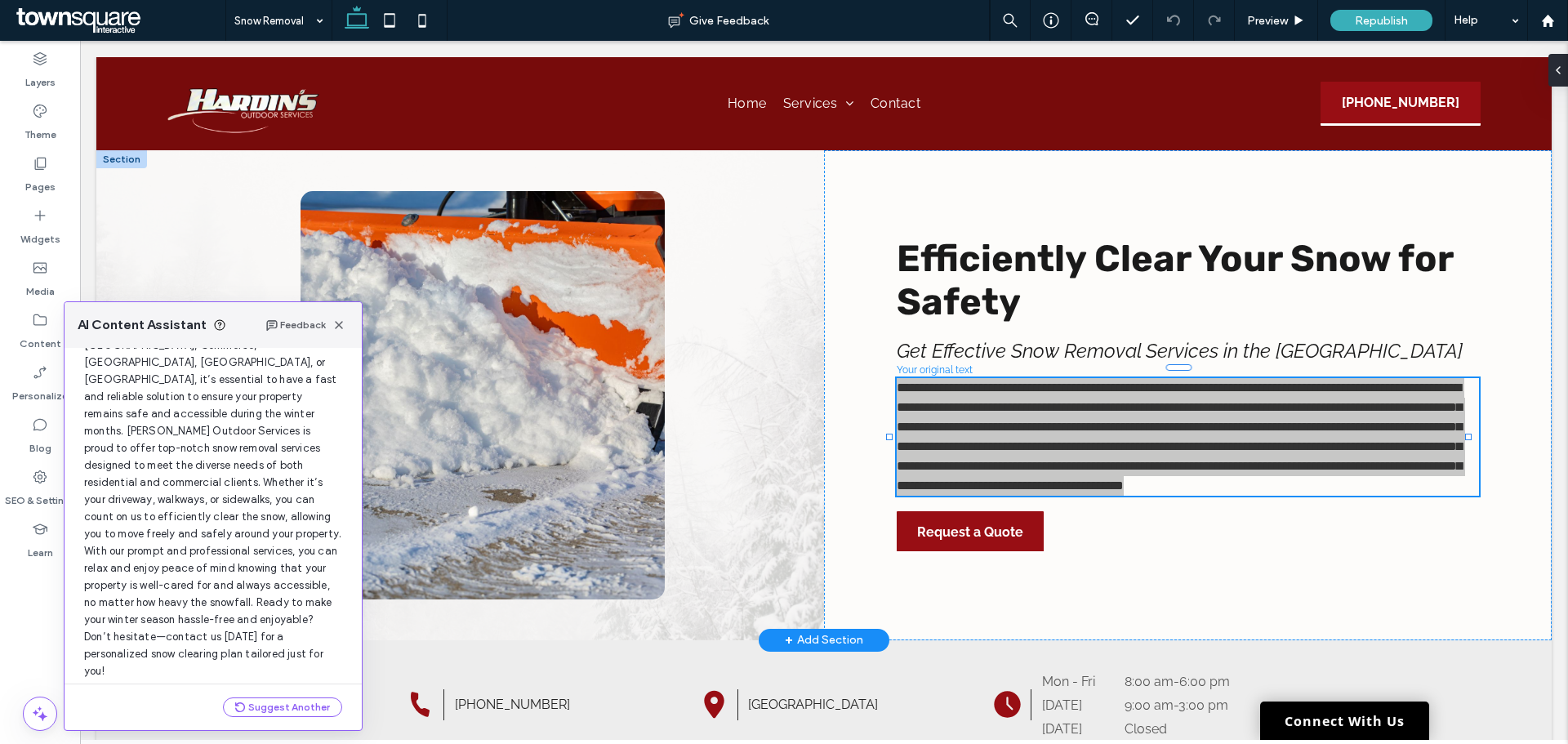
click at [306, 689] on button "Use this Text" at bounding box center [301, 699] width 83 height 20
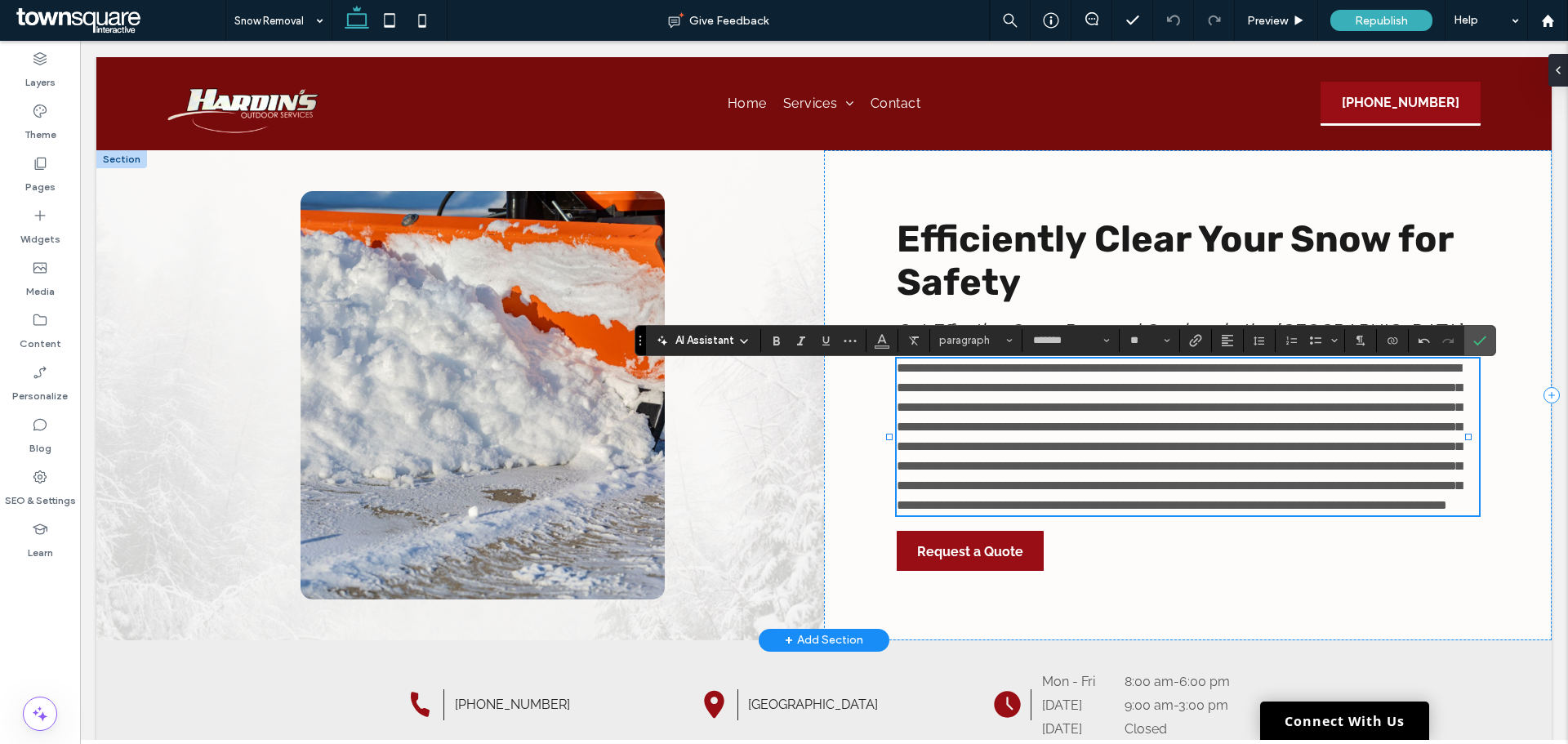
click at [1260, 512] on span "**********" at bounding box center [1180, 436] width 565 height 150
click at [1118, 608] on div "Efficiently Clear Your Snow for Safety Get Effective Snow Removal Services in t…" at bounding box center [1188, 396] width 727 height 490
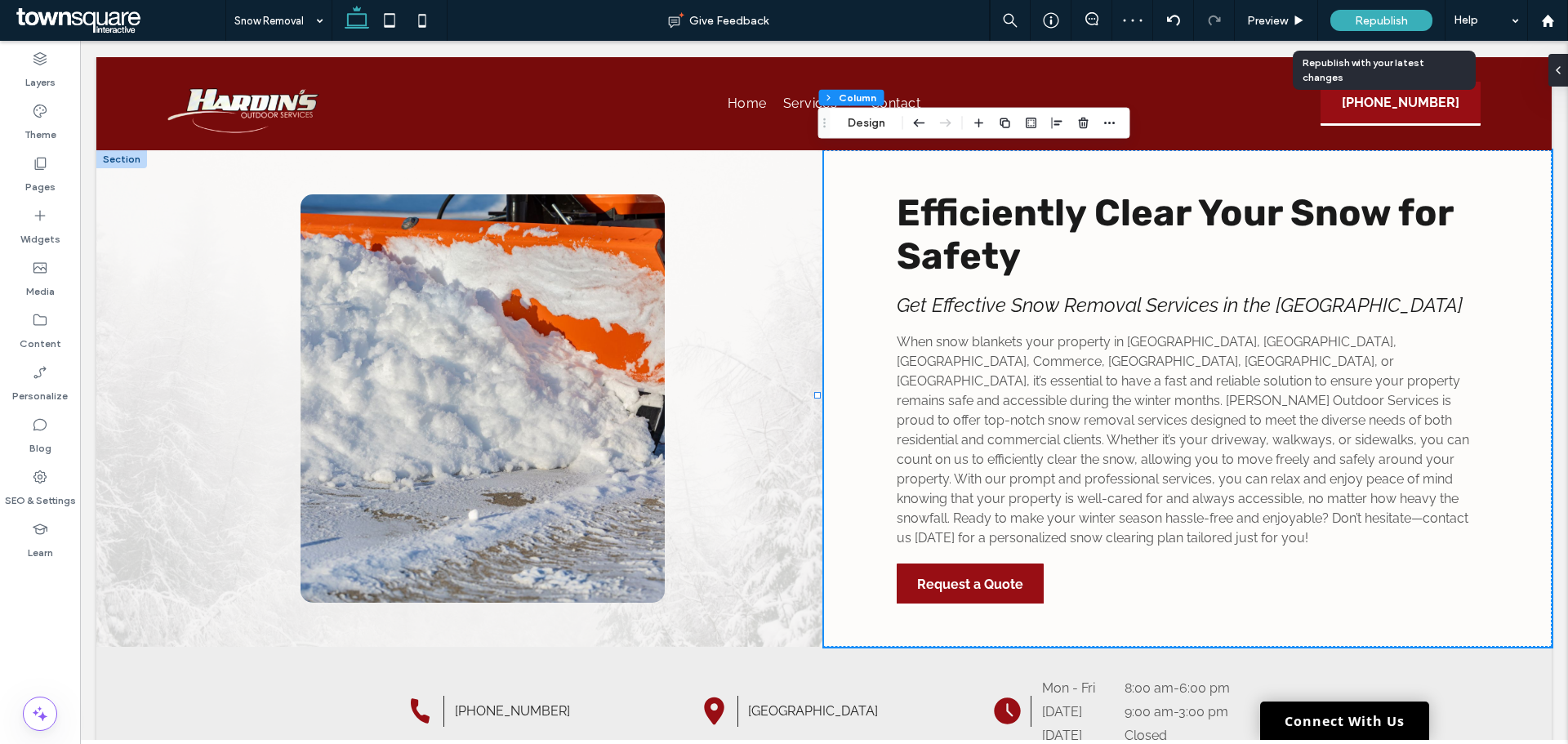
click at [1422, 11] on div "Republish" at bounding box center [1381, 21] width 102 height 22
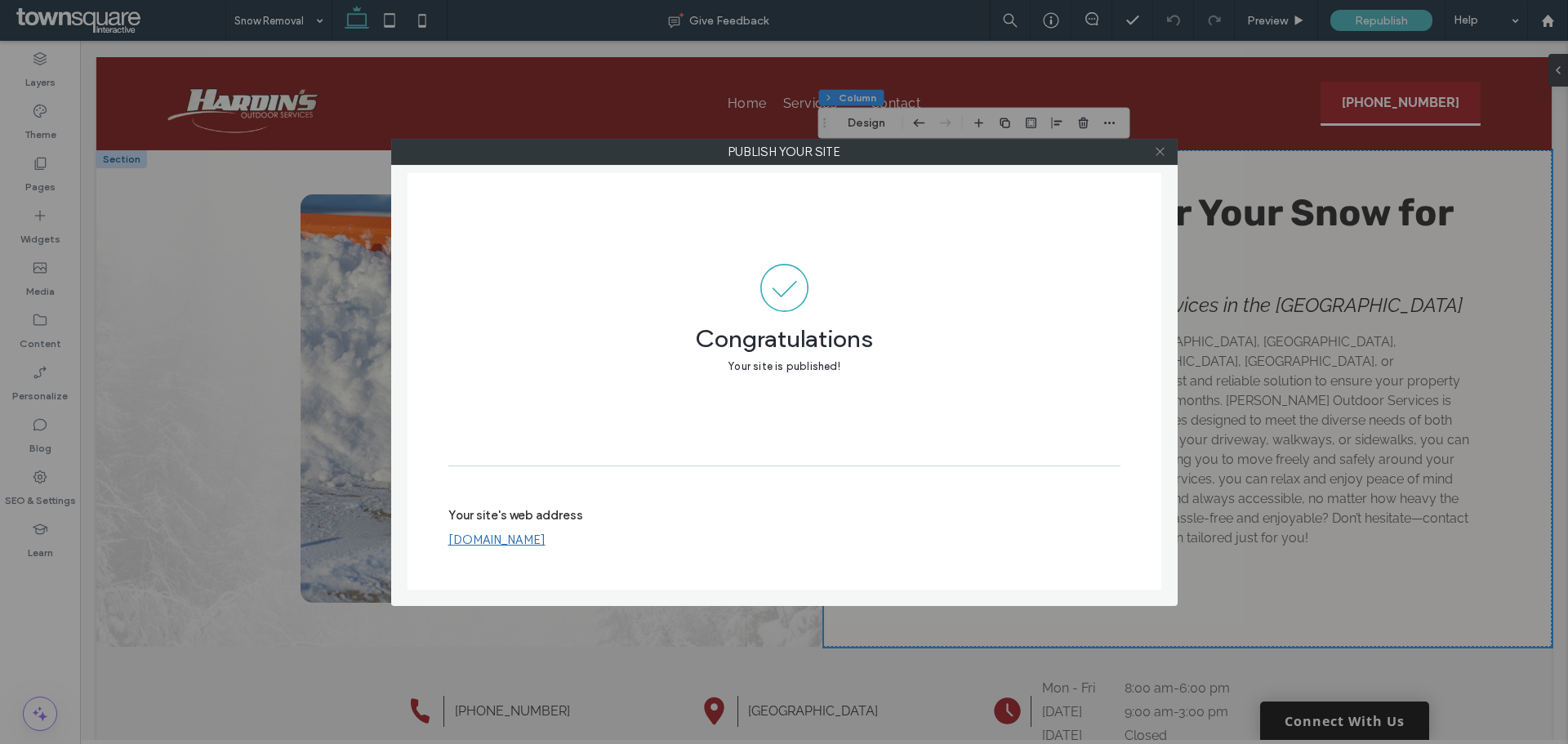
click at [1161, 151] on icon at bounding box center [1160, 152] width 13 height 13
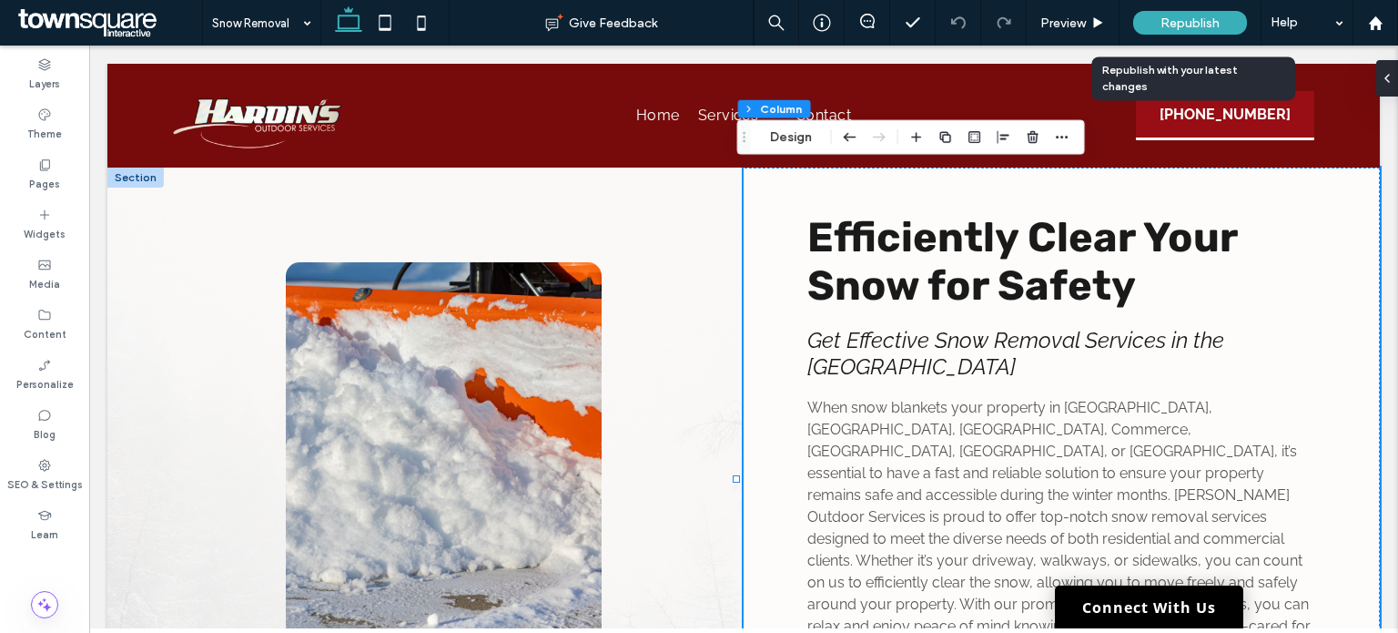
click at [1182, 20] on span "Republish" at bounding box center [1190, 22] width 59 height 15
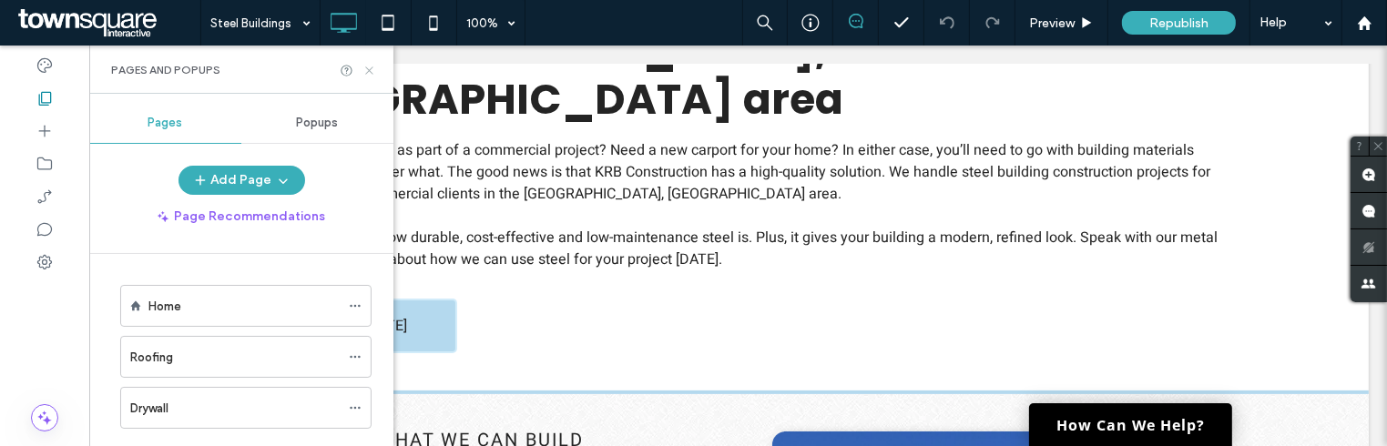
click at [372, 68] on icon at bounding box center [369, 71] width 14 height 14
